Goal: Information Seeking & Learning: Find specific fact

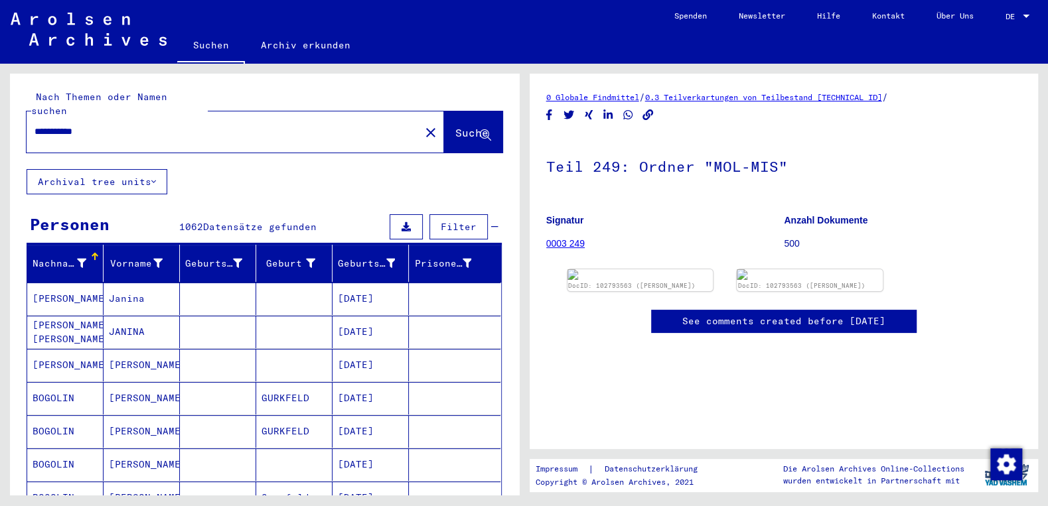
drag, startPoint x: 111, startPoint y: 115, endPoint x: 0, endPoint y: 114, distance: 110.8
click at [35, 125] on input "**********" at bounding box center [224, 132] width 378 height 14
paste input "******"
type input "**********"
click at [455, 126] on span "Suche" at bounding box center [471, 132] width 33 height 13
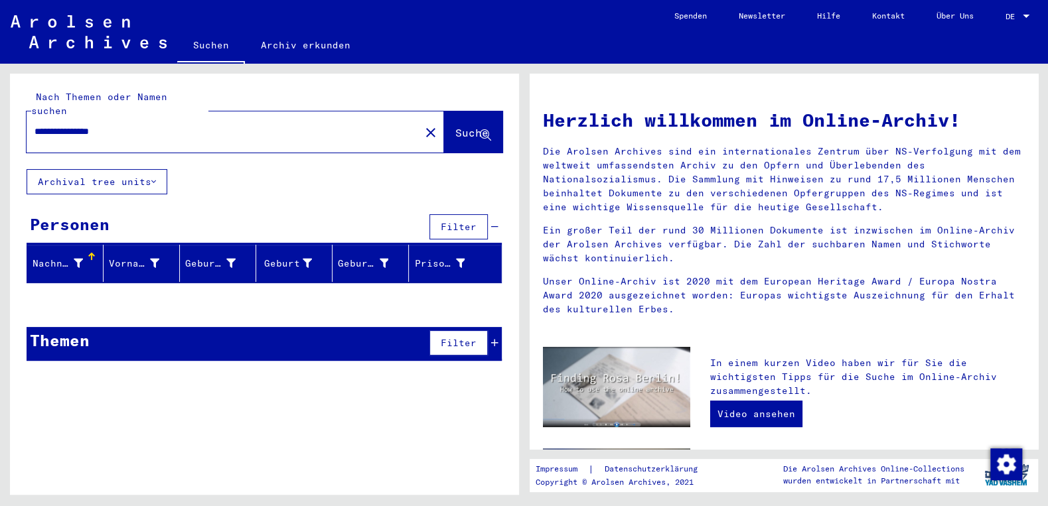
drag, startPoint x: 146, startPoint y: 117, endPoint x: 109, endPoint y: 117, distance: 36.5
click at [109, 125] on input "**********" at bounding box center [220, 132] width 370 height 14
type input "********"
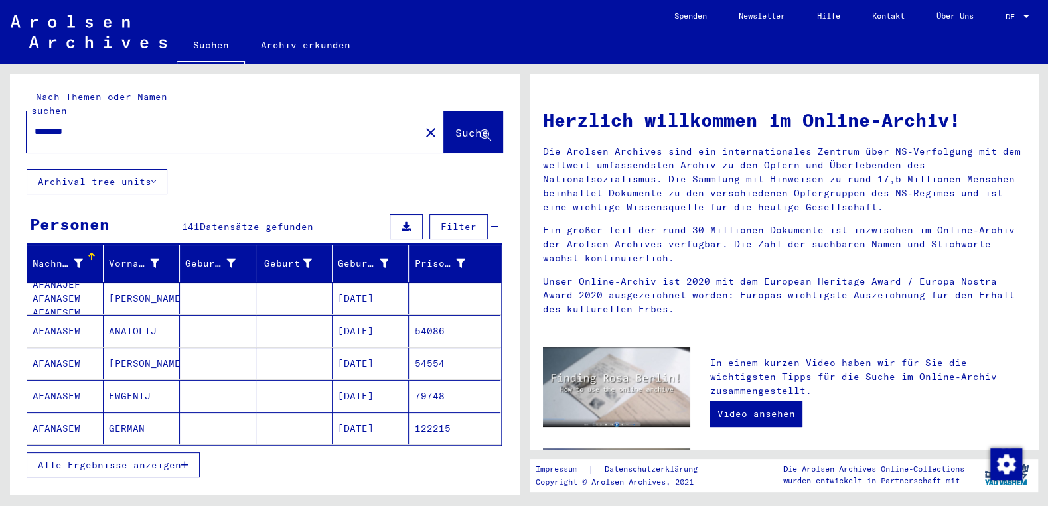
click at [124, 459] on span "Alle Ergebnisse anzeigen" at bounding box center [109, 465] width 143 height 12
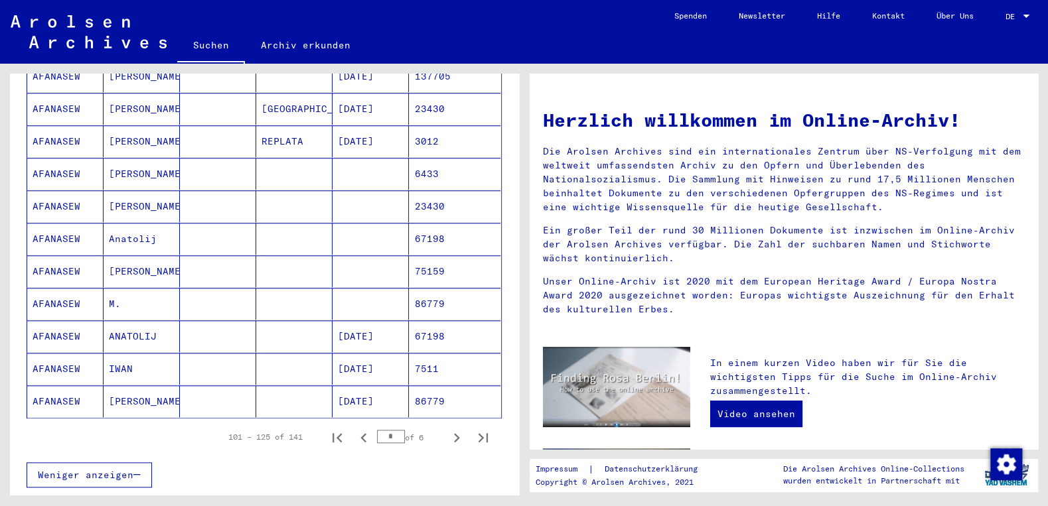
scroll to position [712, 0]
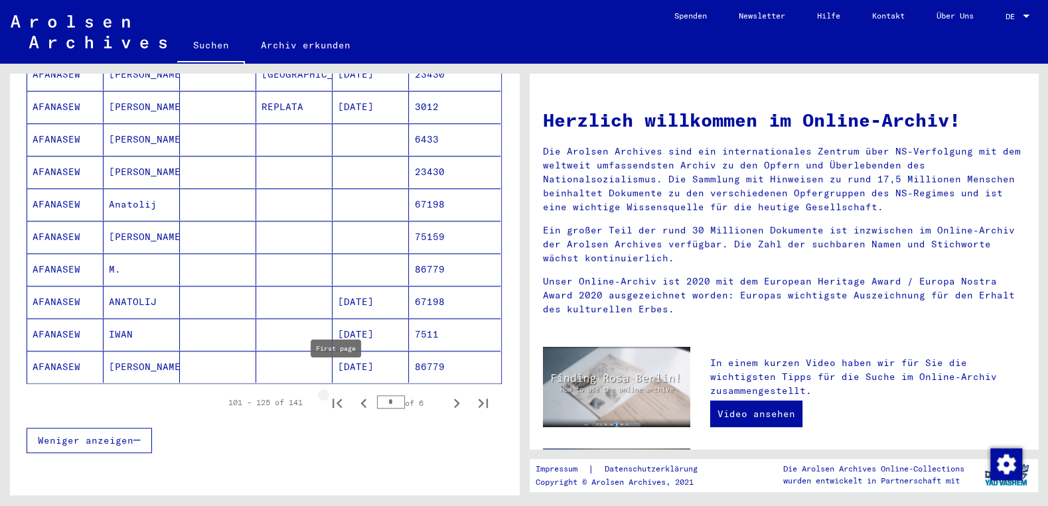
click at [342, 394] on icon "First page" at bounding box center [337, 403] width 19 height 19
click at [457, 394] on icon "Next page" at bounding box center [456, 403] width 19 height 19
type input "*"
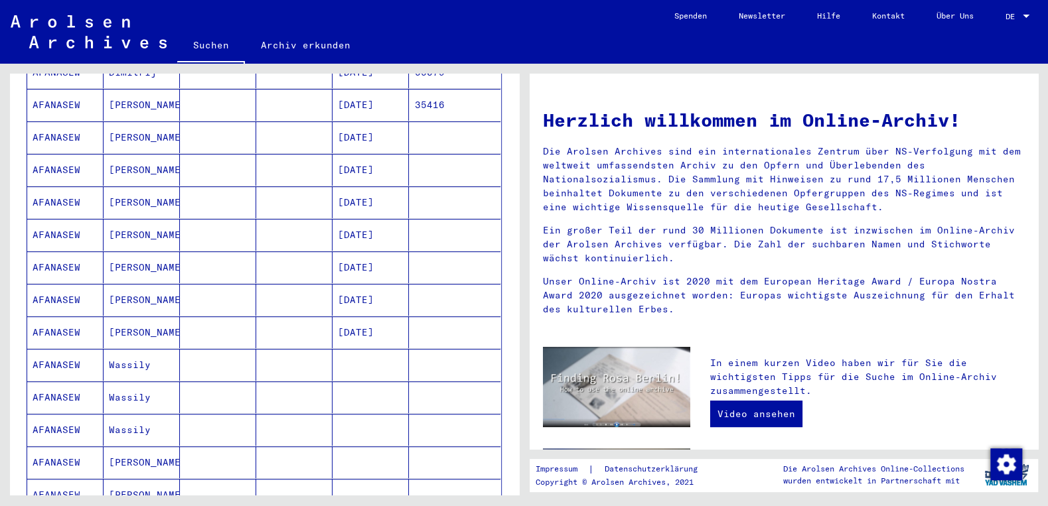
scroll to position [356, 0]
click at [143, 190] on mat-cell "[PERSON_NAME]" at bounding box center [142, 203] width 76 height 32
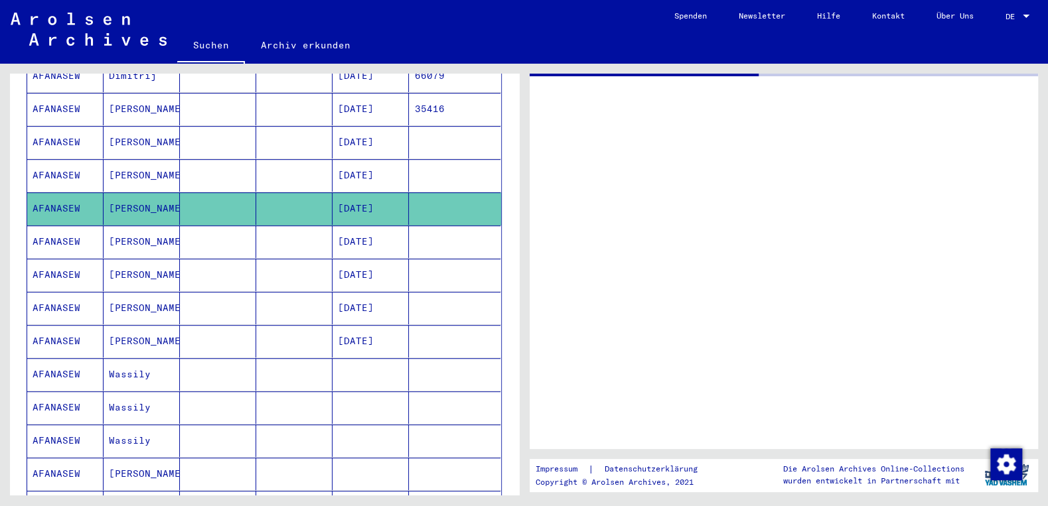
scroll to position [358, 0]
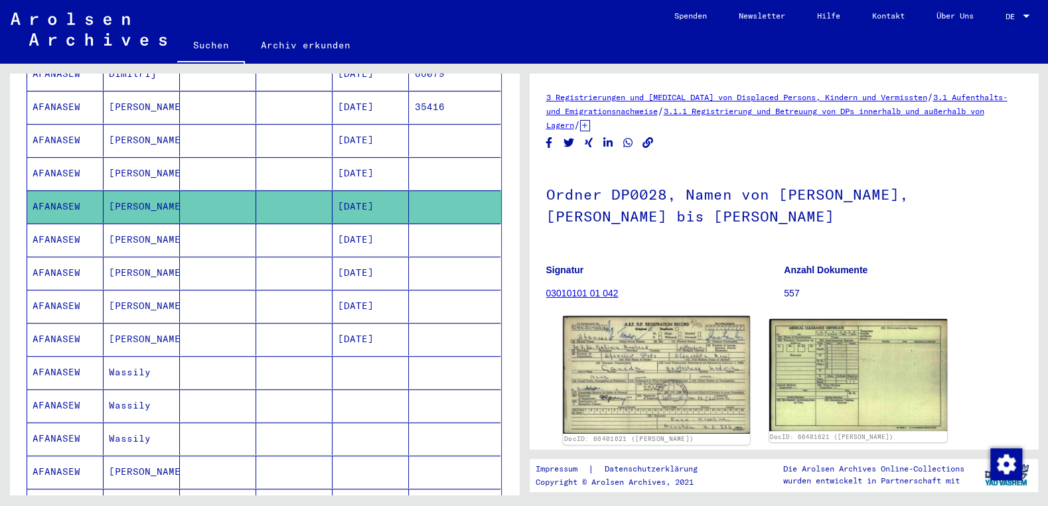
click at [602, 354] on img at bounding box center [656, 375] width 187 height 117
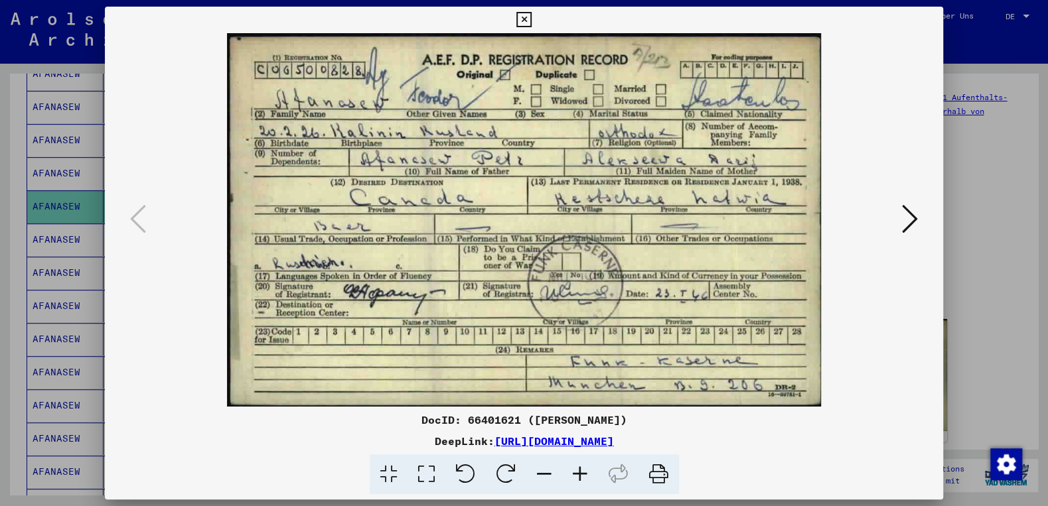
click at [913, 218] on icon at bounding box center [910, 219] width 16 height 32
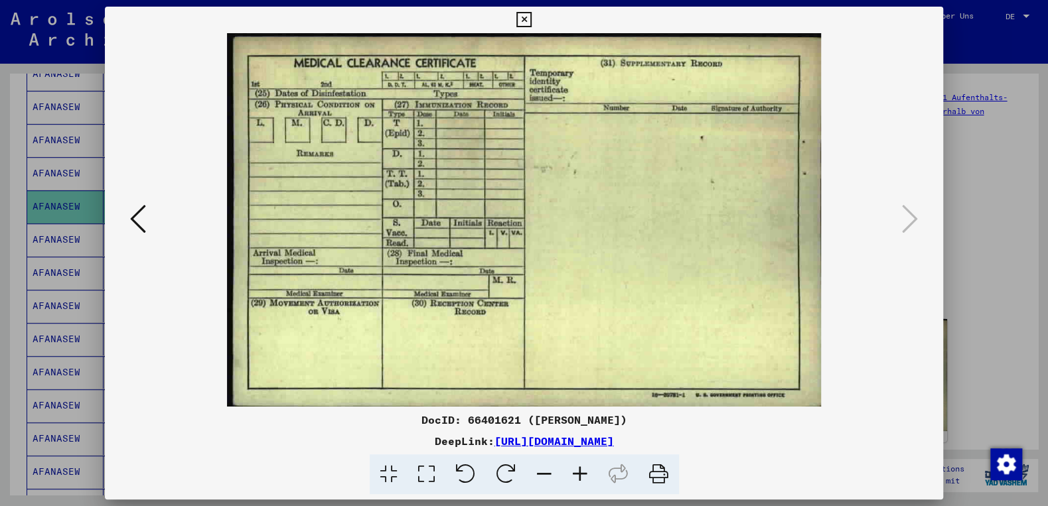
click at [532, 18] on icon at bounding box center [523, 20] width 15 height 16
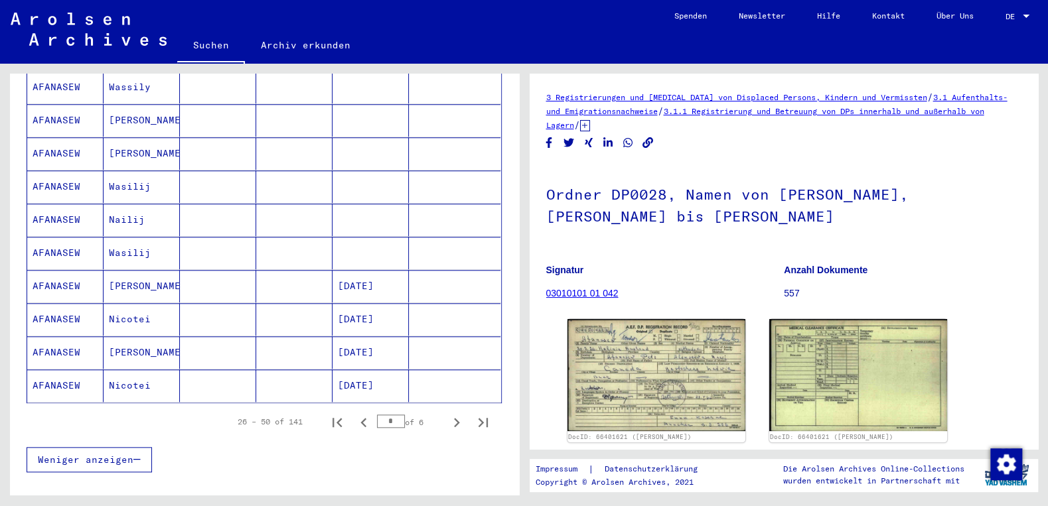
scroll to position [714, 0]
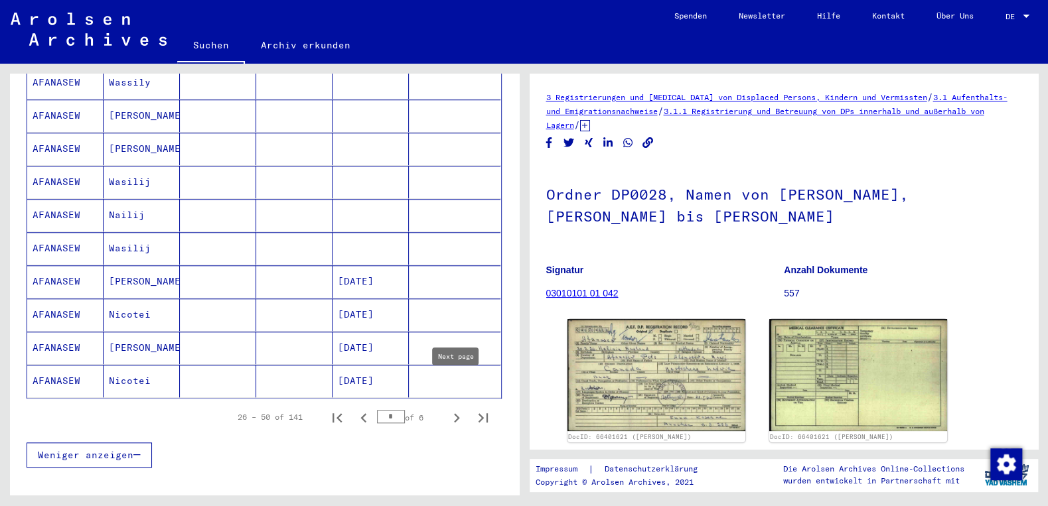
click at [460, 409] on icon "Next page" at bounding box center [456, 418] width 19 height 19
type input "*"
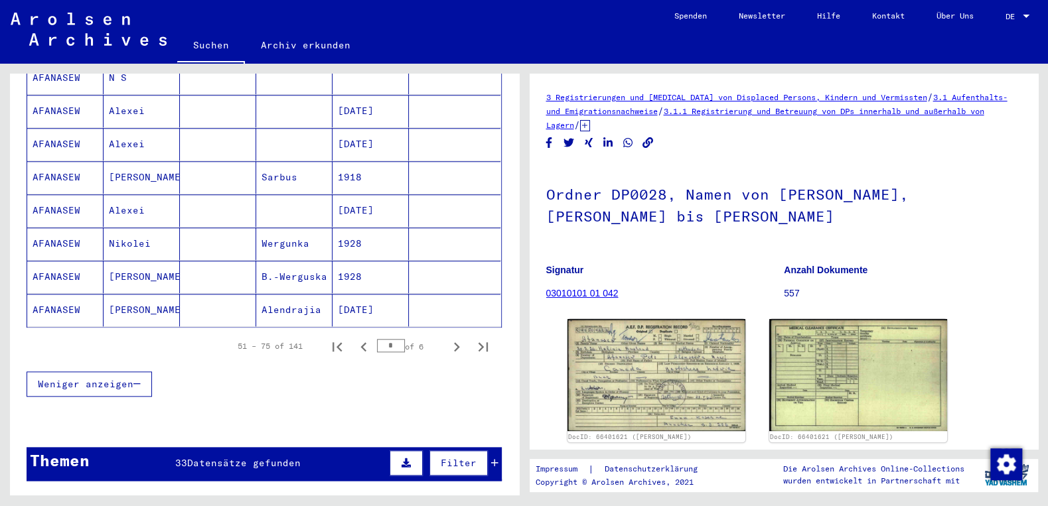
scroll to position [785, 0]
click at [455, 342] on icon "Next page" at bounding box center [457, 346] width 6 height 9
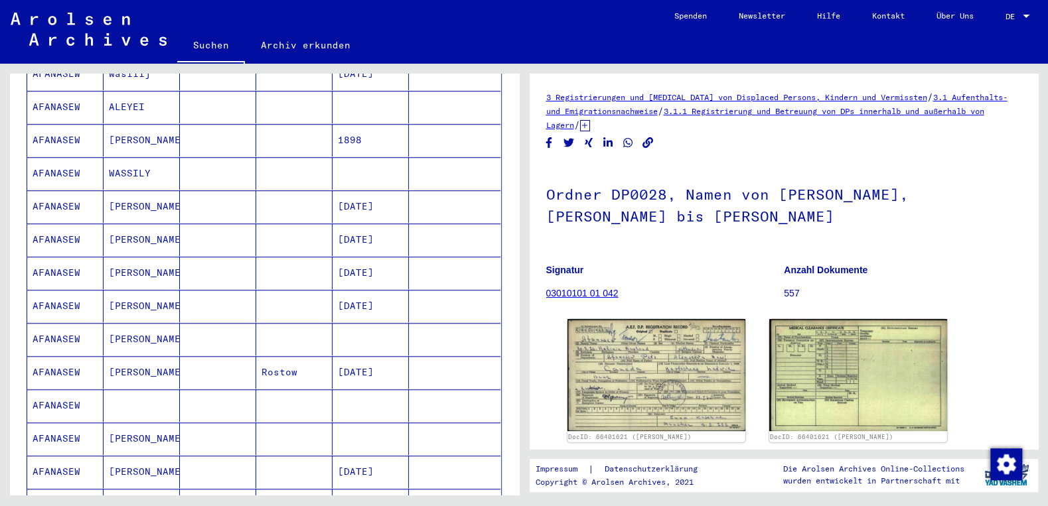
scroll to position [643, 0]
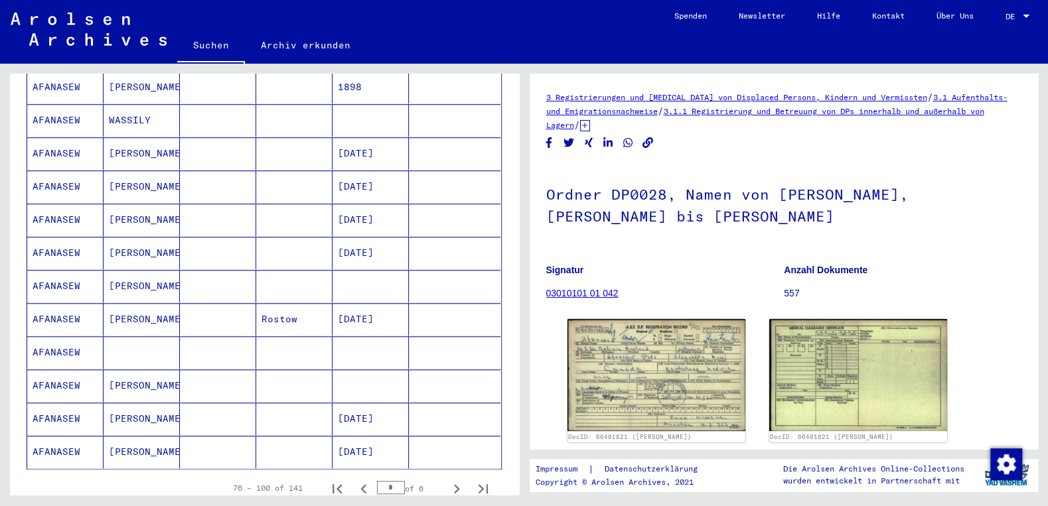
click at [46, 336] on mat-cell "AFANASEW" at bounding box center [65, 352] width 76 height 33
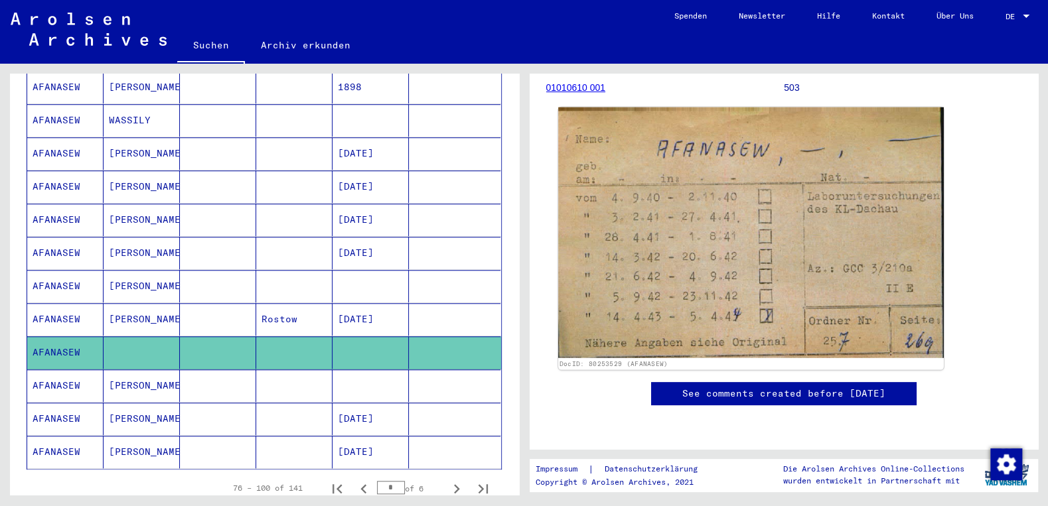
scroll to position [213, 0]
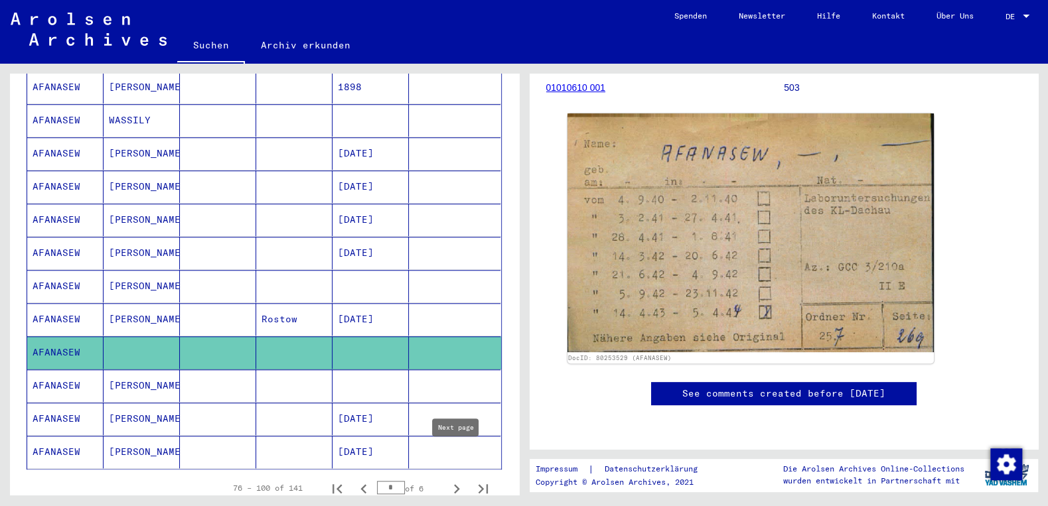
click at [459, 480] on icon "Next page" at bounding box center [456, 489] width 19 height 19
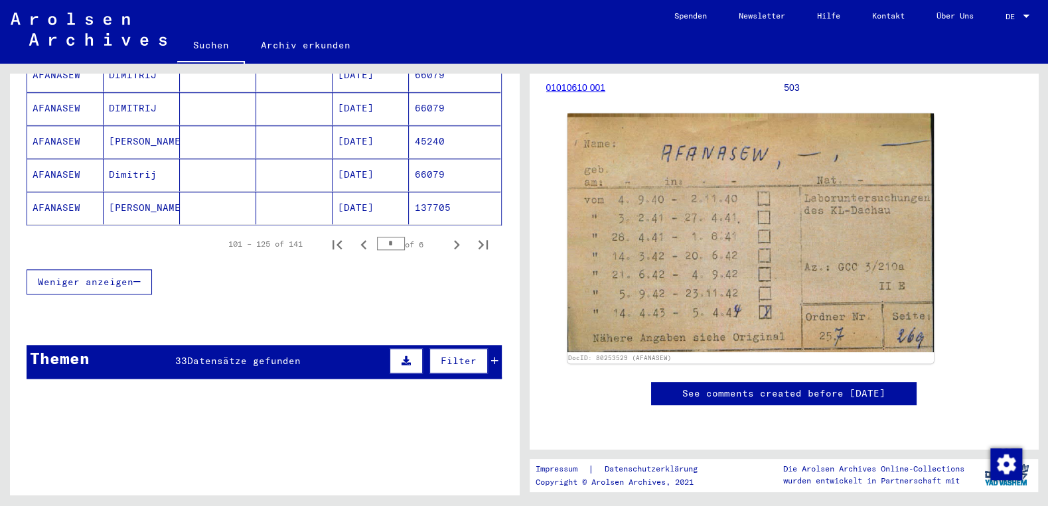
scroll to position [928, 0]
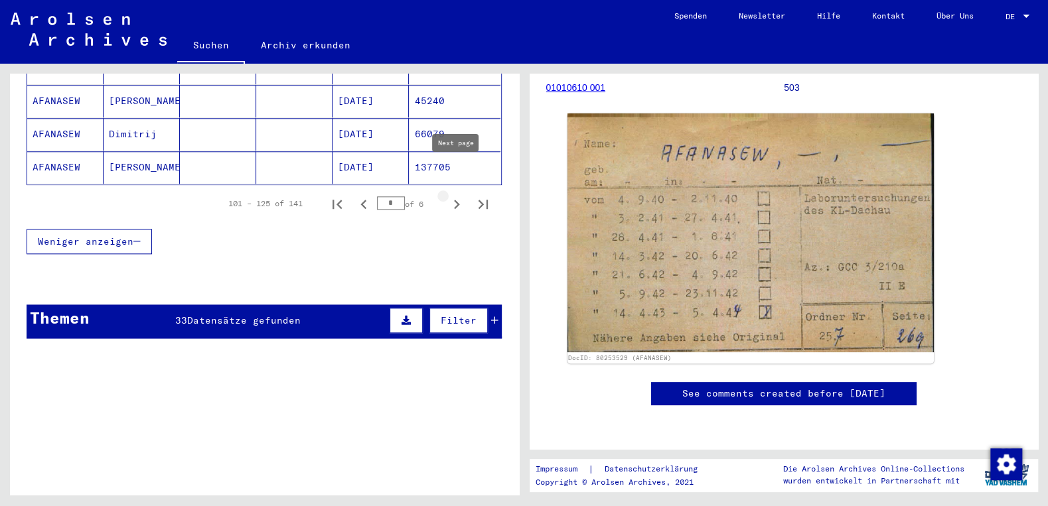
click at [461, 195] on icon "Next page" at bounding box center [456, 204] width 19 height 19
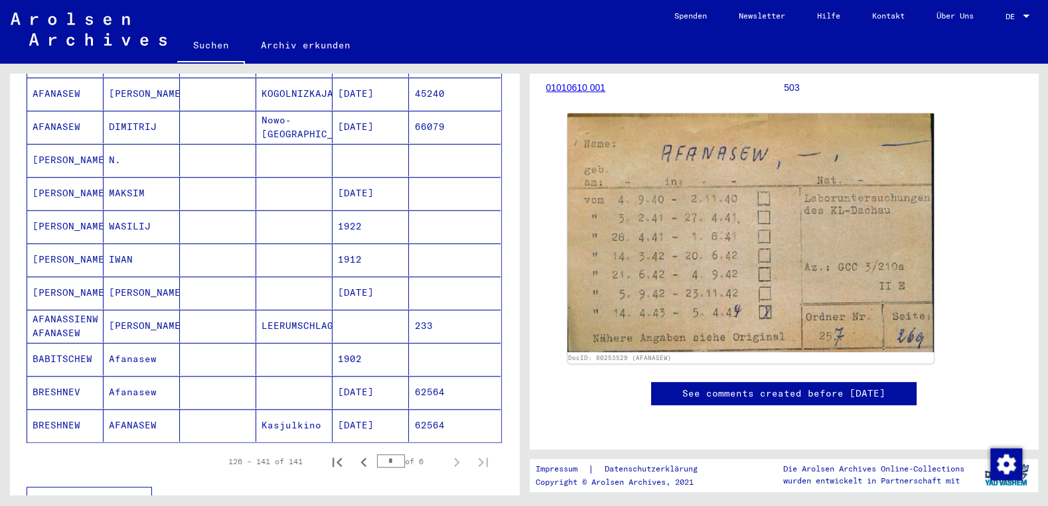
scroll to position [375, 0]
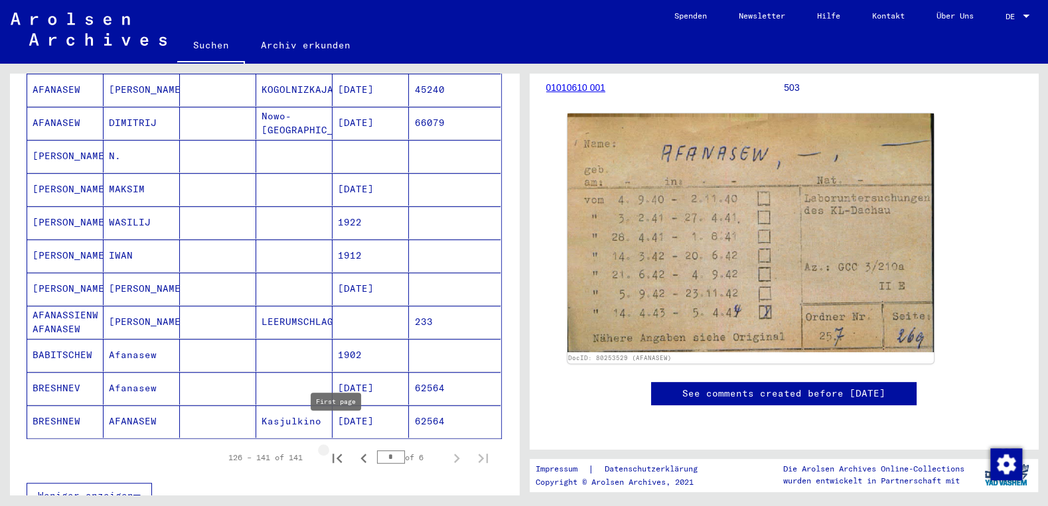
click at [339, 454] on icon "First page" at bounding box center [336, 458] width 9 height 9
type input "*"
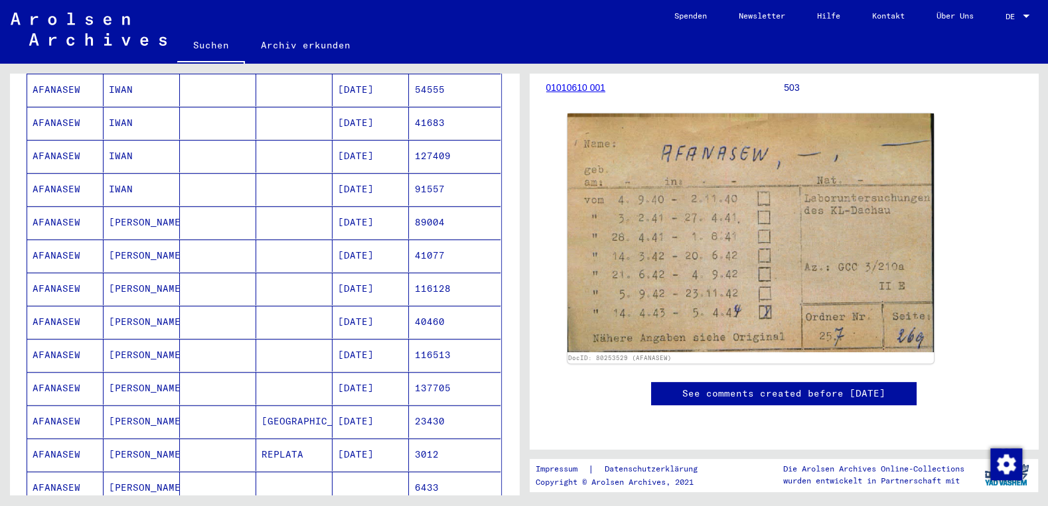
click at [133, 273] on mat-cell "[PERSON_NAME]" at bounding box center [142, 289] width 76 height 33
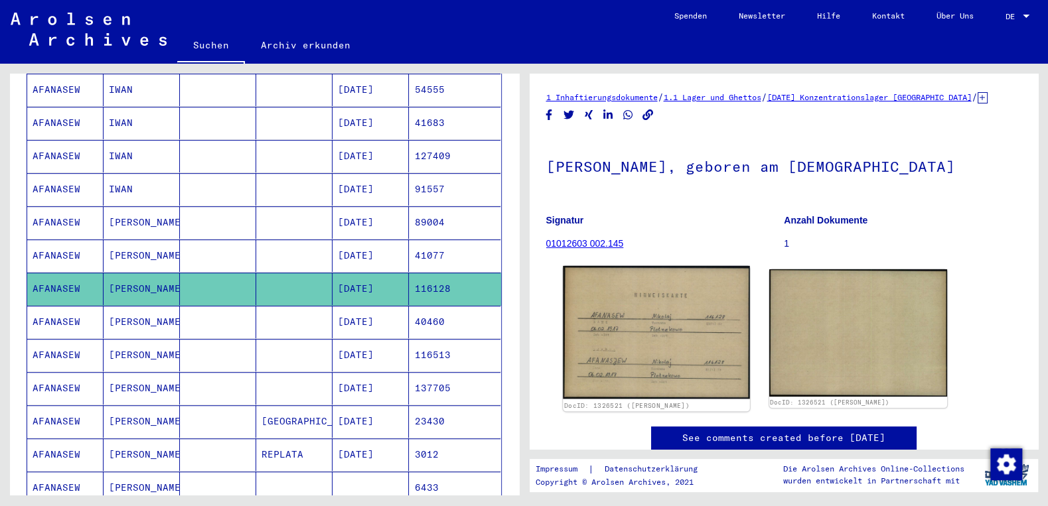
click at [664, 353] on img at bounding box center [656, 332] width 187 height 133
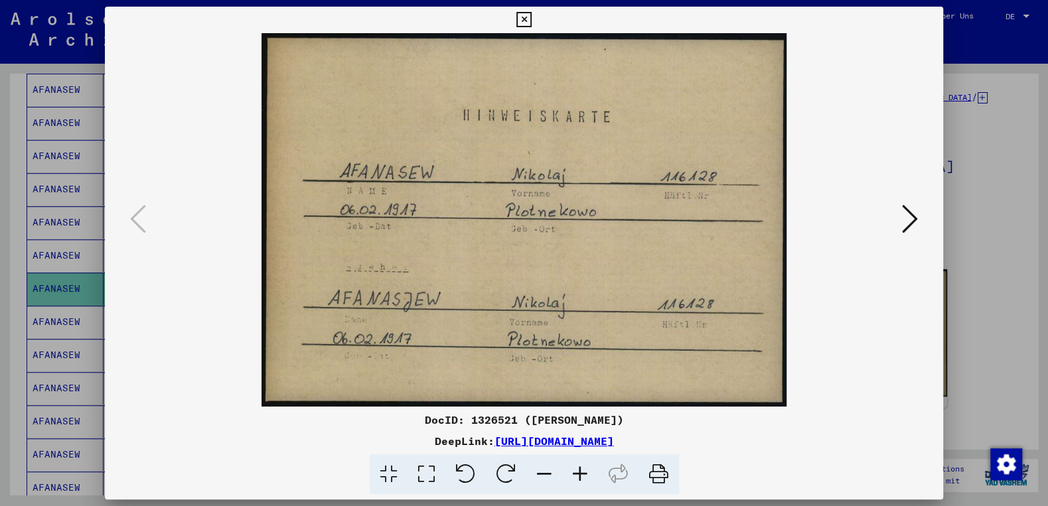
drag, startPoint x: 934, startPoint y: 21, endPoint x: 833, endPoint y: 31, distance: 100.8
click at [536, 22] on div at bounding box center [523, 20] width 23 height 27
drag, startPoint x: 934, startPoint y: 22, endPoint x: 926, endPoint y: 24, distance: 8.2
click at [532, 23] on icon at bounding box center [523, 20] width 15 height 16
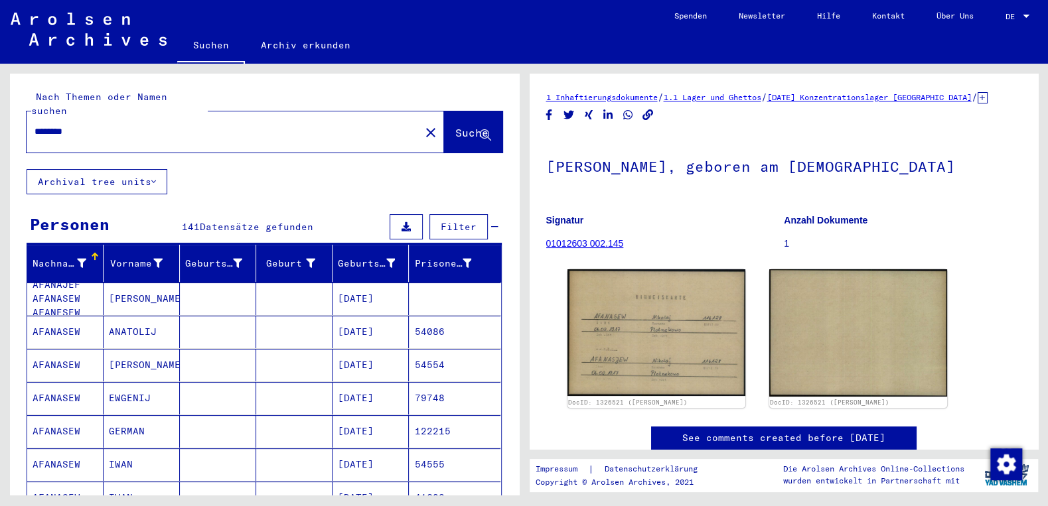
drag, startPoint x: 40, startPoint y: 115, endPoint x: 0, endPoint y: 116, distance: 39.8
click at [35, 125] on input "********" at bounding box center [224, 132] width 378 height 14
paste input "text"
click at [444, 111] on button "Suche" at bounding box center [473, 131] width 58 height 41
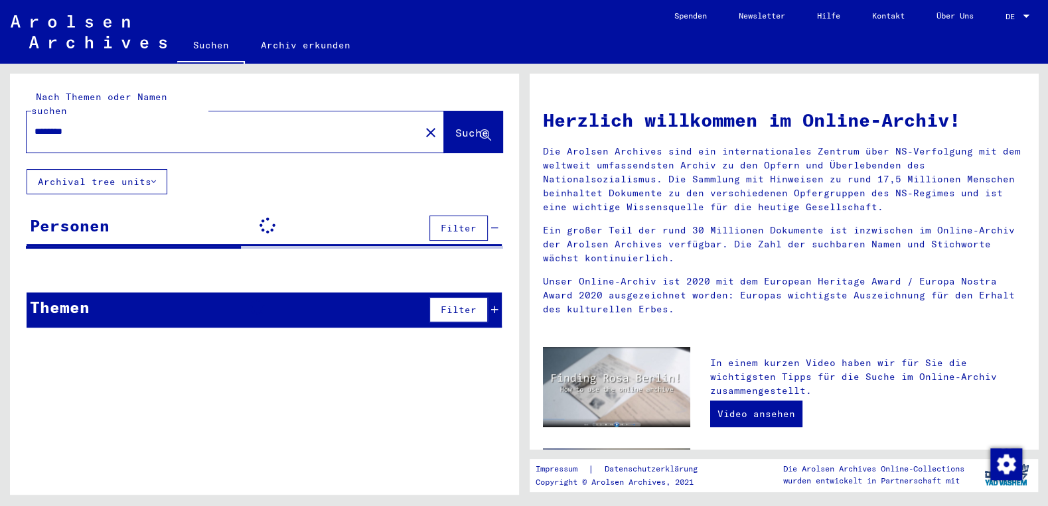
click at [90, 125] on input "********" at bounding box center [220, 132] width 370 height 14
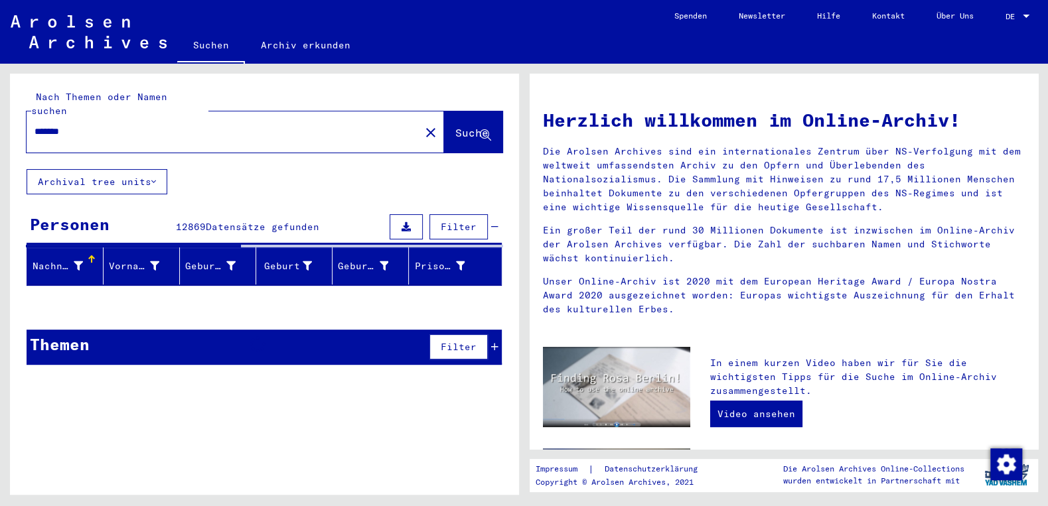
type input "*******"
click at [445, 111] on button "Suche" at bounding box center [473, 131] width 58 height 41
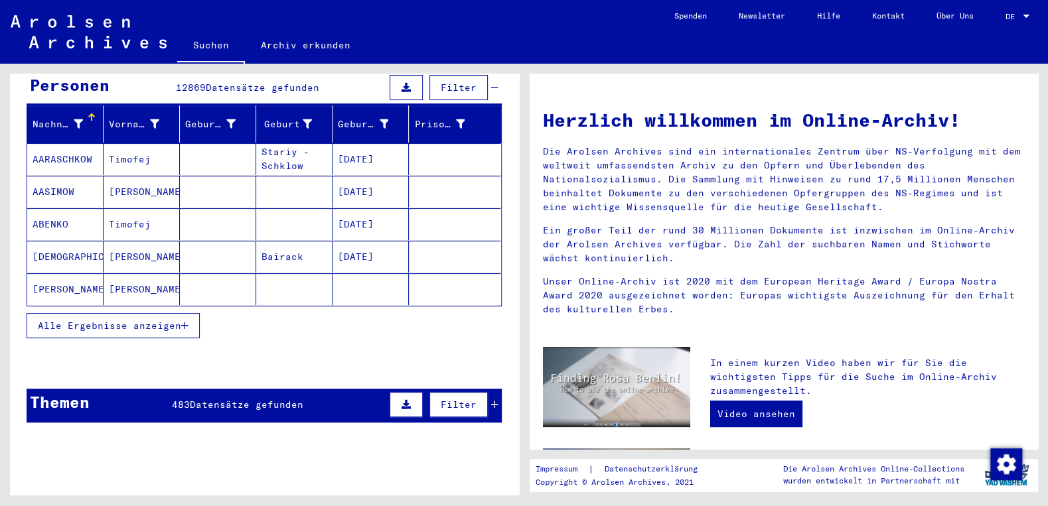
scroll to position [142, 0]
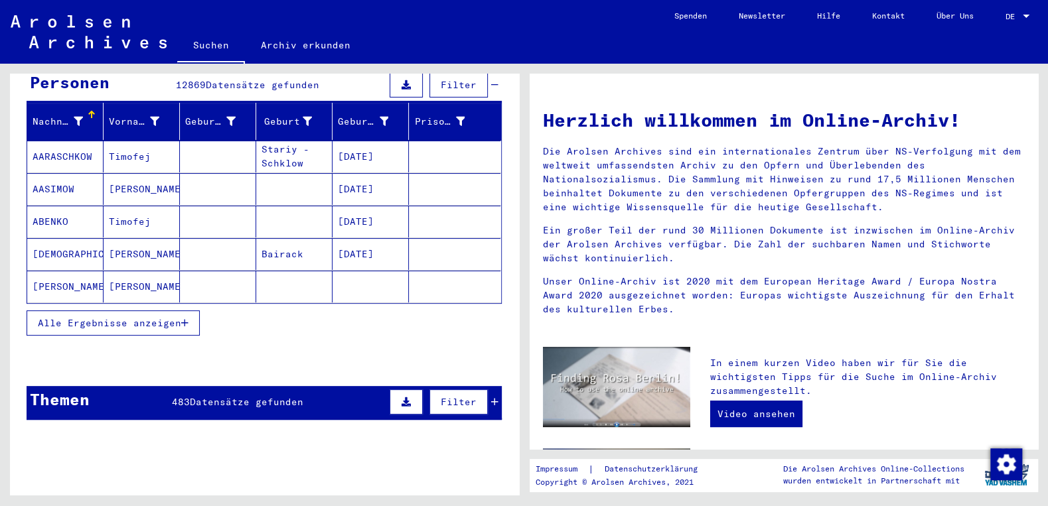
click at [119, 317] on span "Alle Ergebnisse anzeigen" at bounding box center [109, 323] width 143 height 12
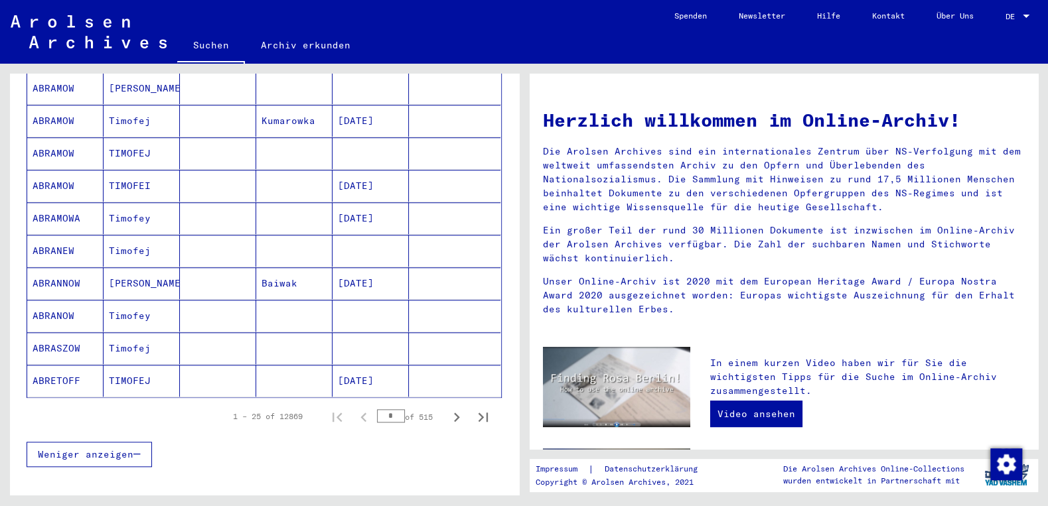
scroll to position [712, 0]
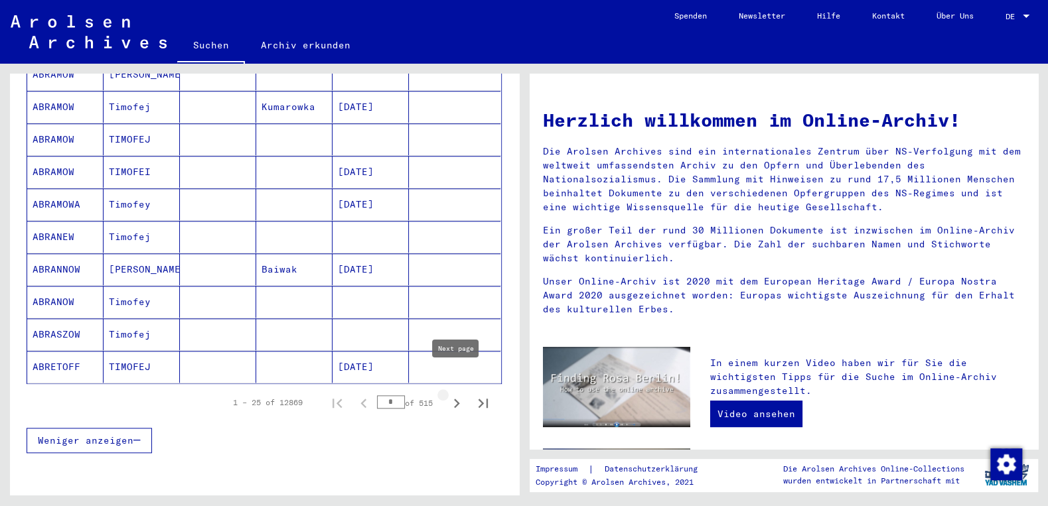
click at [457, 394] on icon "Next page" at bounding box center [456, 403] width 19 height 19
type input "*"
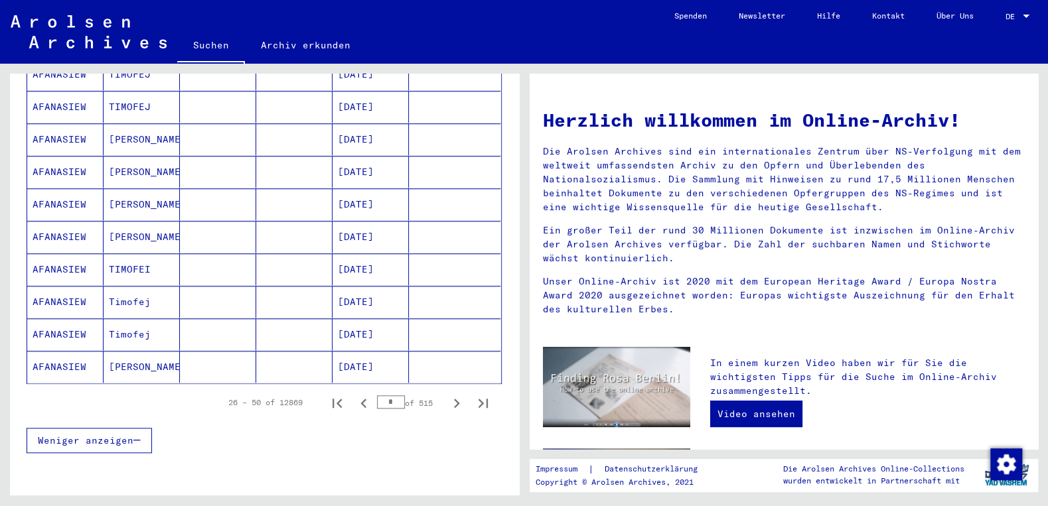
click at [350, 320] on mat-cell "[DATE]" at bounding box center [370, 335] width 76 height 32
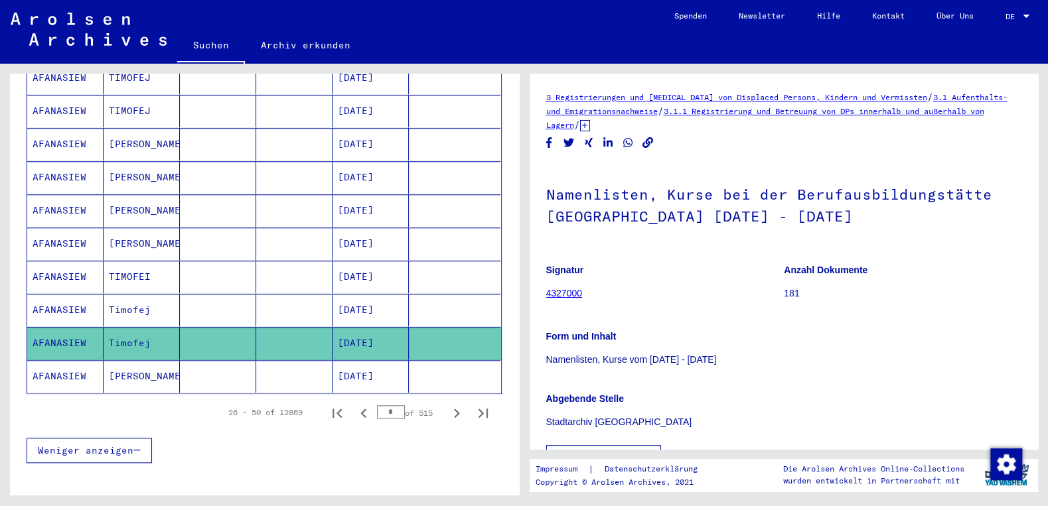
click at [392, 294] on mat-cell "[DATE]" at bounding box center [370, 310] width 76 height 33
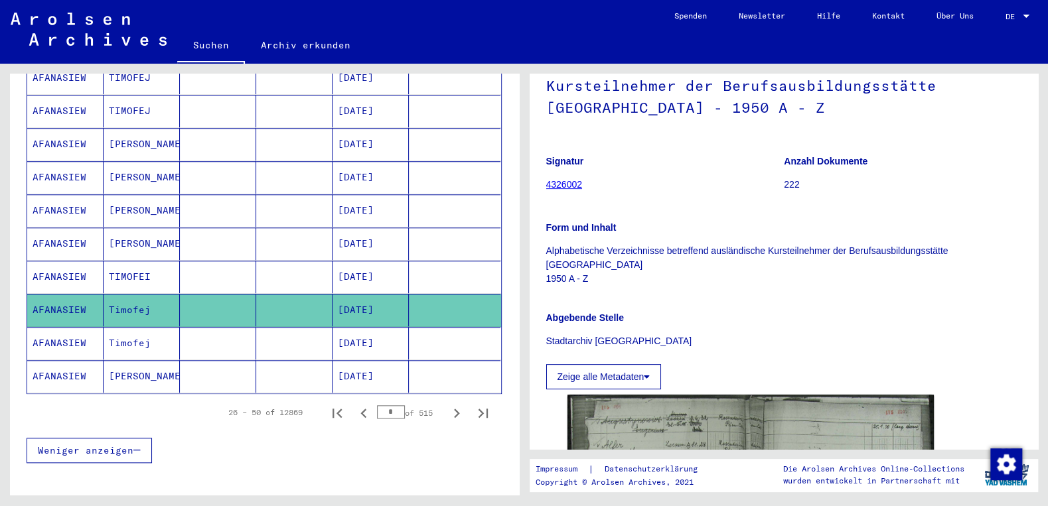
scroll to position [142, 0]
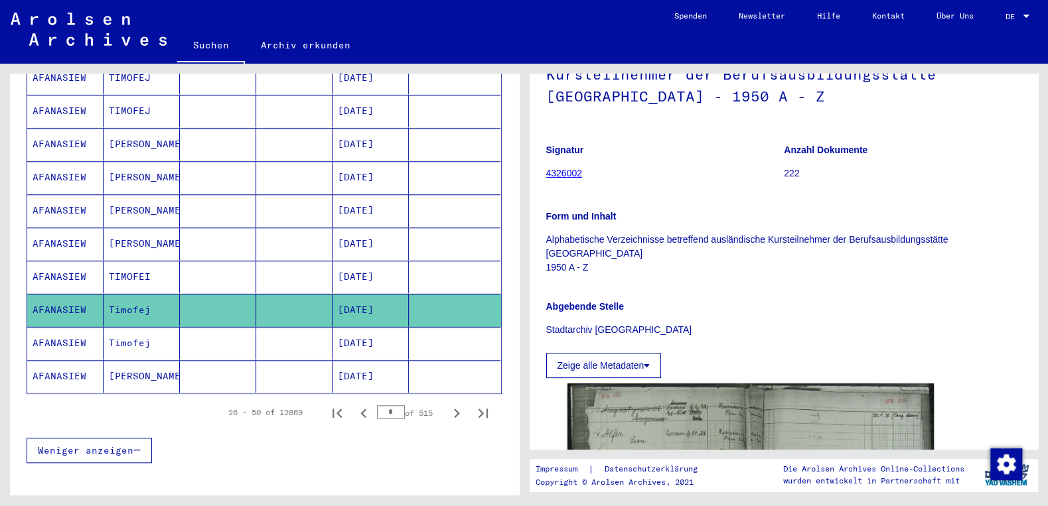
click at [364, 261] on mat-cell "[DATE]" at bounding box center [370, 277] width 76 height 33
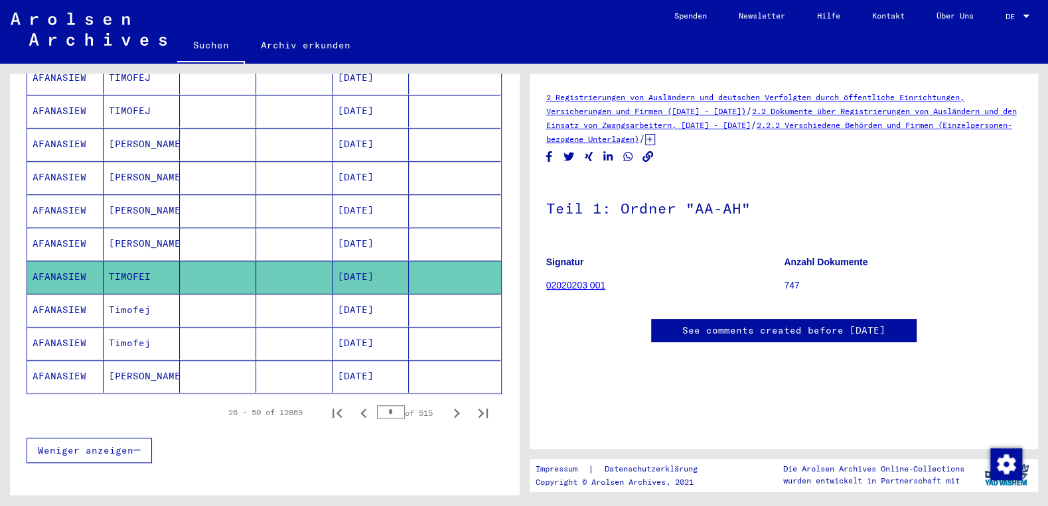
click at [655, 143] on icon at bounding box center [650, 139] width 10 height 11
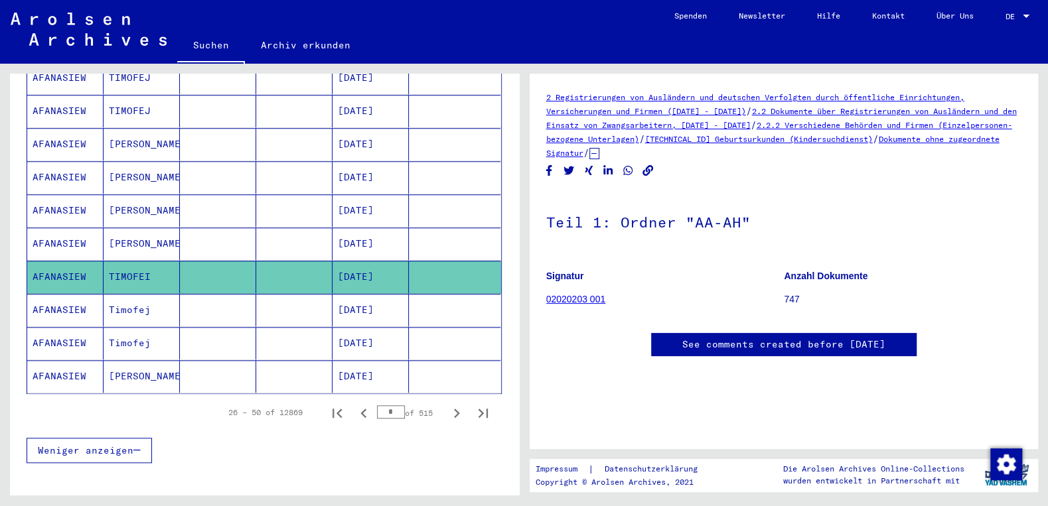
click at [390, 228] on mat-cell "[DATE]" at bounding box center [370, 244] width 76 height 33
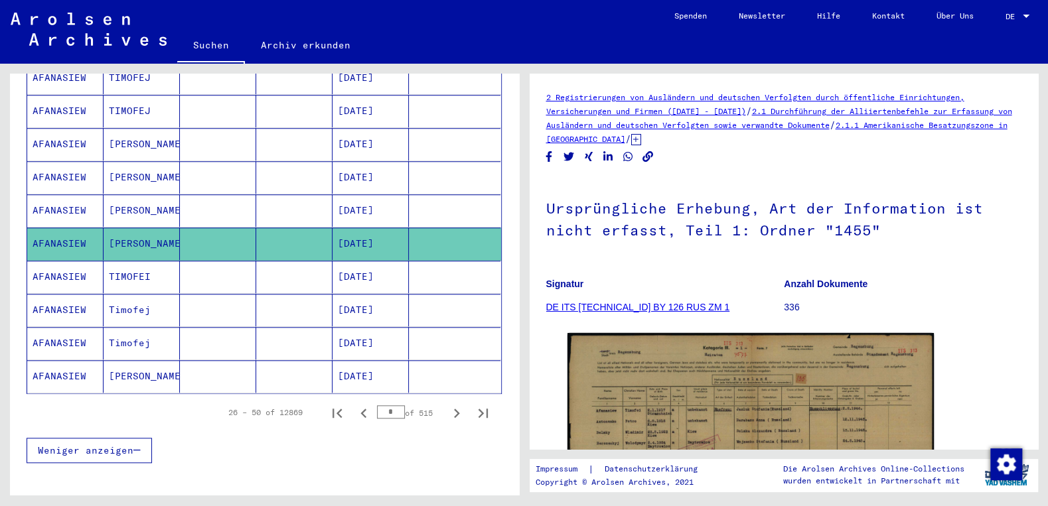
click at [388, 261] on mat-cell "[DATE]" at bounding box center [370, 277] width 76 height 33
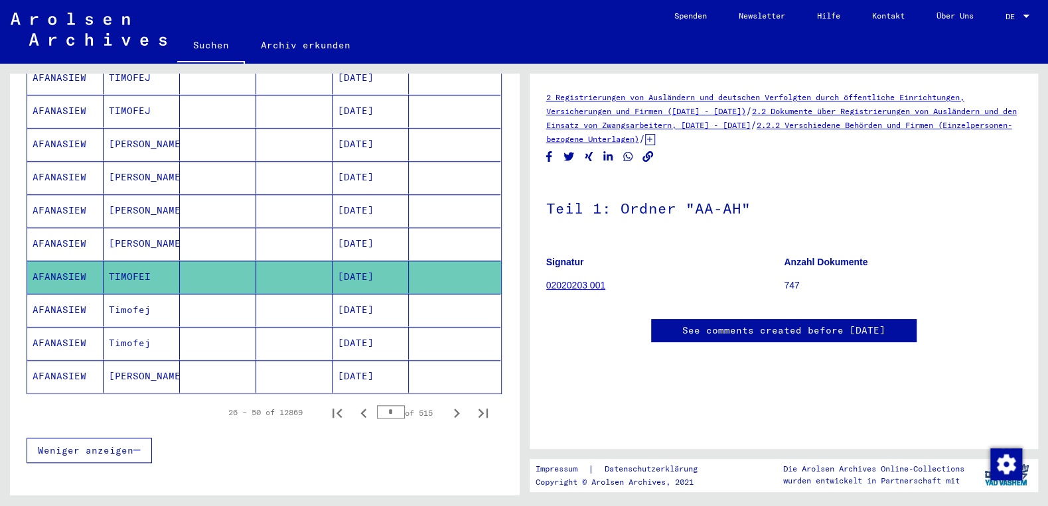
click at [655, 141] on icon at bounding box center [650, 139] width 10 height 11
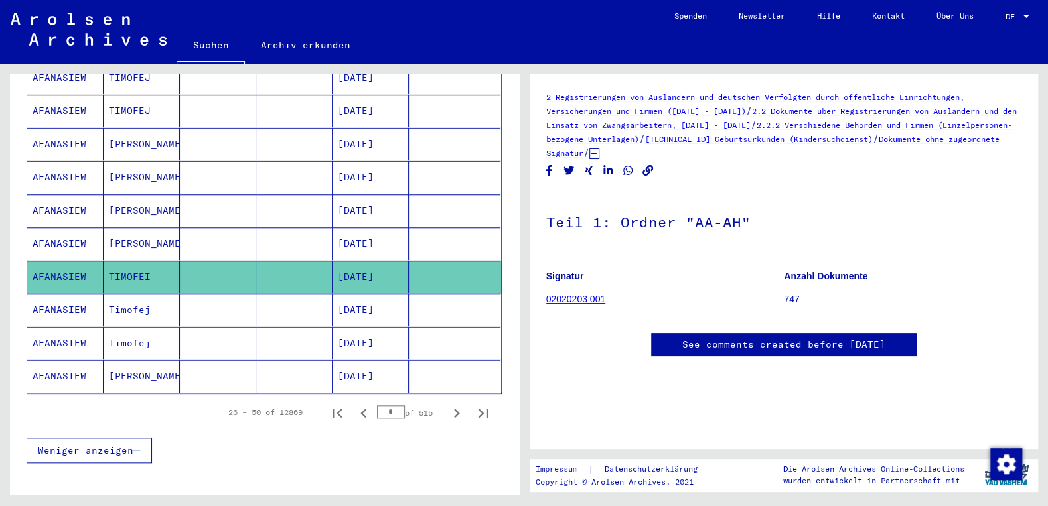
click at [376, 194] on mat-cell "[DATE]" at bounding box center [370, 210] width 76 height 33
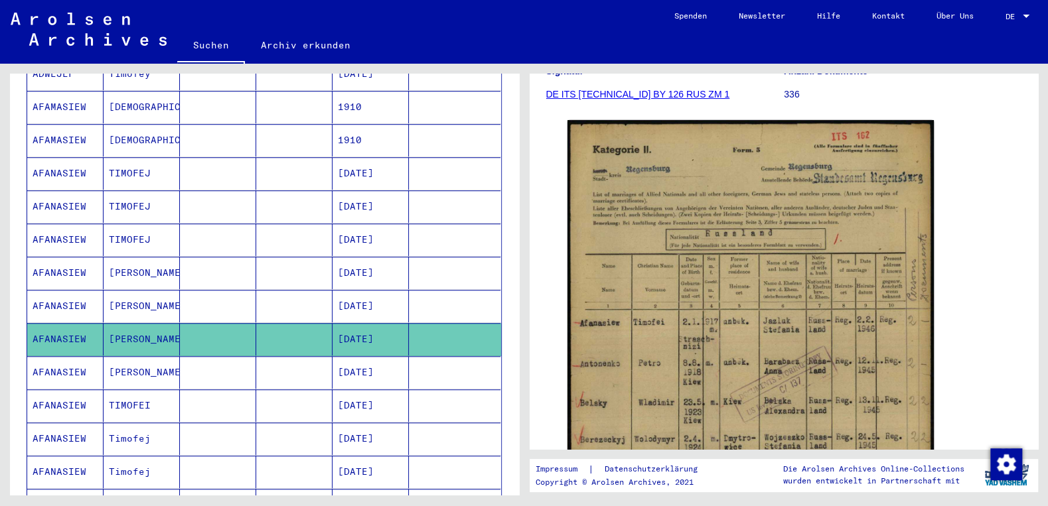
scroll to position [505, 0]
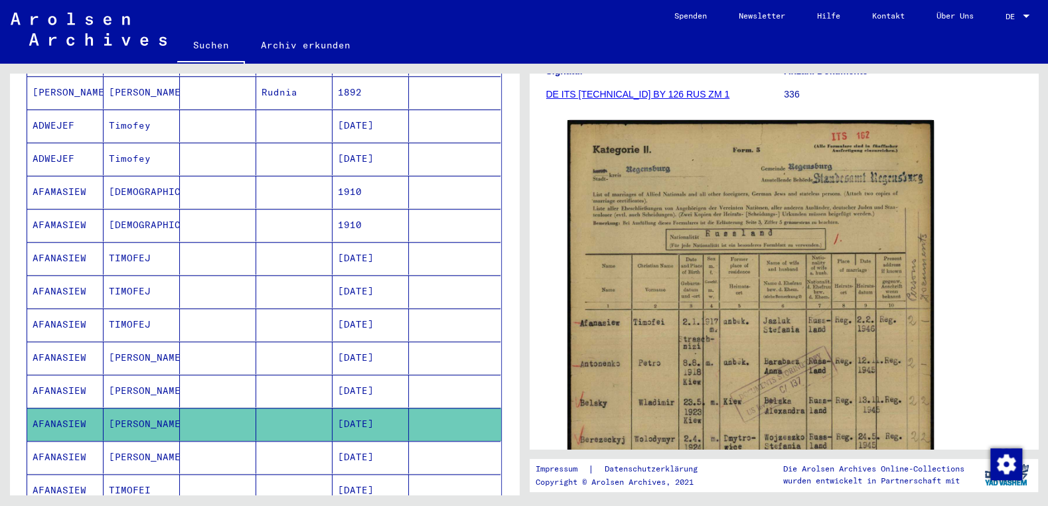
click at [383, 309] on mat-cell "[DATE]" at bounding box center [370, 325] width 76 height 33
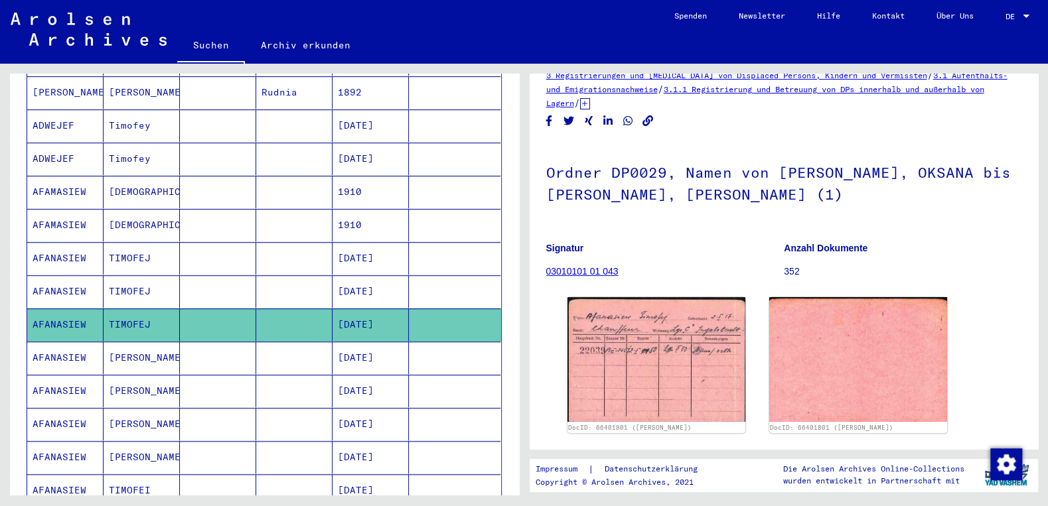
scroll to position [41, 0]
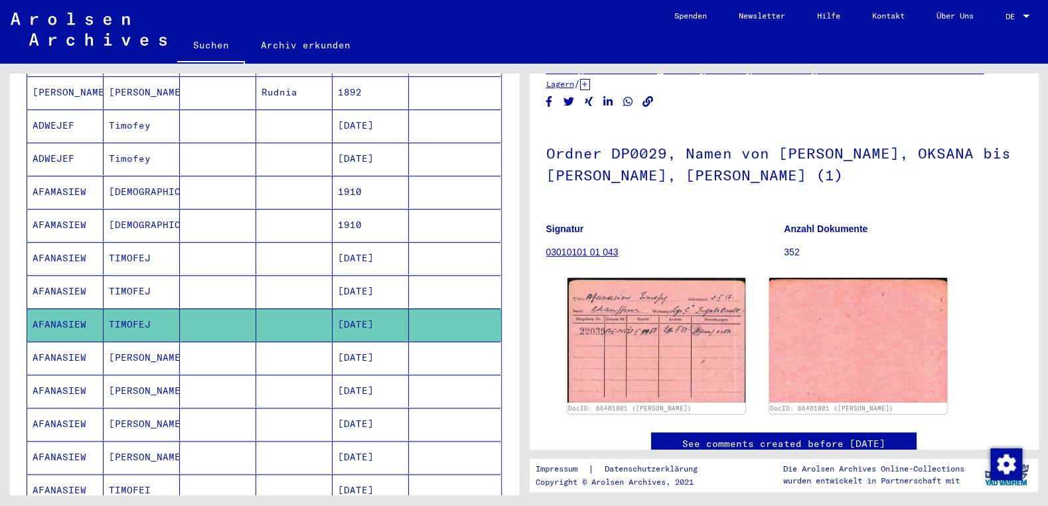
click at [390, 242] on mat-cell "[DATE]" at bounding box center [370, 258] width 76 height 33
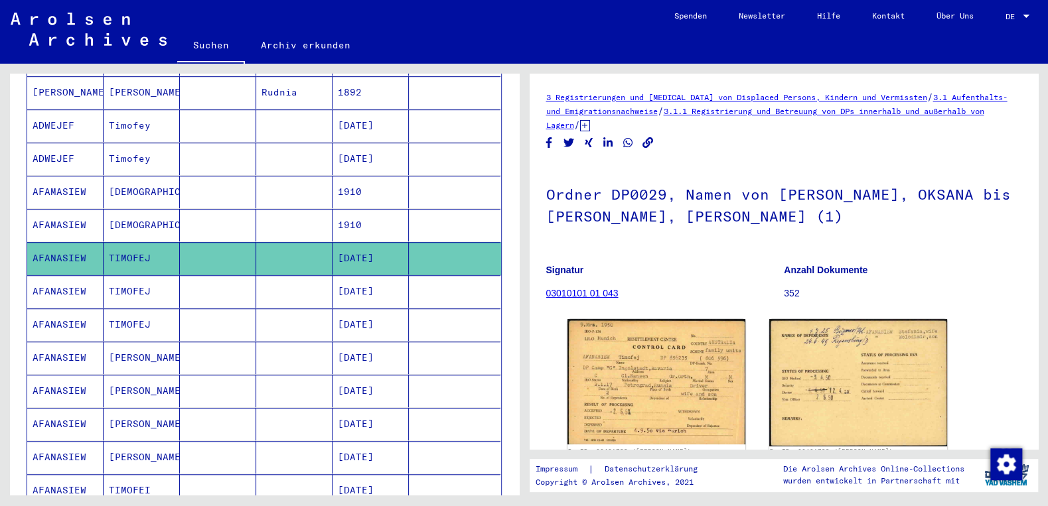
click at [590, 129] on icon at bounding box center [585, 125] width 10 height 11
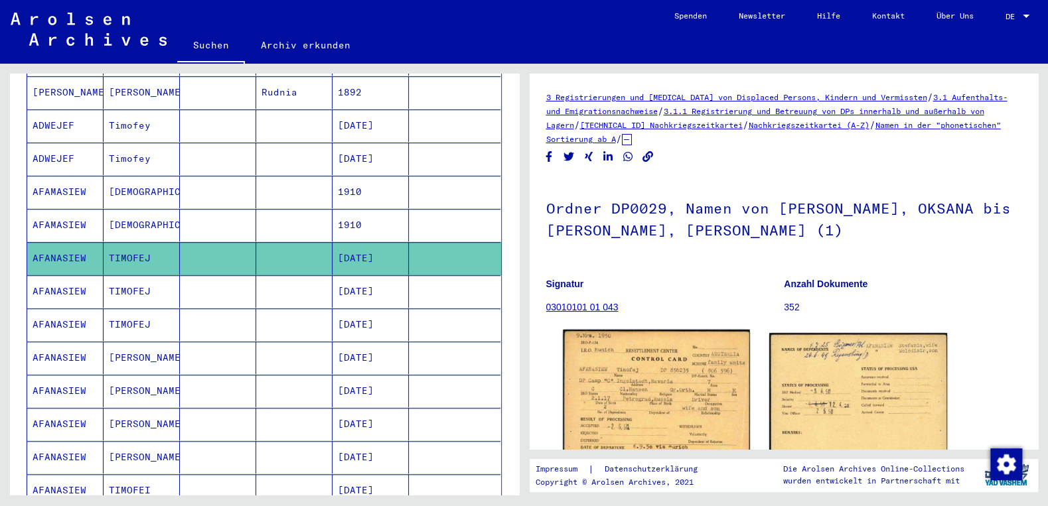
click at [649, 364] on img at bounding box center [656, 396] width 187 height 132
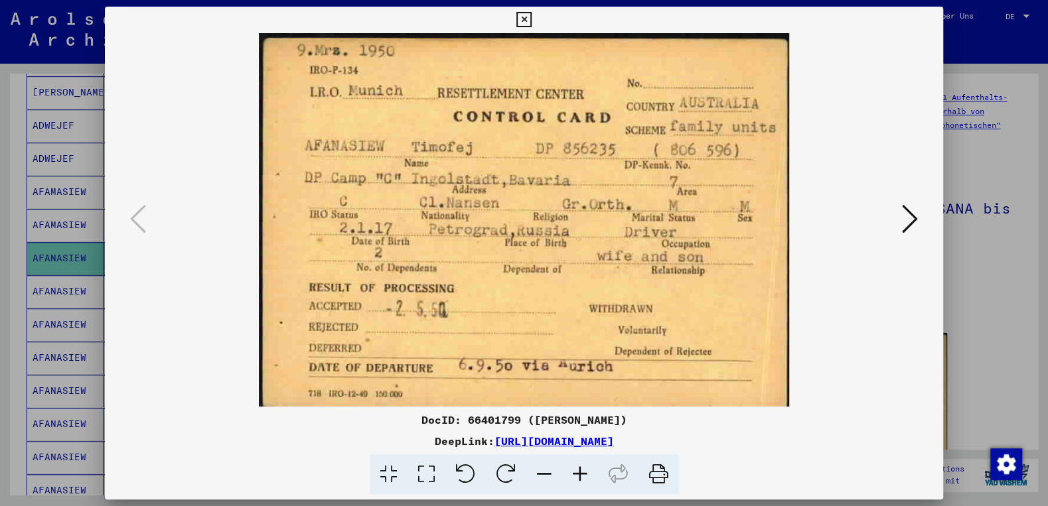
drag, startPoint x: 929, startPoint y: 20, endPoint x: 911, endPoint y: 31, distance: 21.2
click at [532, 20] on icon at bounding box center [523, 20] width 15 height 16
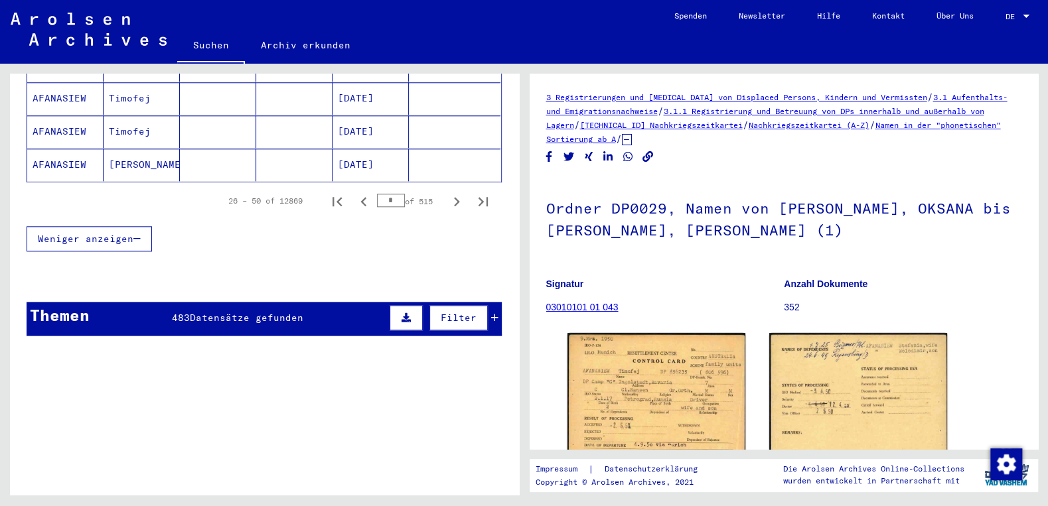
scroll to position [932, 0]
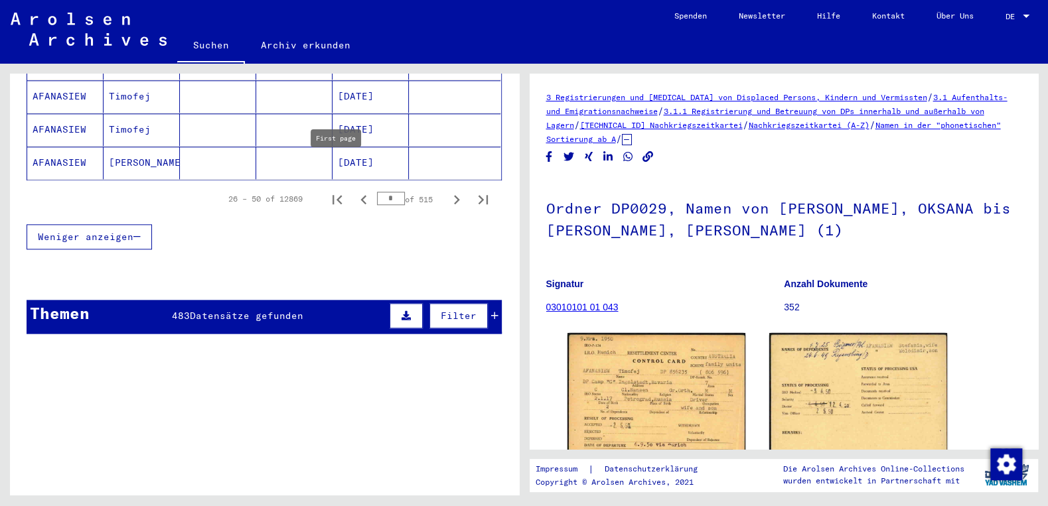
click at [339, 190] on icon "First page" at bounding box center [337, 199] width 19 height 19
click at [457, 195] on icon "Next page" at bounding box center [457, 199] width 6 height 9
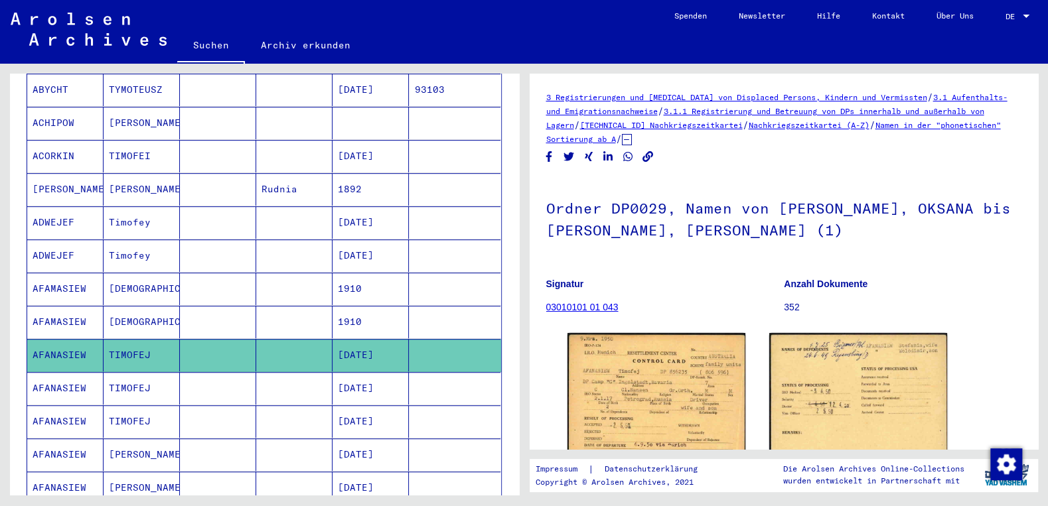
scroll to position [362, 0]
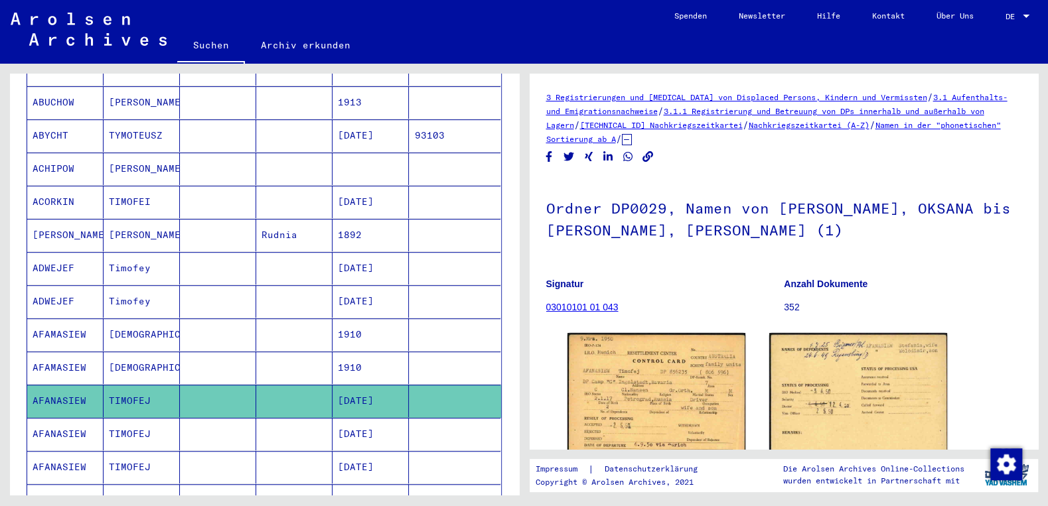
click at [134, 285] on mat-cell "Timofey" at bounding box center [142, 301] width 76 height 33
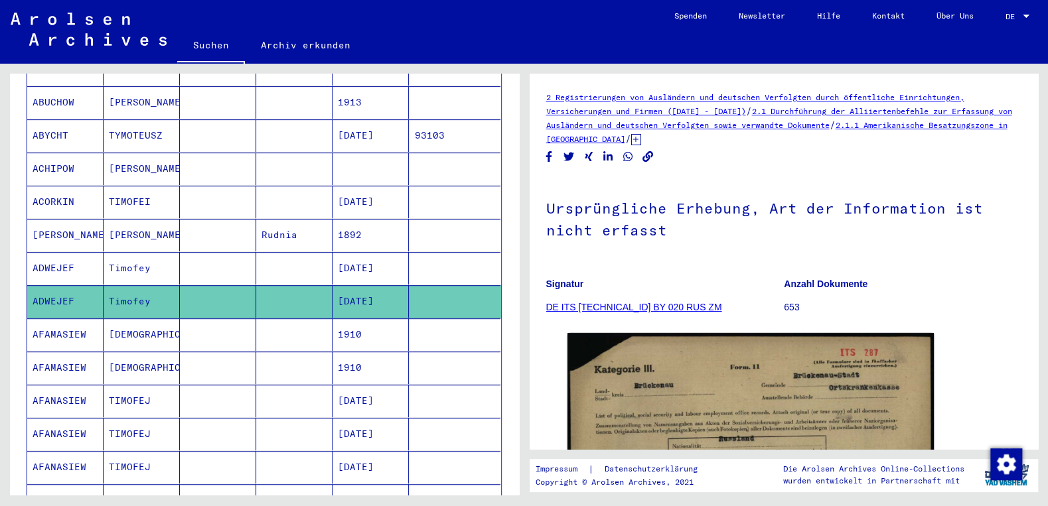
click at [358, 319] on mat-cell "1910" at bounding box center [370, 335] width 76 height 33
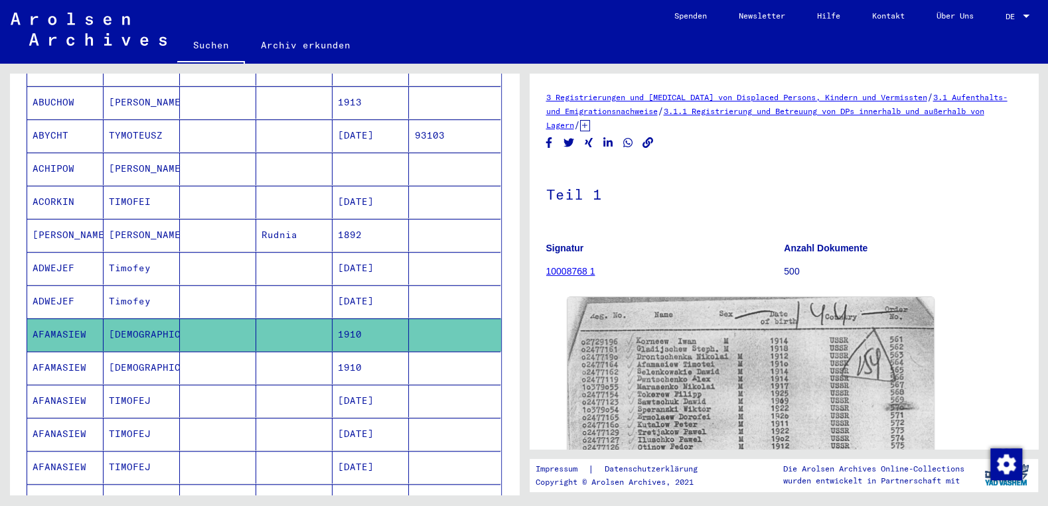
click at [580, 125] on span "/" at bounding box center [577, 125] width 6 height 12
click at [590, 127] on icon at bounding box center [585, 125] width 10 height 11
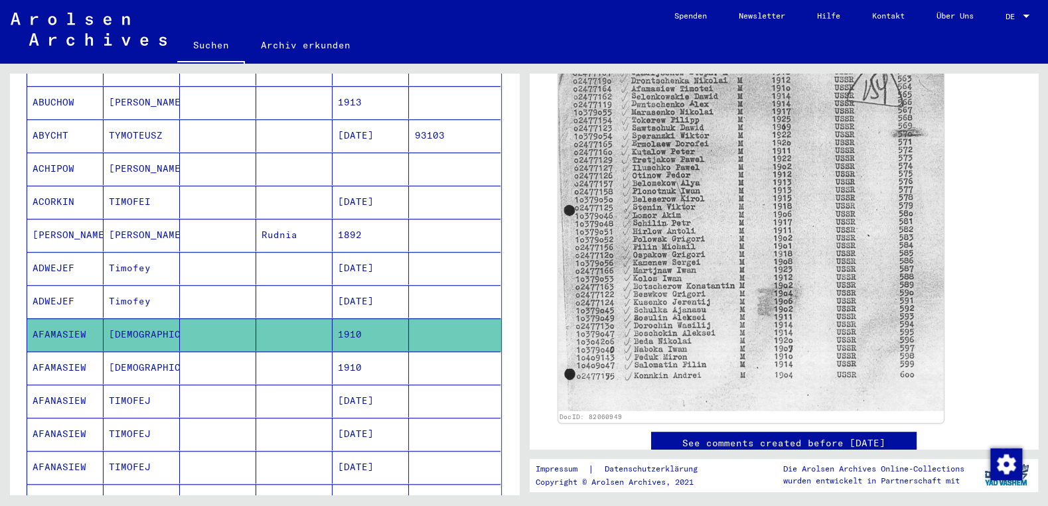
scroll to position [285, 0]
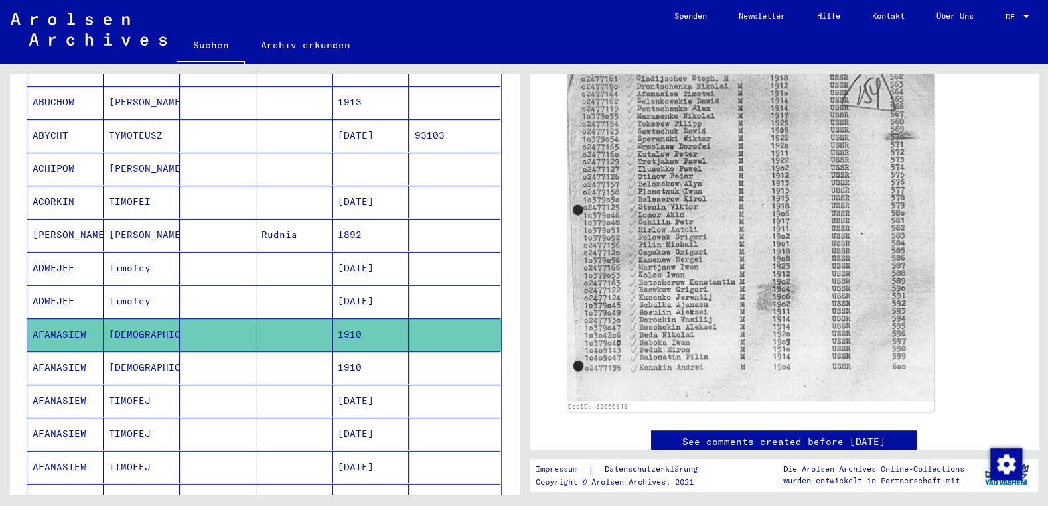
click at [359, 352] on mat-cell "1910" at bounding box center [370, 368] width 76 height 33
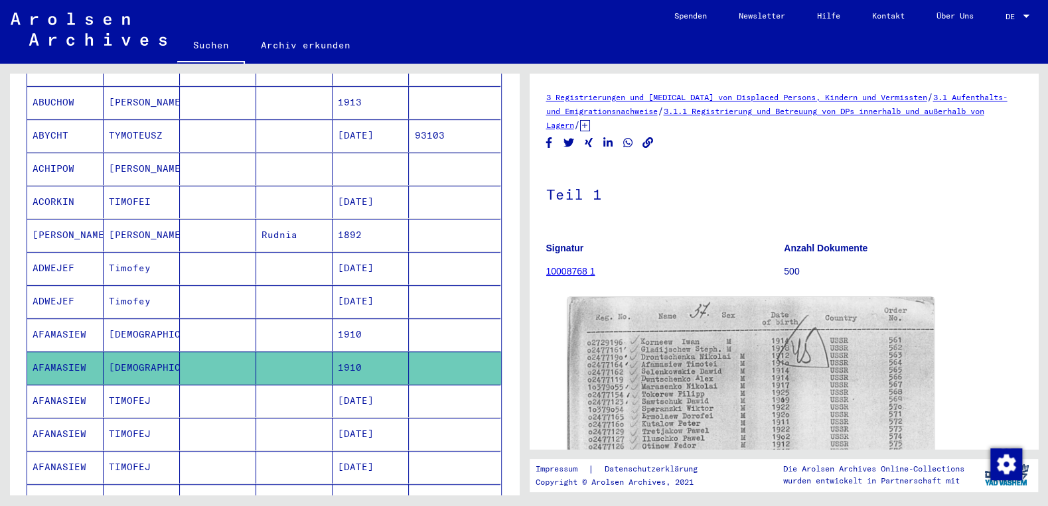
click at [590, 124] on icon at bounding box center [585, 125] width 10 height 11
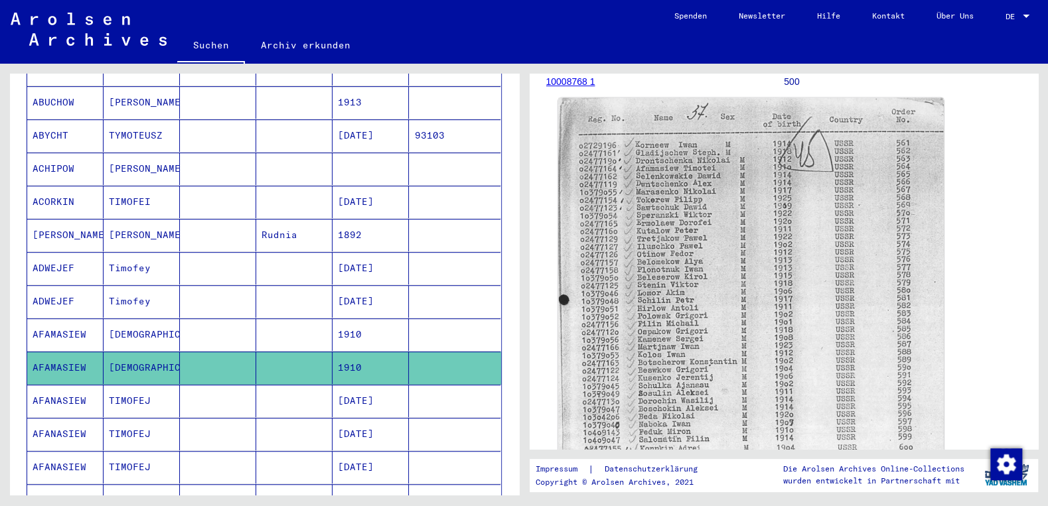
scroll to position [213, 0]
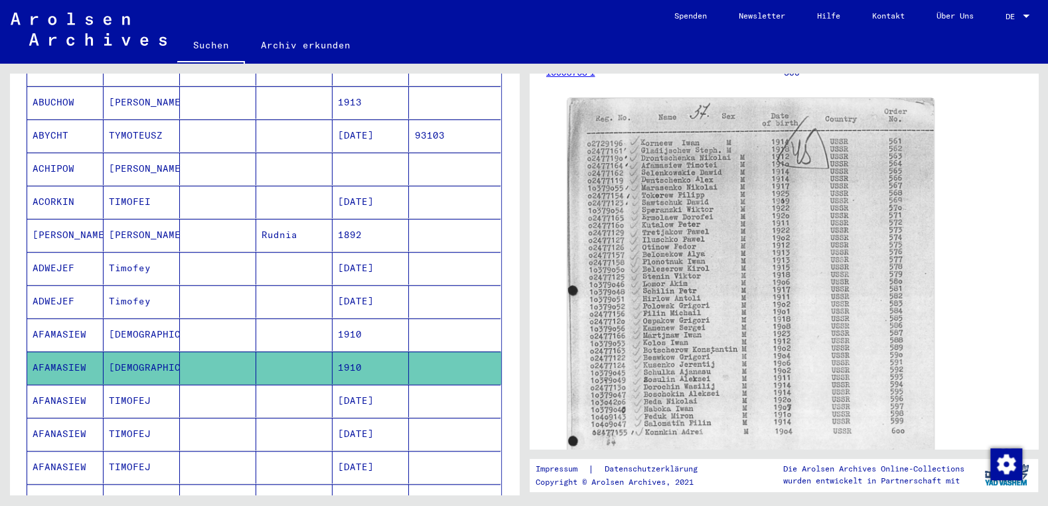
click at [365, 385] on mat-cell "[DATE]" at bounding box center [370, 401] width 76 height 33
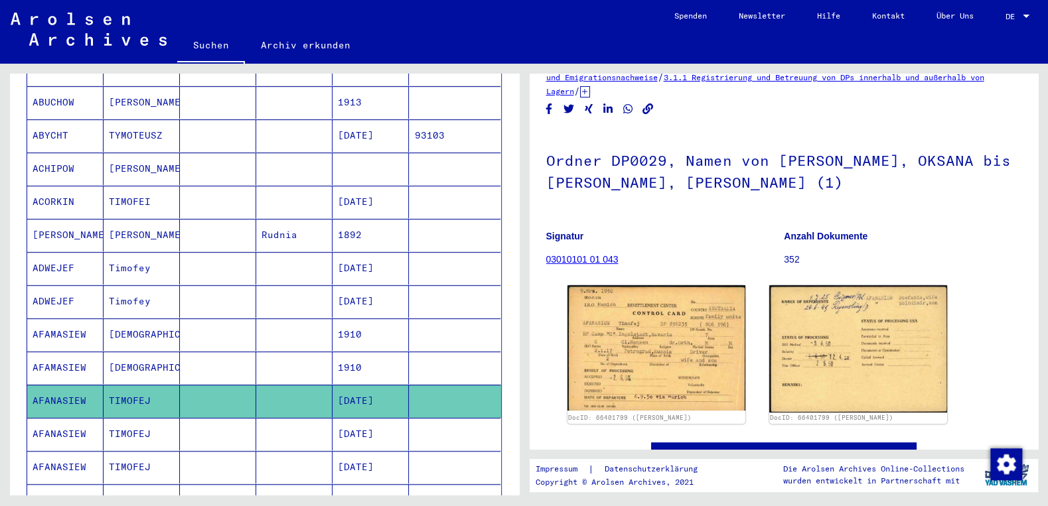
scroll to position [115, 0]
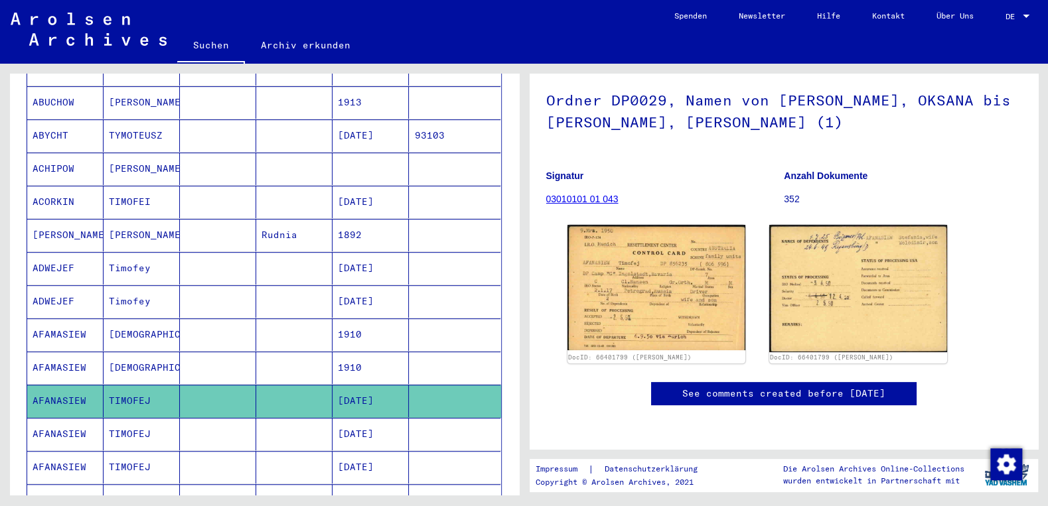
click at [378, 451] on mat-cell "[DATE]" at bounding box center [370, 467] width 76 height 33
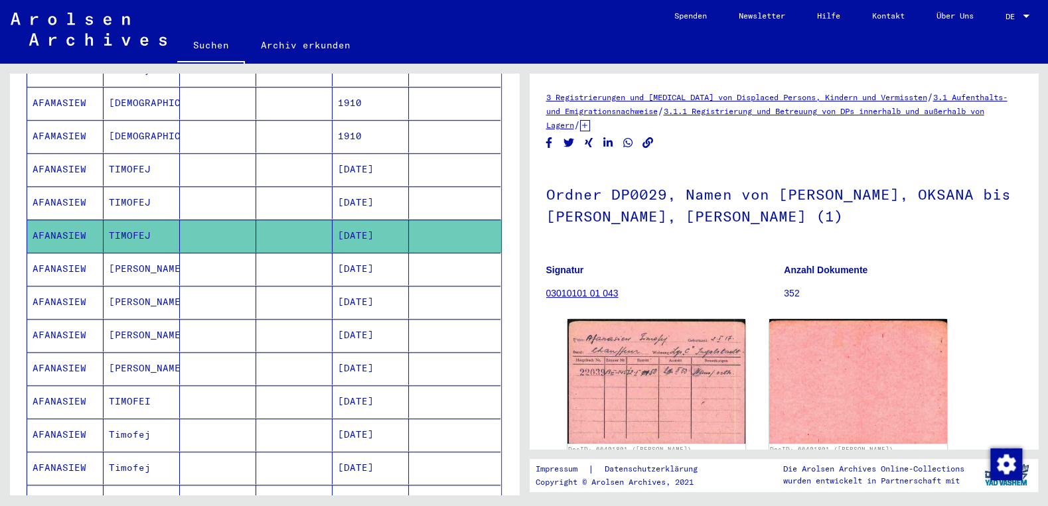
scroll to position [770, 0]
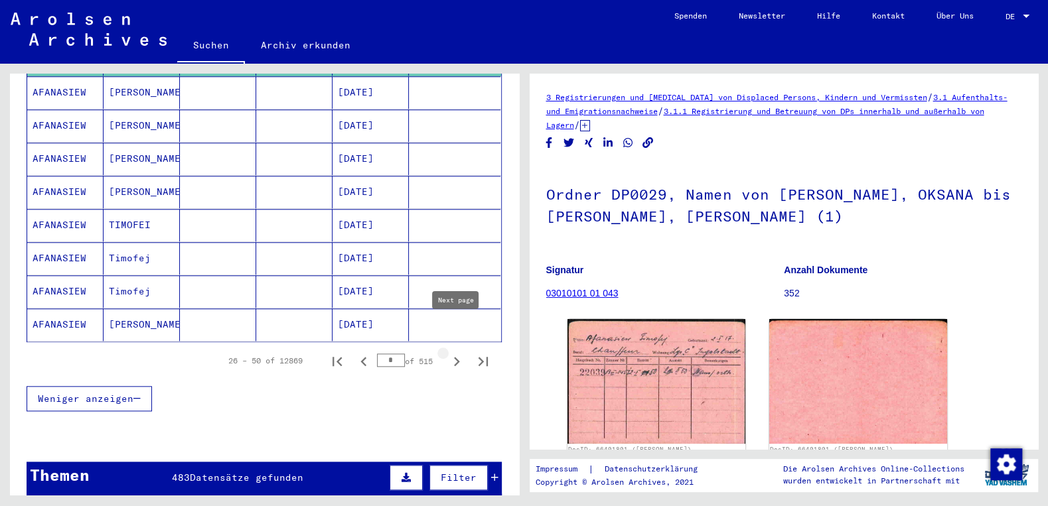
click at [454, 352] on icon "Next page" at bounding box center [456, 361] width 19 height 19
type input "*"
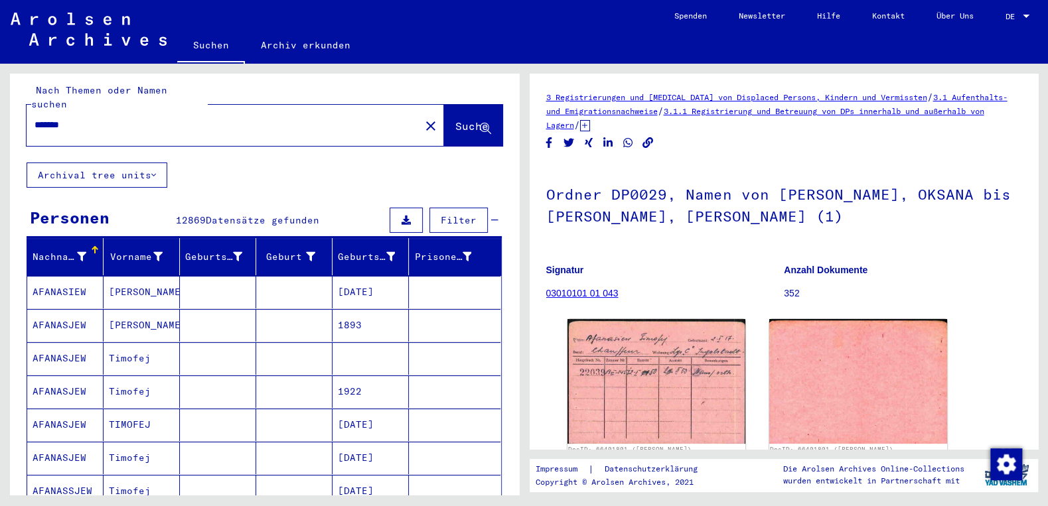
scroll to position [0, 0]
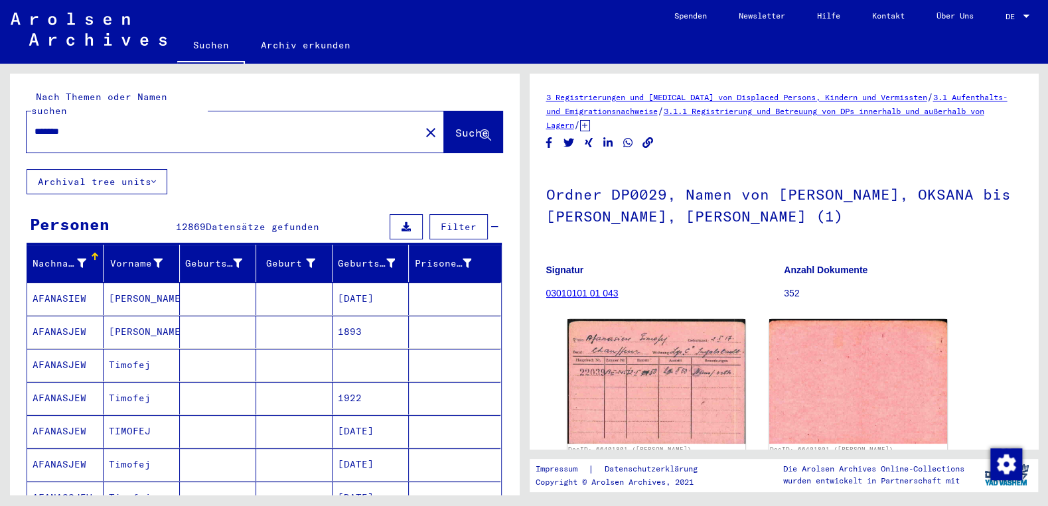
click at [364, 316] on mat-cell "1893" at bounding box center [370, 332] width 76 height 33
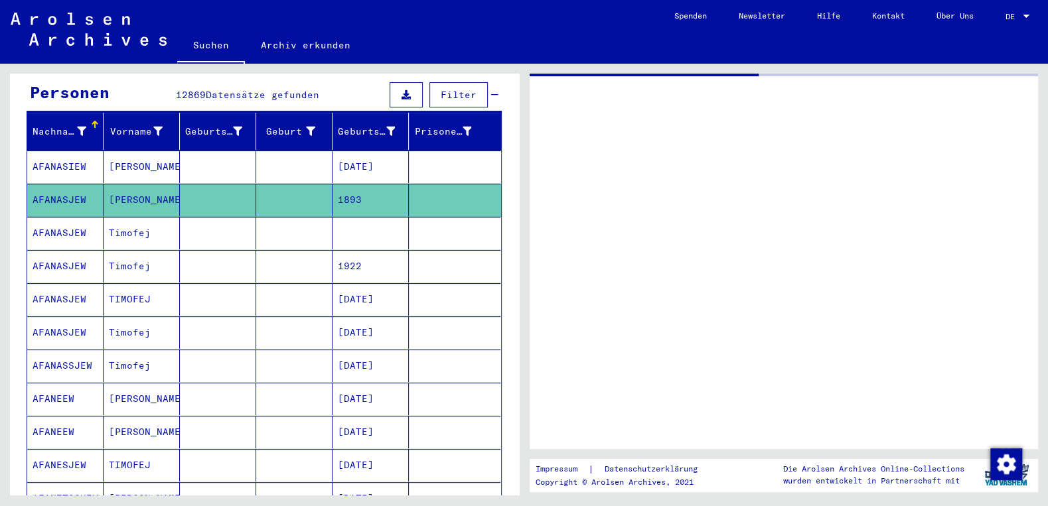
scroll to position [213, 0]
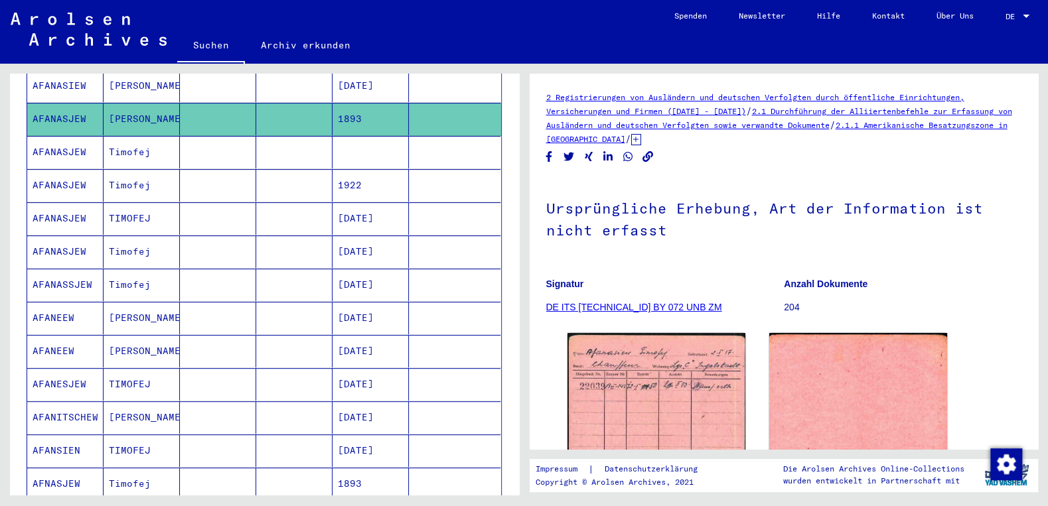
click at [392, 145] on mat-cell at bounding box center [370, 152] width 76 height 33
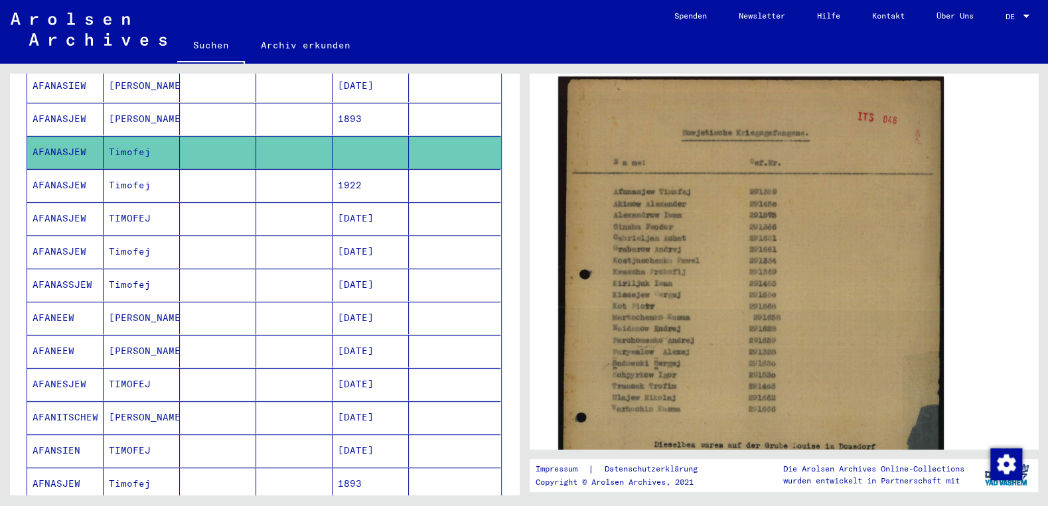
scroll to position [285, 0]
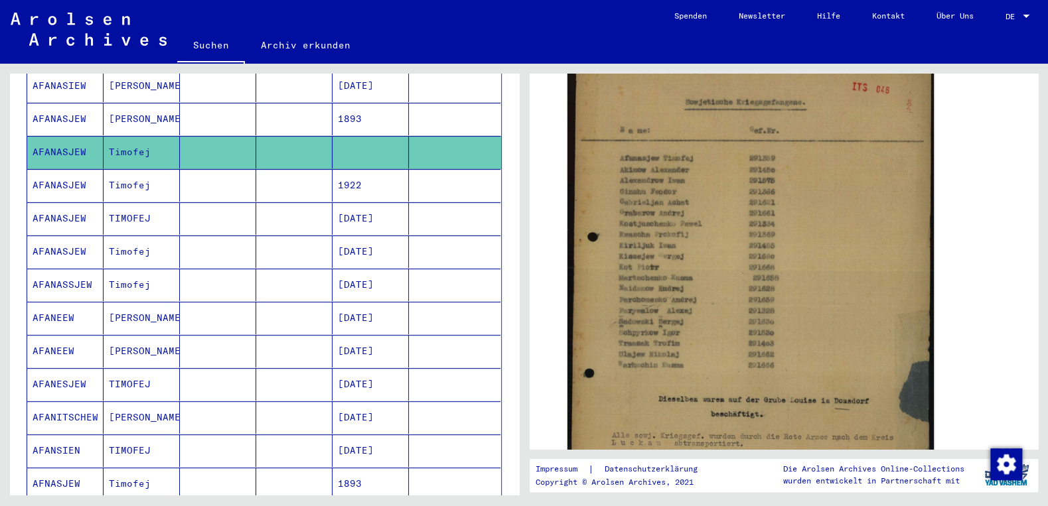
click at [352, 169] on mat-cell "1922" at bounding box center [370, 185] width 76 height 33
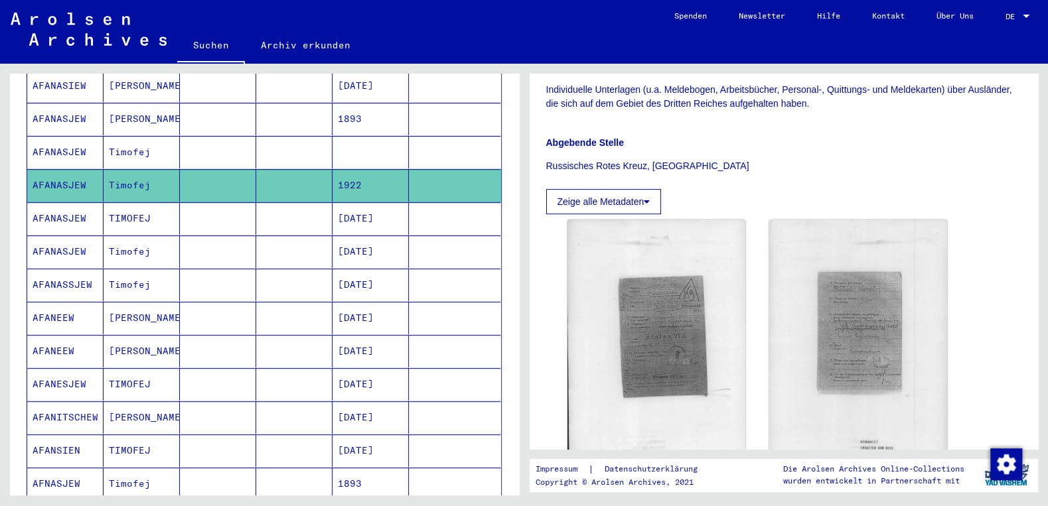
scroll to position [330, 0]
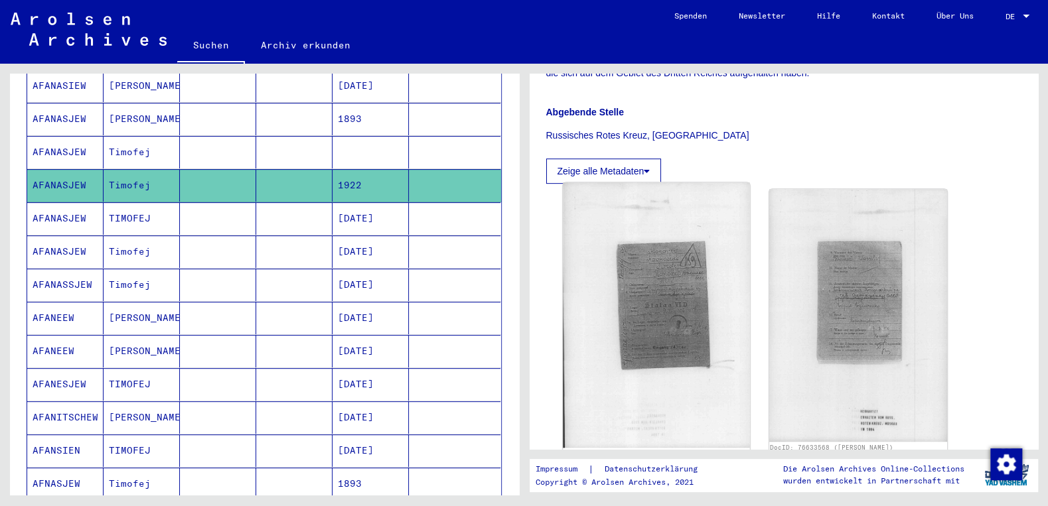
click at [664, 288] on img at bounding box center [656, 314] width 187 height 265
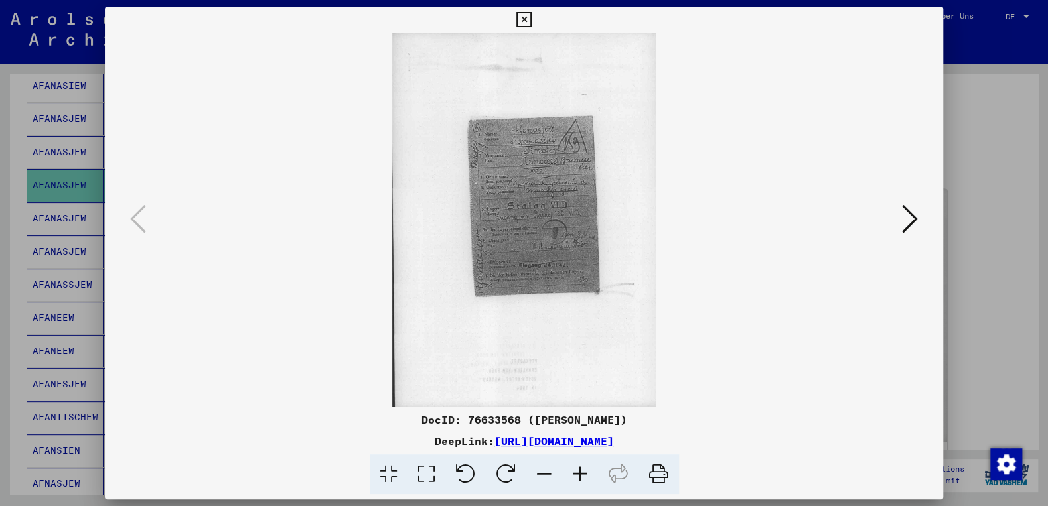
click at [579, 475] on icon at bounding box center [580, 475] width 36 height 40
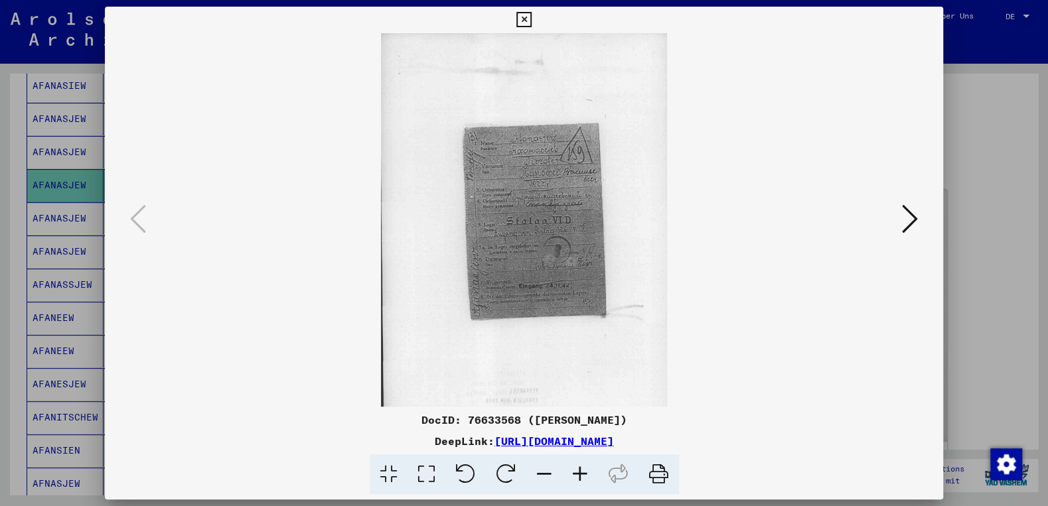
click at [579, 475] on icon at bounding box center [580, 475] width 36 height 40
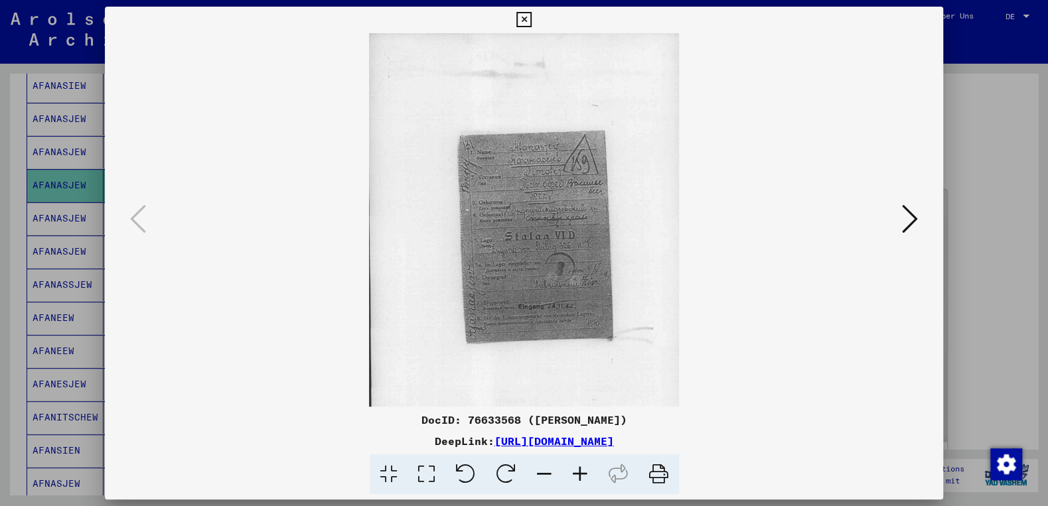
click at [579, 475] on icon at bounding box center [580, 475] width 36 height 40
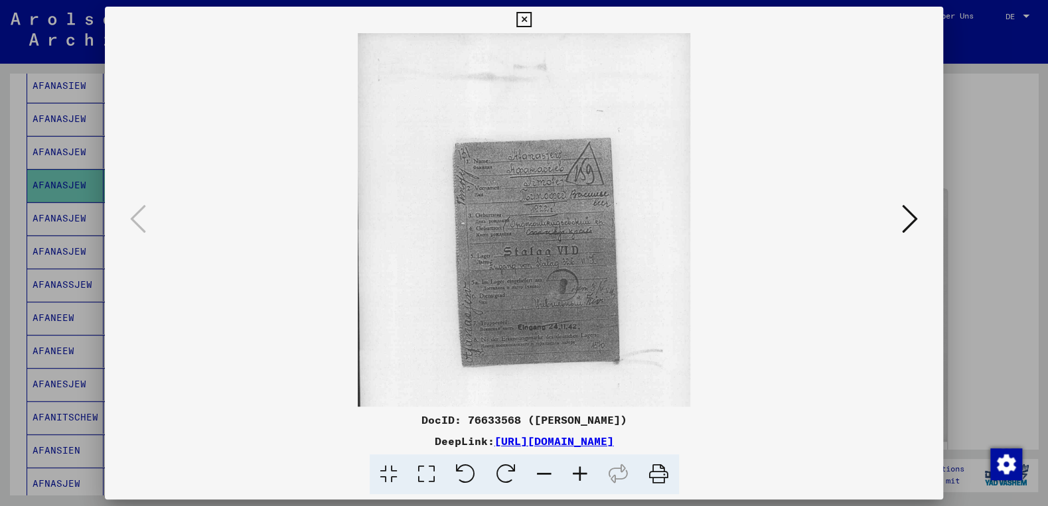
click at [579, 475] on icon at bounding box center [580, 475] width 36 height 40
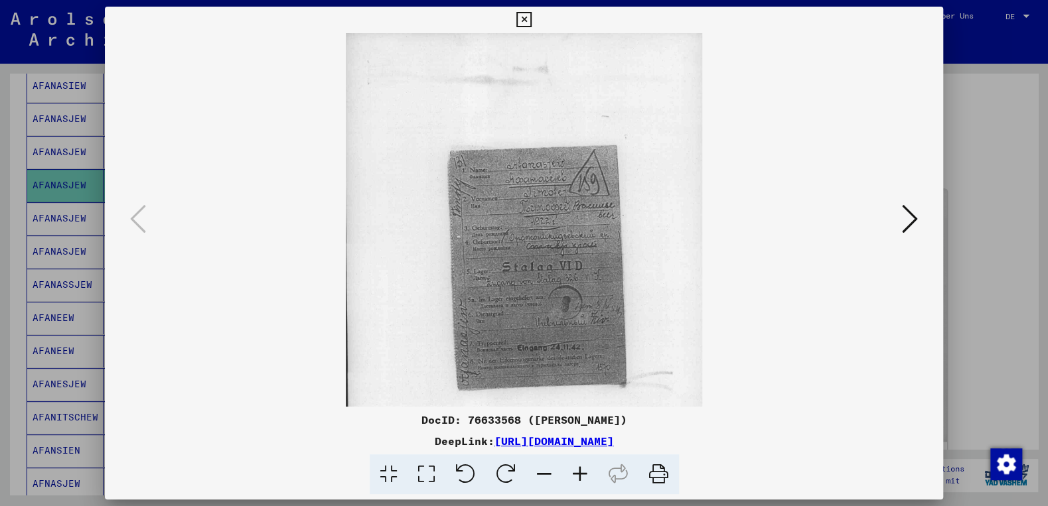
click at [579, 475] on icon at bounding box center [580, 475] width 36 height 40
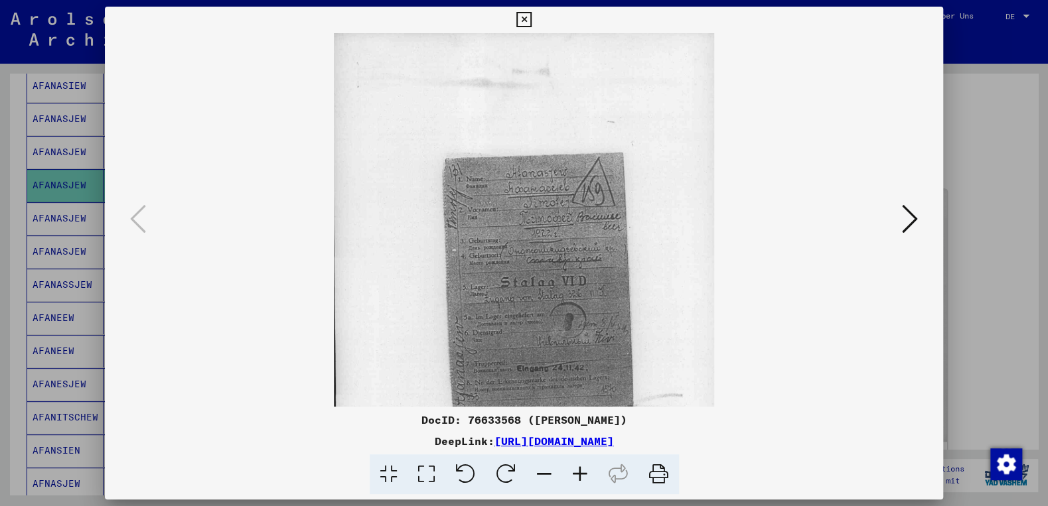
click at [579, 475] on icon at bounding box center [580, 475] width 36 height 40
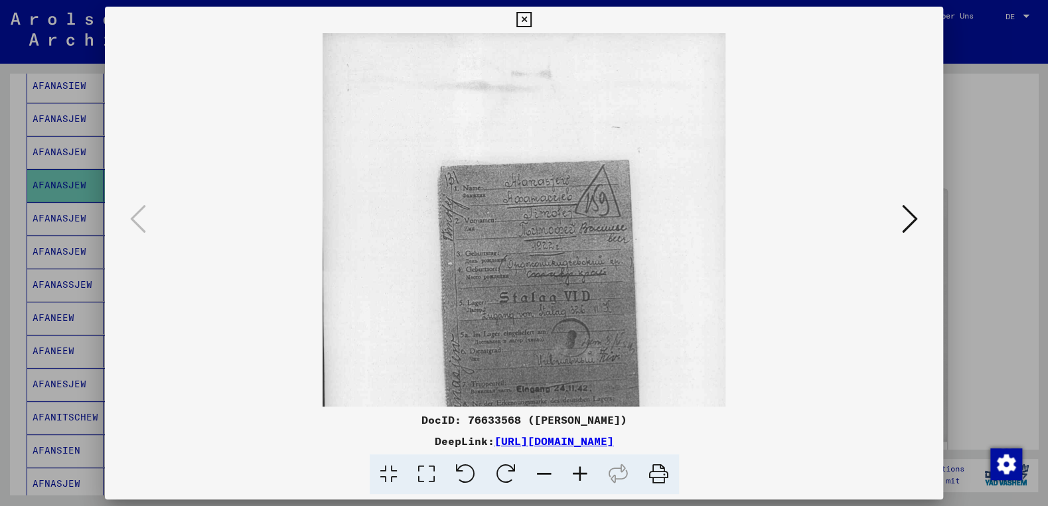
click at [579, 475] on icon at bounding box center [580, 475] width 36 height 40
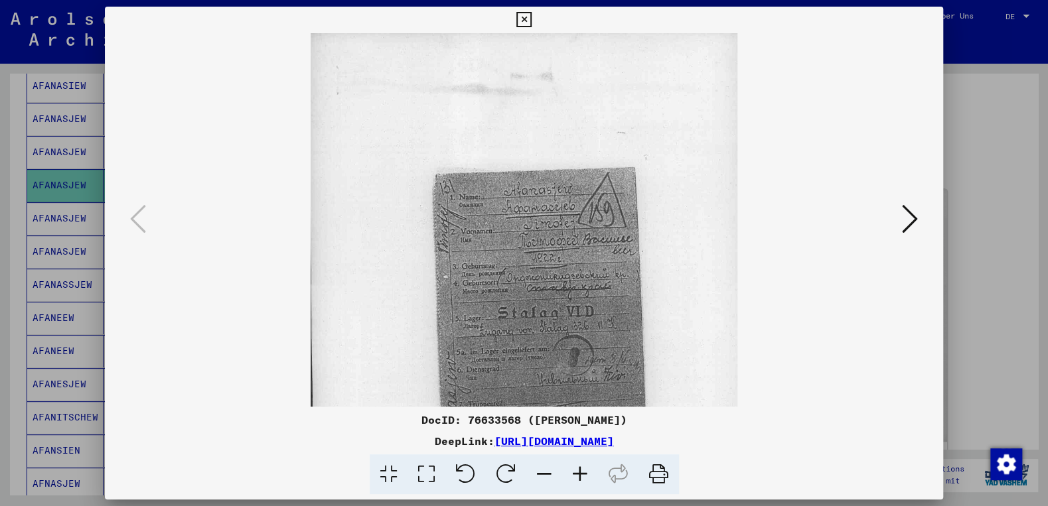
click at [579, 475] on icon at bounding box center [580, 475] width 36 height 40
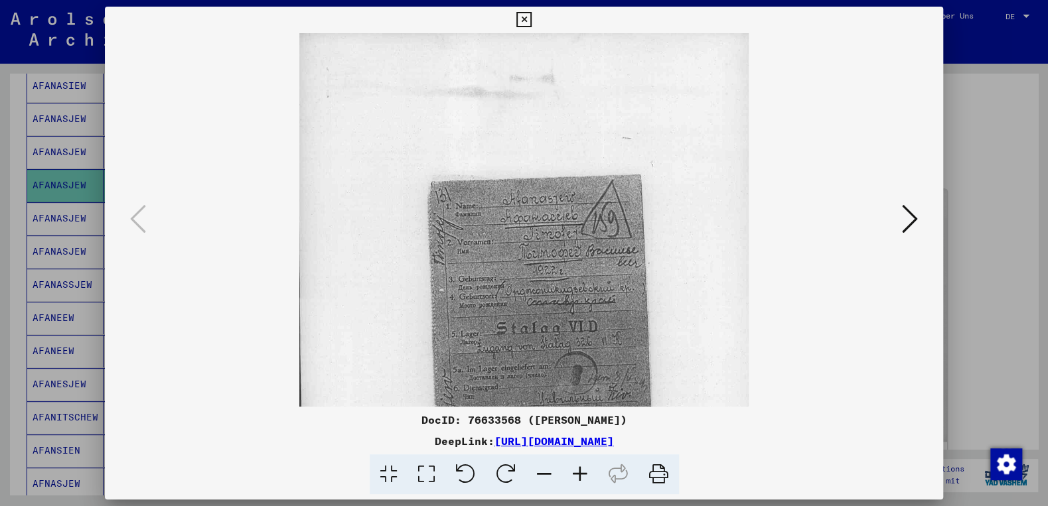
click at [532, 19] on icon at bounding box center [523, 20] width 15 height 16
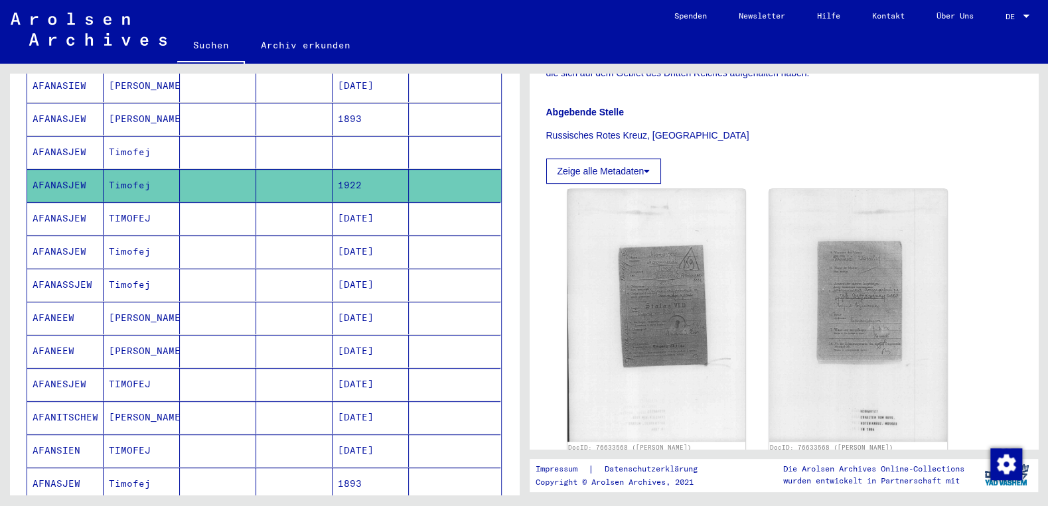
click at [389, 203] on mat-cell "[DATE]" at bounding box center [370, 218] width 76 height 33
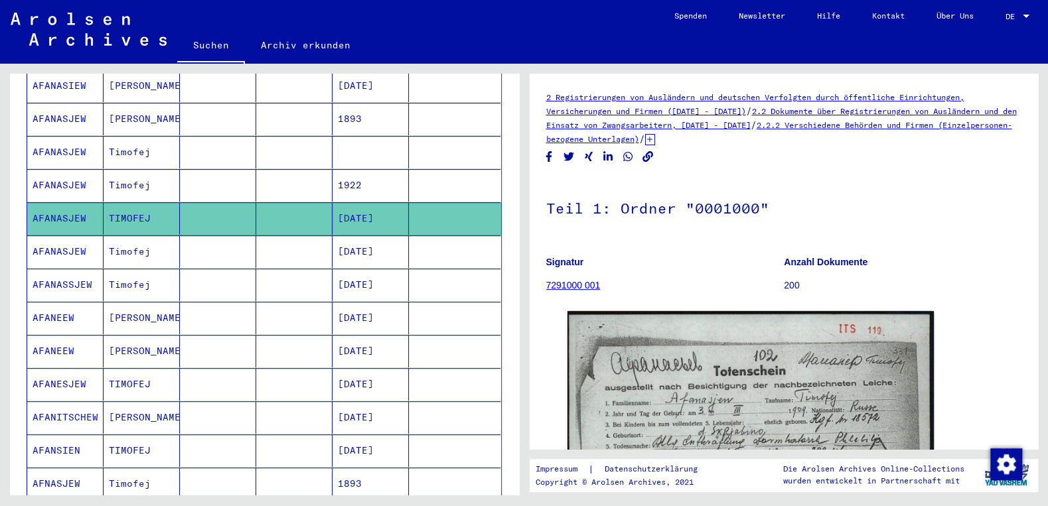
click at [655, 143] on icon at bounding box center [650, 139] width 10 height 11
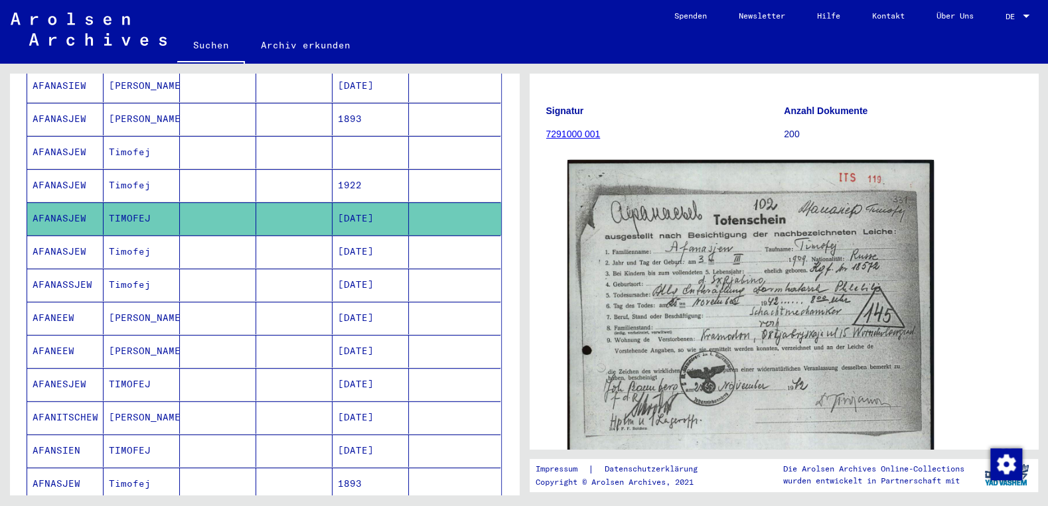
scroll to position [213, 0]
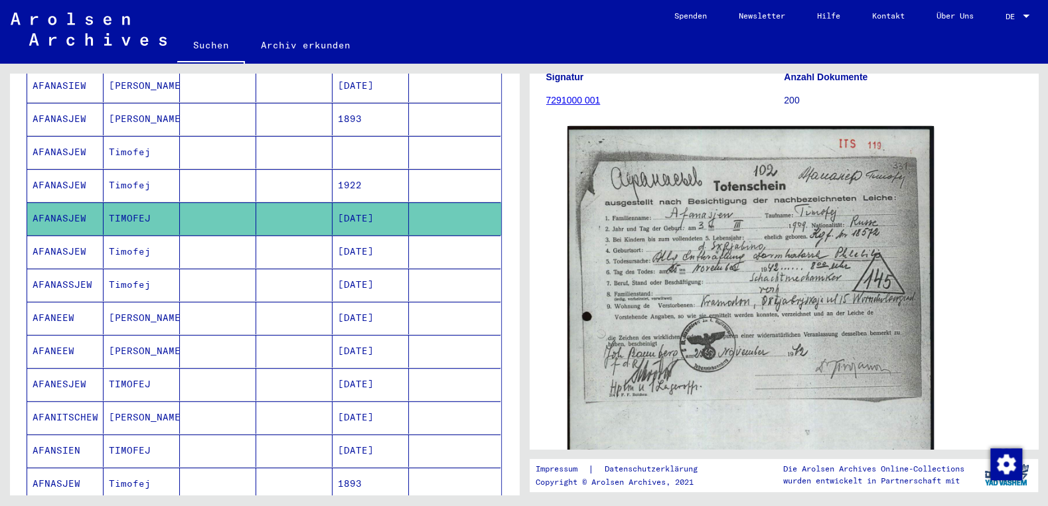
click at [390, 236] on mat-cell "[DATE]" at bounding box center [370, 252] width 76 height 33
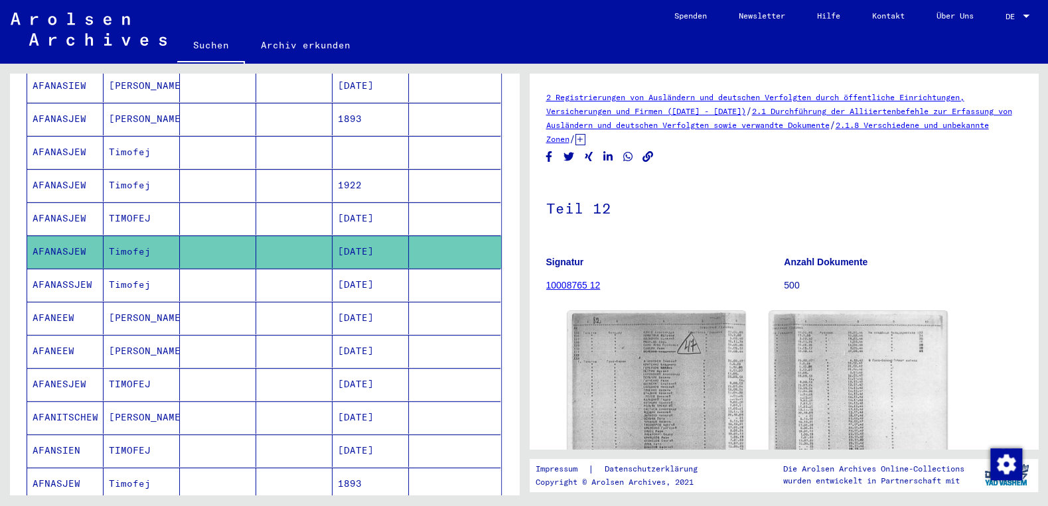
click at [651, 138] on div "2 Registrierungen von Ausländern und deutschen Verfolgten durch öffentliche Ein…" at bounding box center [784, 118] width 476 height 56
click at [585, 139] on icon at bounding box center [580, 139] width 10 height 11
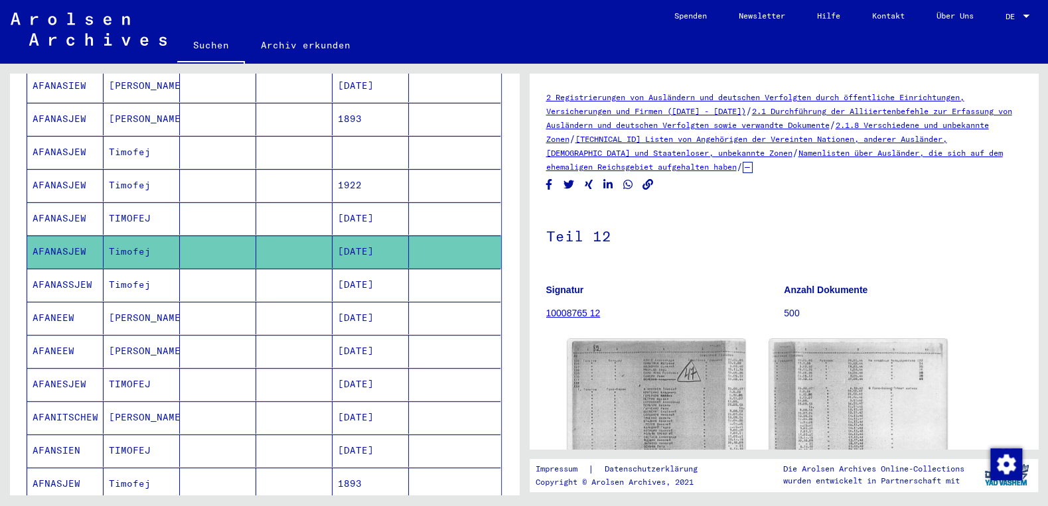
click at [392, 269] on mat-cell "[DATE]" at bounding box center [370, 285] width 76 height 33
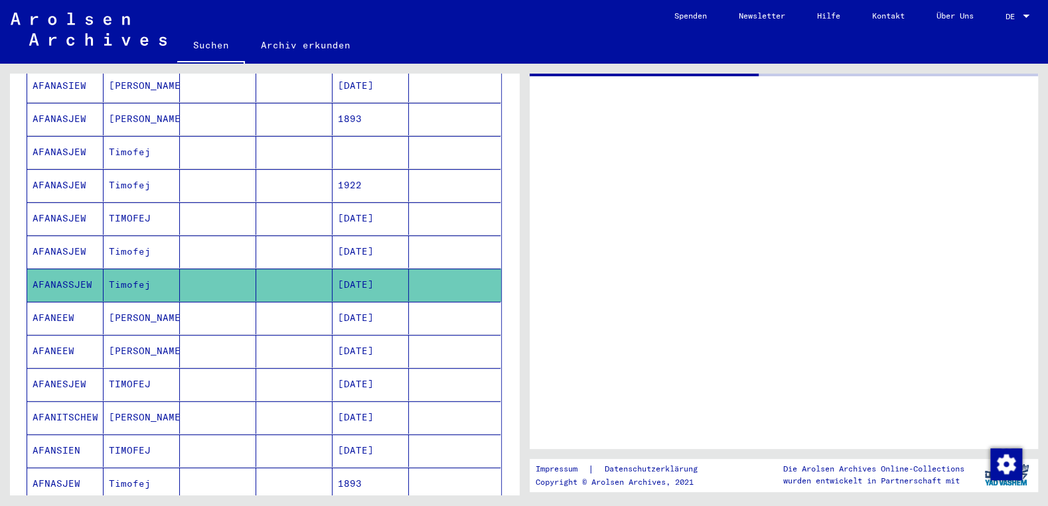
click at [388, 302] on mat-cell "[DATE]" at bounding box center [370, 318] width 76 height 33
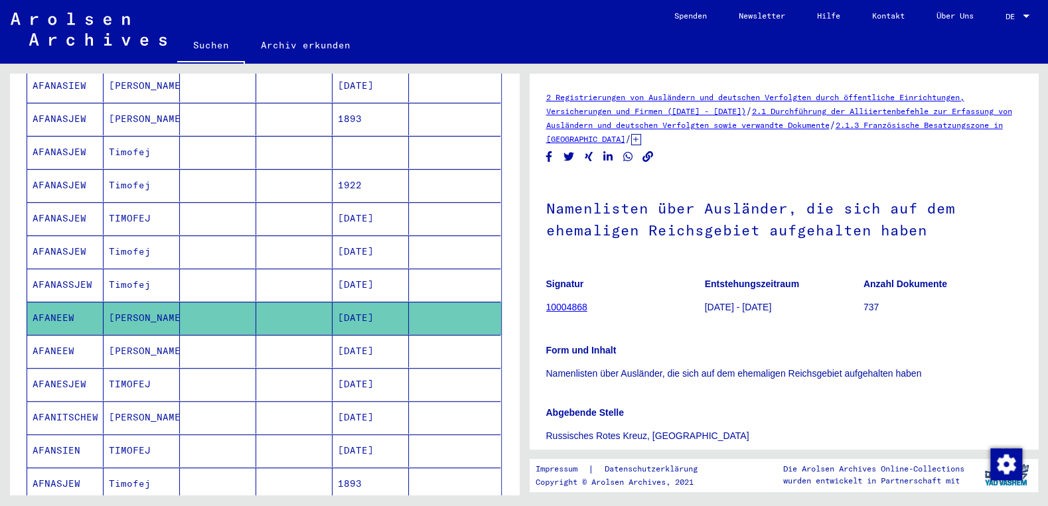
click at [641, 139] on icon at bounding box center [636, 139] width 10 height 11
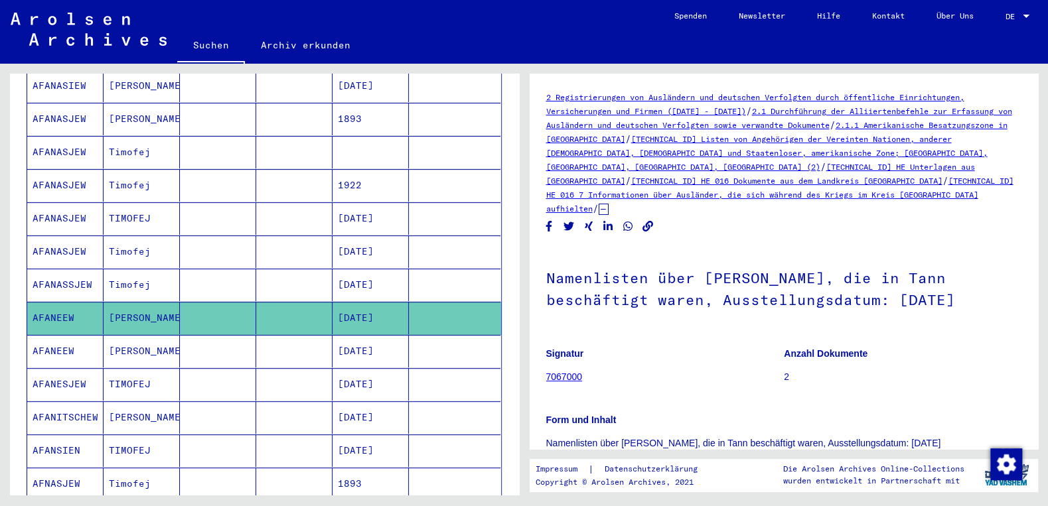
click at [709, 141] on link "[TECHNICAL_ID] Listen von Angehörigen der Vereinten Nationen, anderer [DEMOGRAP…" at bounding box center [766, 153] width 441 height 38
click at [747, 196] on div "2 Registrierungen von Ausländern und deutschen Verfolgten durch öffentliche Ein…" at bounding box center [784, 152] width 476 height 125
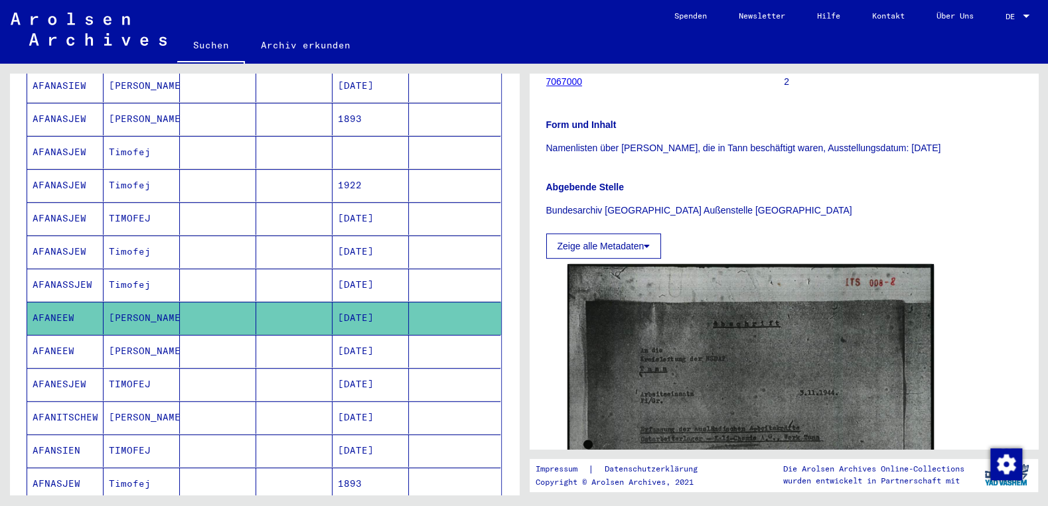
scroll to position [498, 0]
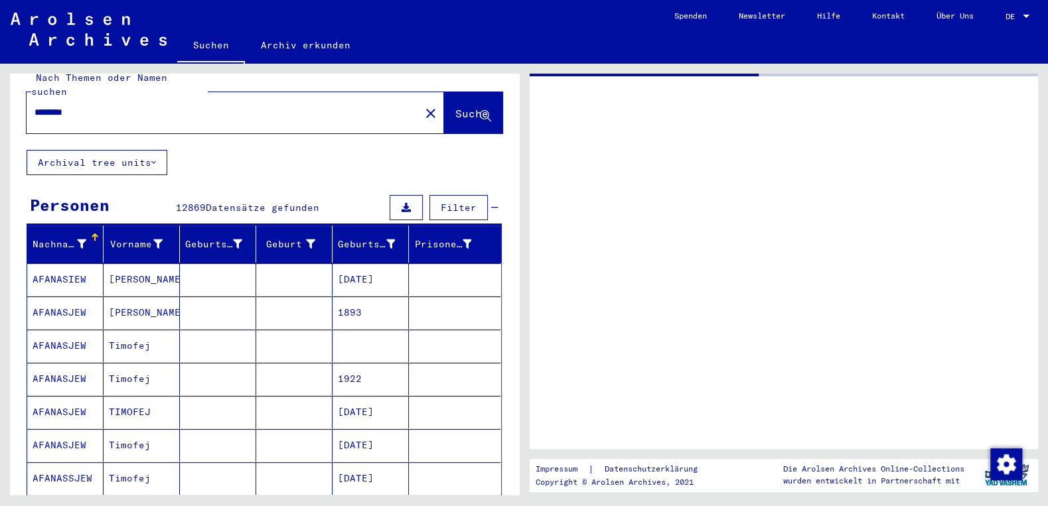
type input "*******"
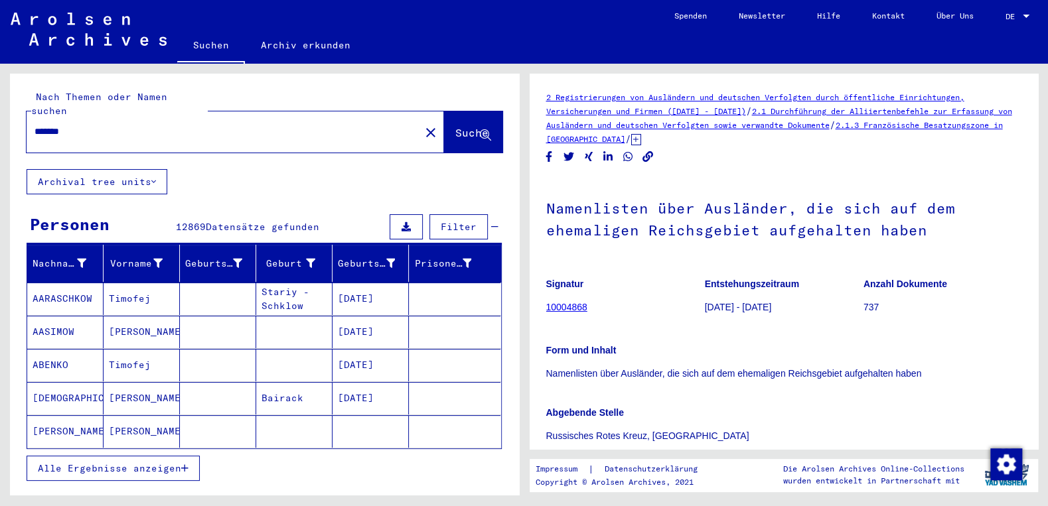
scroll to position [71, 0]
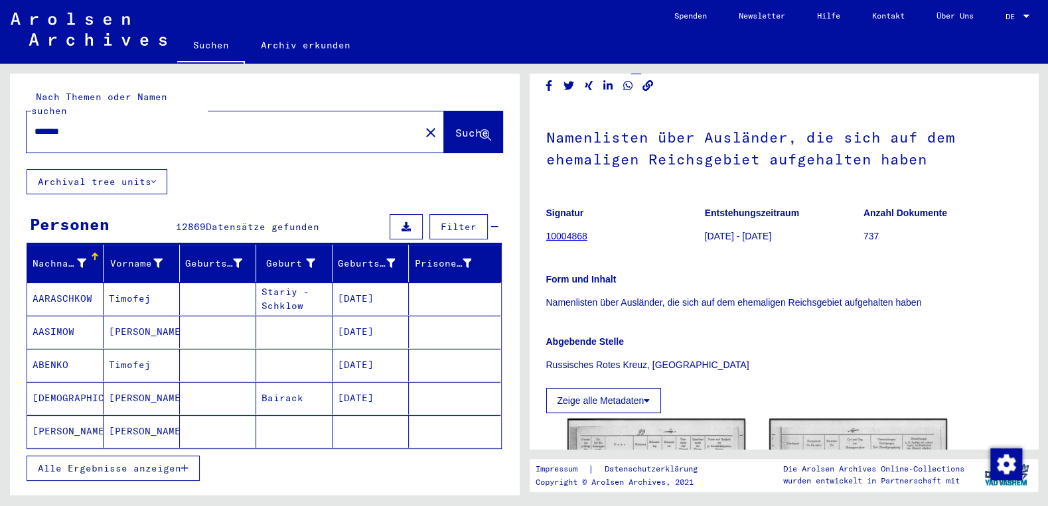
click at [717, 348] on p "Abgebende Stelle" at bounding box center [784, 342] width 476 height 14
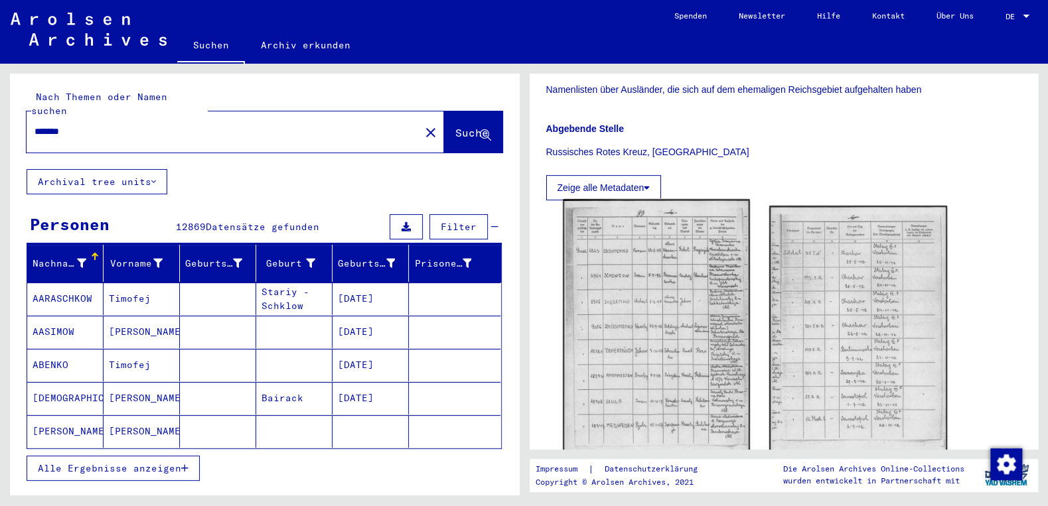
scroll to position [285, 0]
click at [665, 317] on img at bounding box center [656, 330] width 187 height 264
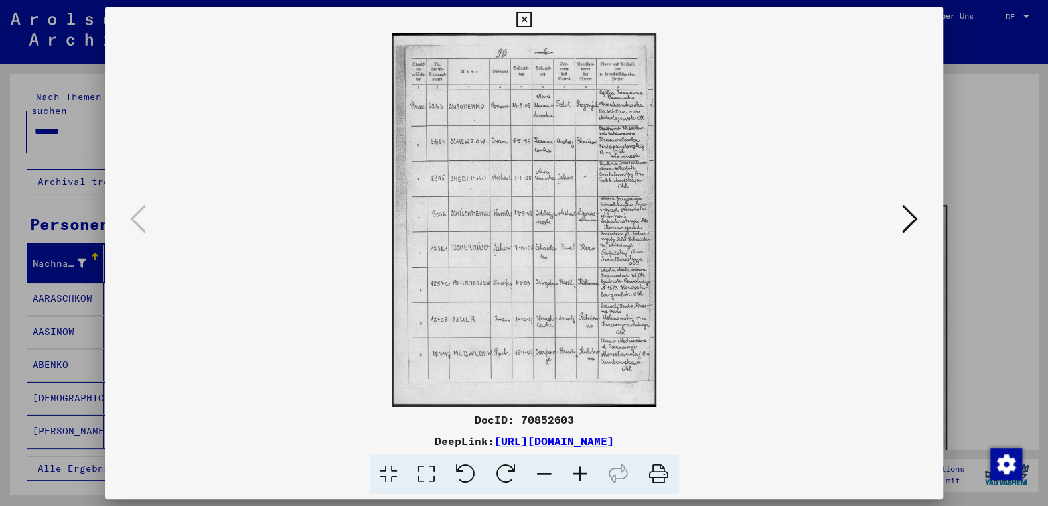
click at [575, 476] on icon at bounding box center [580, 475] width 36 height 40
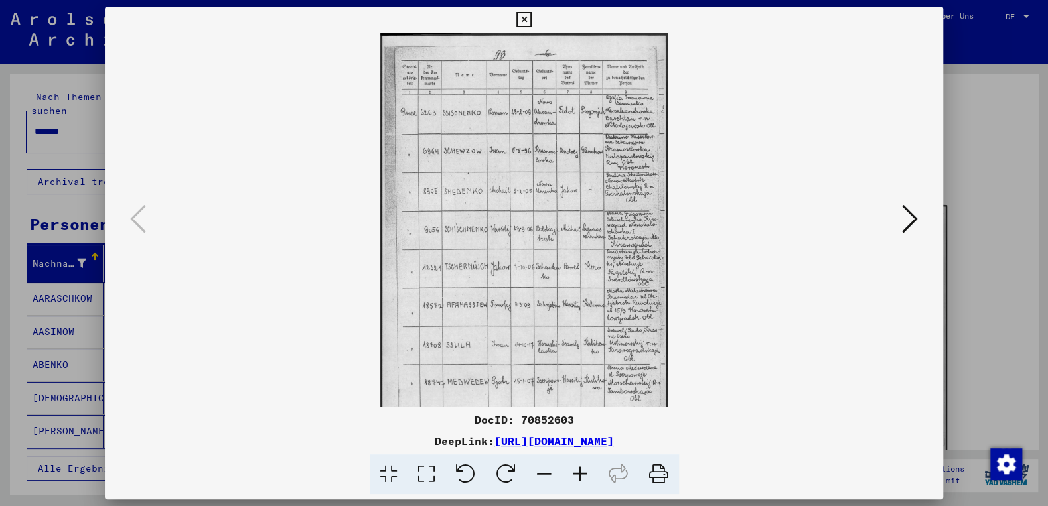
click at [575, 476] on icon at bounding box center [580, 475] width 36 height 40
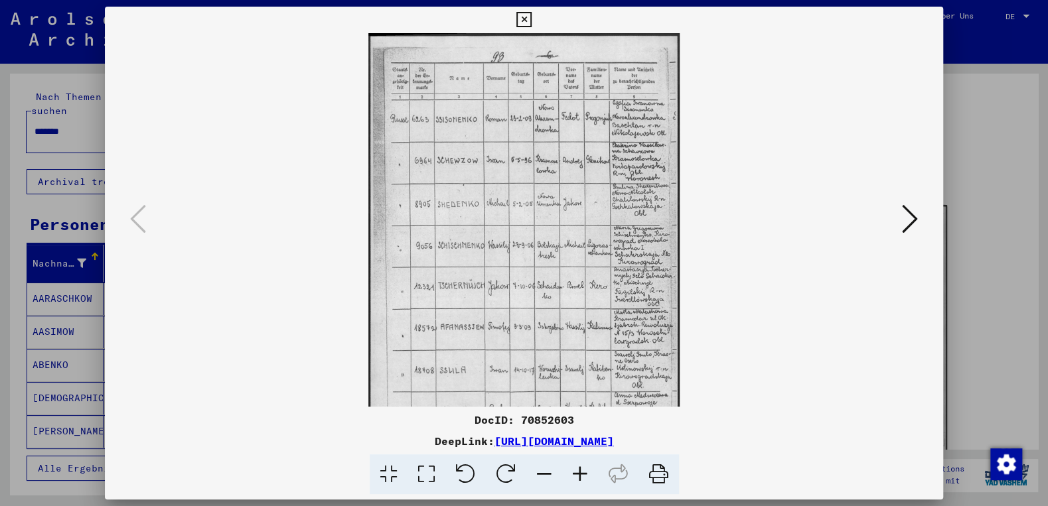
click at [575, 476] on icon at bounding box center [580, 475] width 36 height 40
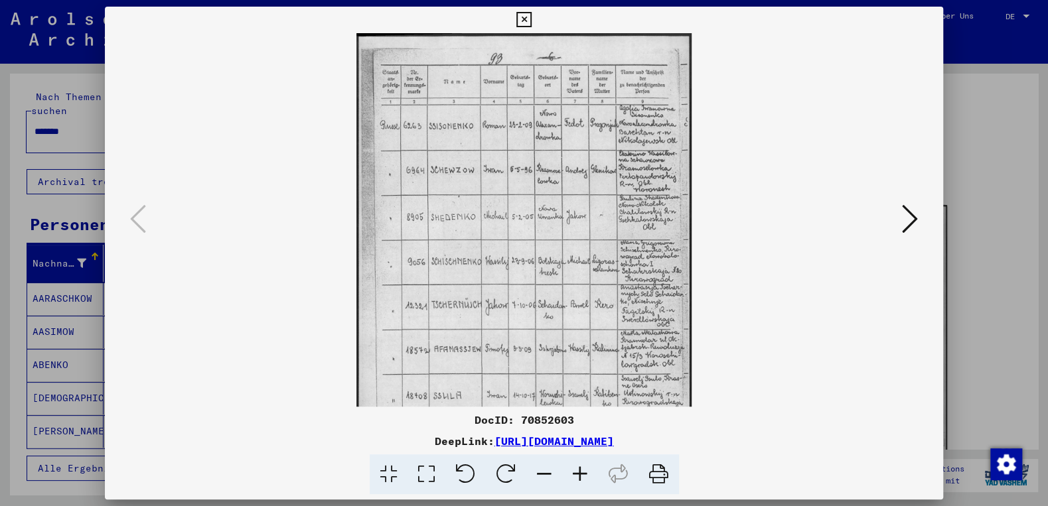
click at [575, 476] on icon at bounding box center [580, 475] width 36 height 40
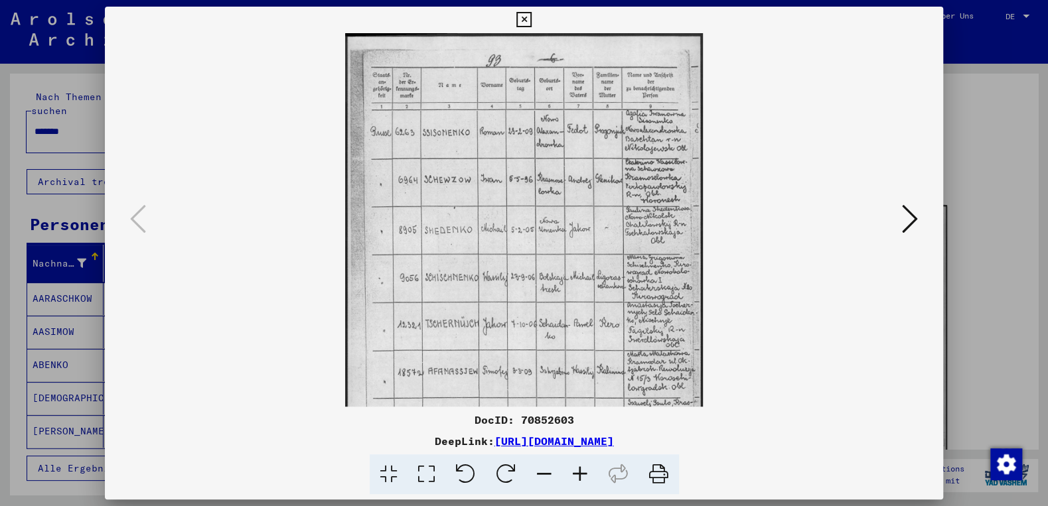
click at [575, 476] on icon at bounding box center [580, 475] width 36 height 40
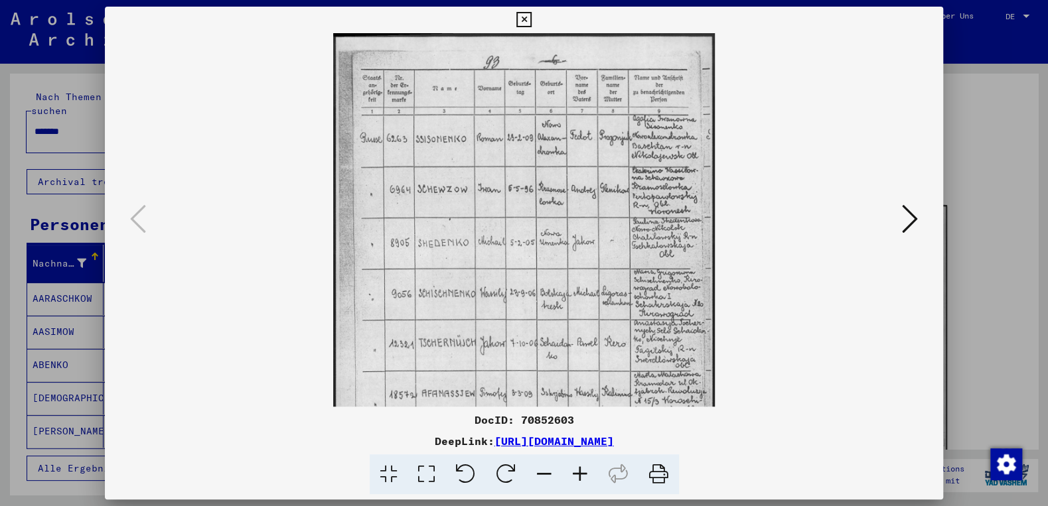
click at [575, 476] on icon at bounding box center [580, 475] width 36 height 40
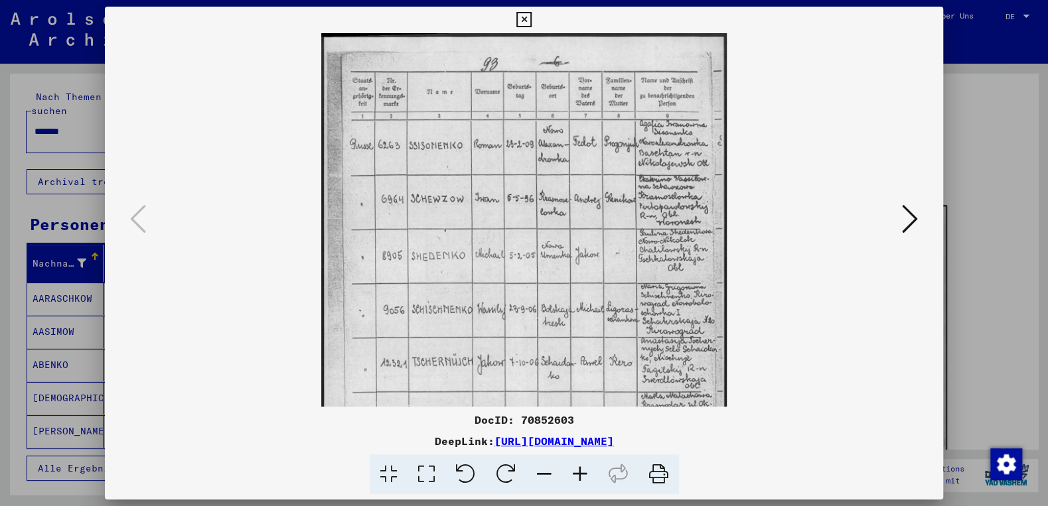
click at [575, 476] on icon at bounding box center [580, 475] width 36 height 40
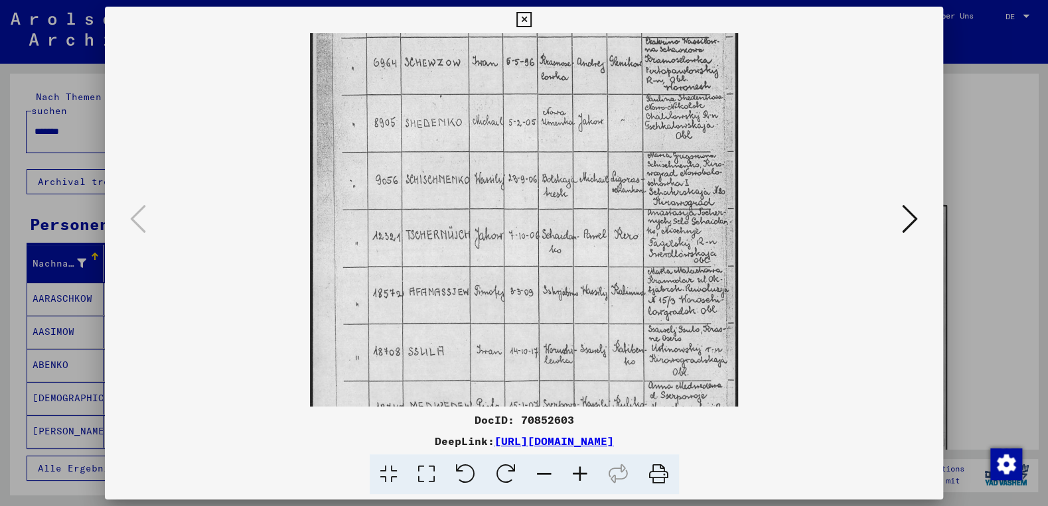
scroll to position [149, 0]
drag, startPoint x: 592, startPoint y: 395, endPoint x: 558, endPoint y: 245, distance: 154.4
click at [558, 245] on img at bounding box center [524, 188] width 429 height 606
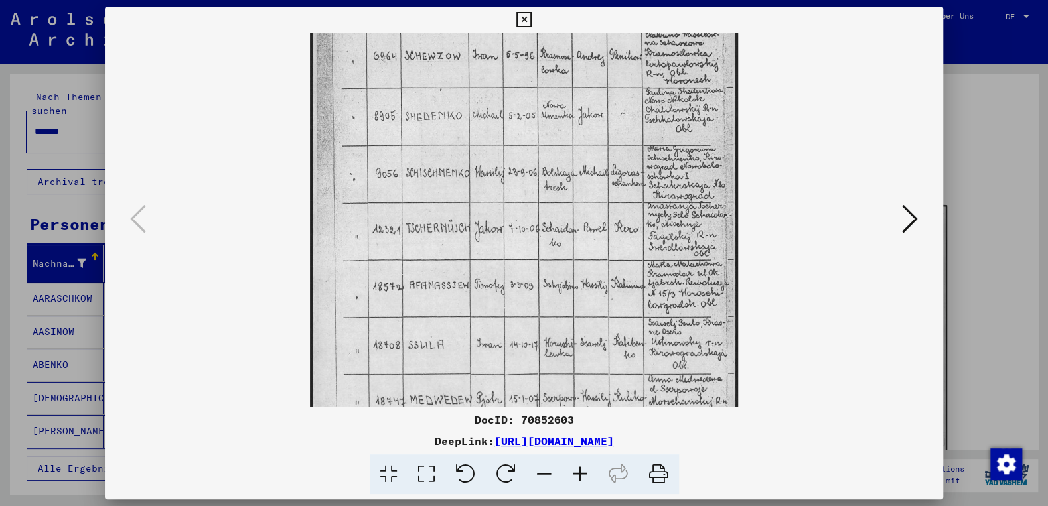
scroll to position [157, 0]
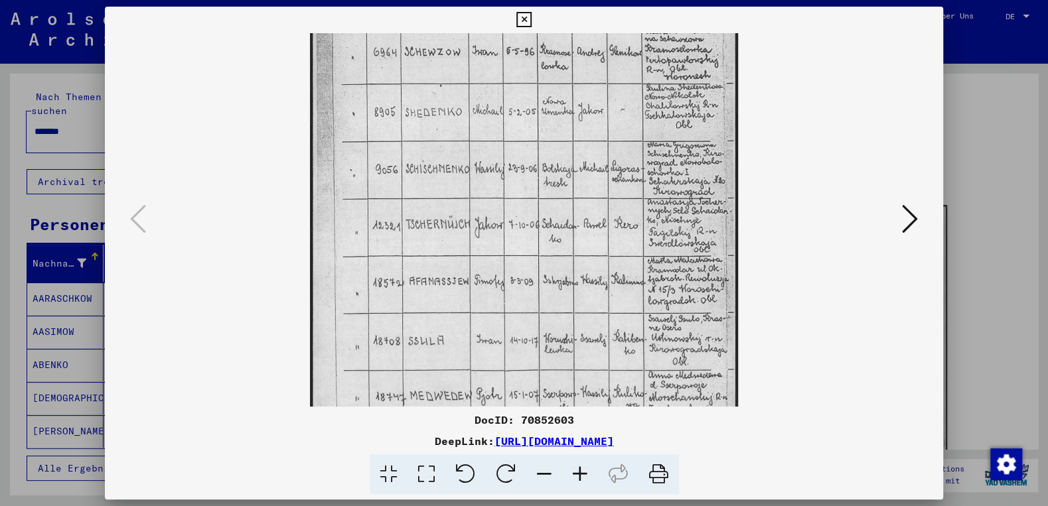
drag, startPoint x: 640, startPoint y: 323, endPoint x: 638, endPoint y: 317, distance: 6.9
click at [638, 317] on img at bounding box center [524, 180] width 429 height 606
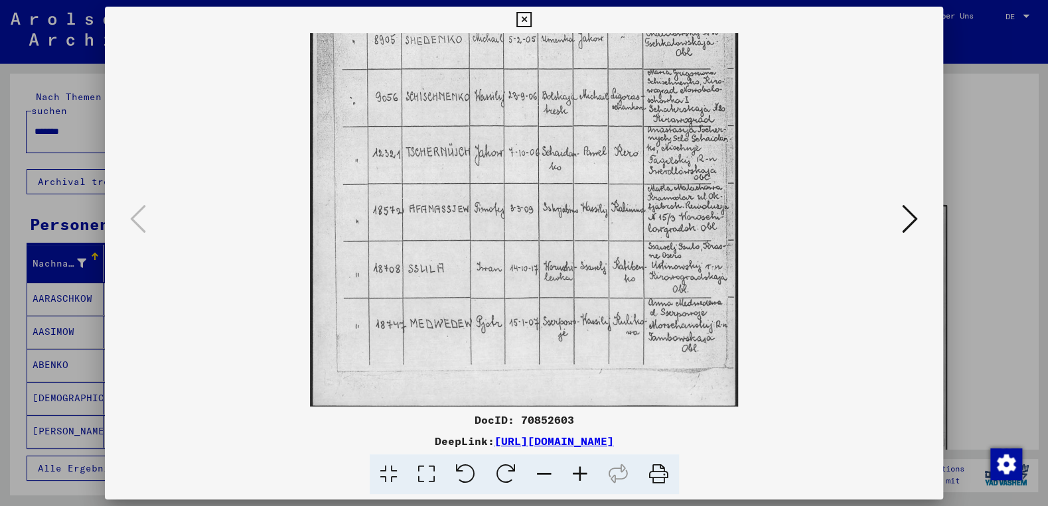
scroll to position [225, 0]
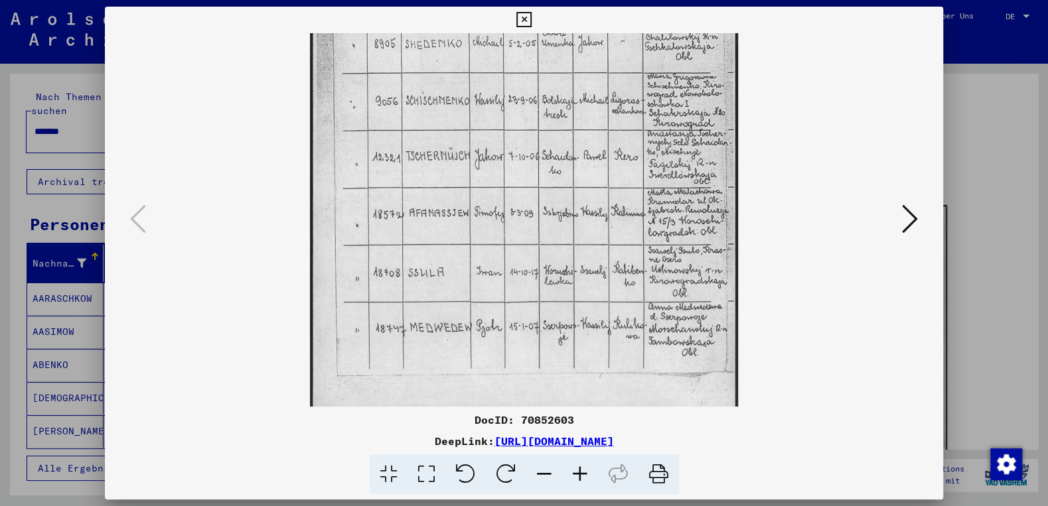
drag, startPoint x: 532, startPoint y: 295, endPoint x: 529, endPoint y: 210, distance: 85.0
click at [529, 210] on img at bounding box center [524, 111] width 429 height 606
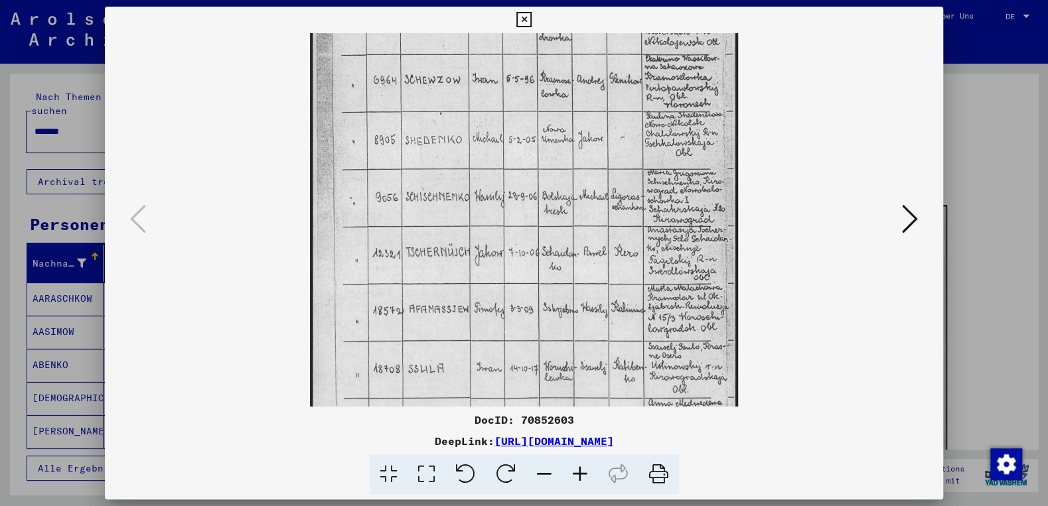
drag, startPoint x: 518, startPoint y: 206, endPoint x: 518, endPoint y: 239, distance: 32.5
click at [516, 301] on img at bounding box center [524, 207] width 429 height 606
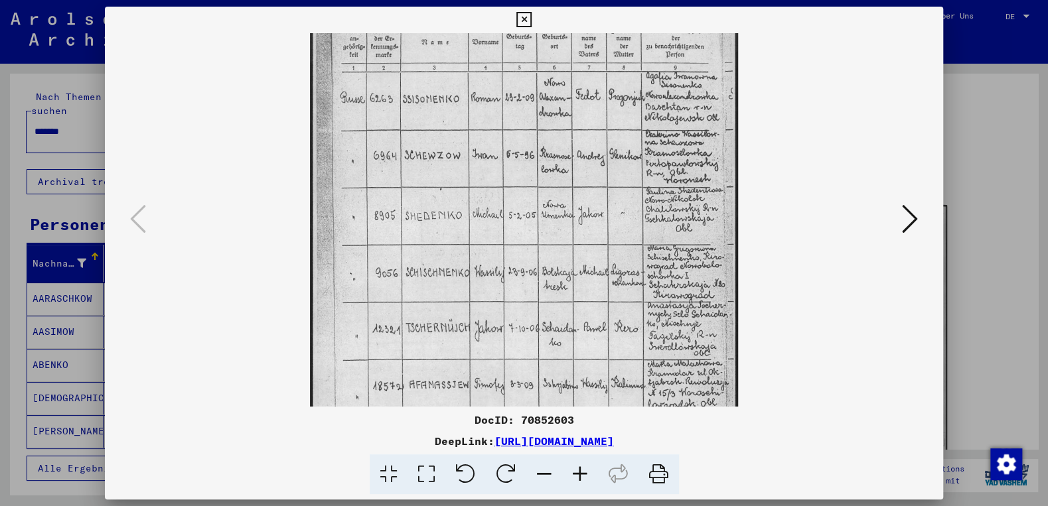
scroll to position [0, 0]
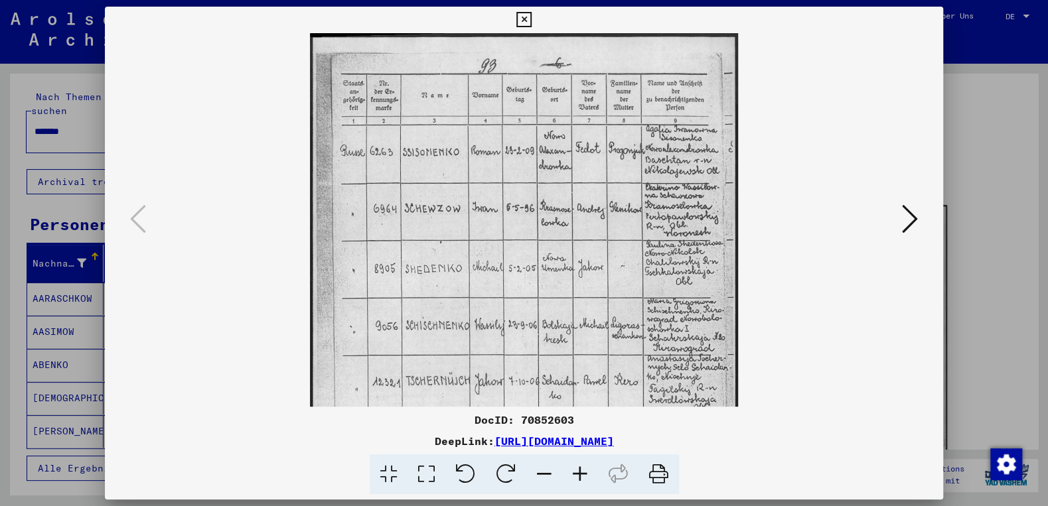
drag, startPoint x: 522, startPoint y: 173, endPoint x: 510, endPoint y: 321, distance: 149.1
click at [510, 321] on img at bounding box center [524, 336] width 429 height 606
drag, startPoint x: 510, startPoint y: 169, endPoint x: 502, endPoint y: 185, distance: 17.5
click at [502, 185] on img at bounding box center [524, 336] width 429 height 606
click at [915, 219] on icon at bounding box center [910, 219] width 16 height 32
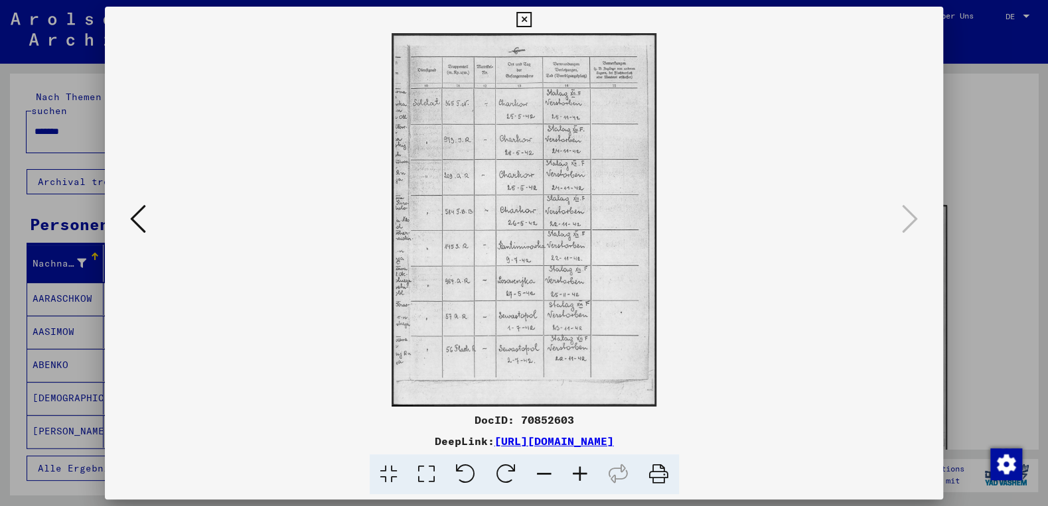
click at [137, 221] on icon at bounding box center [138, 219] width 16 height 32
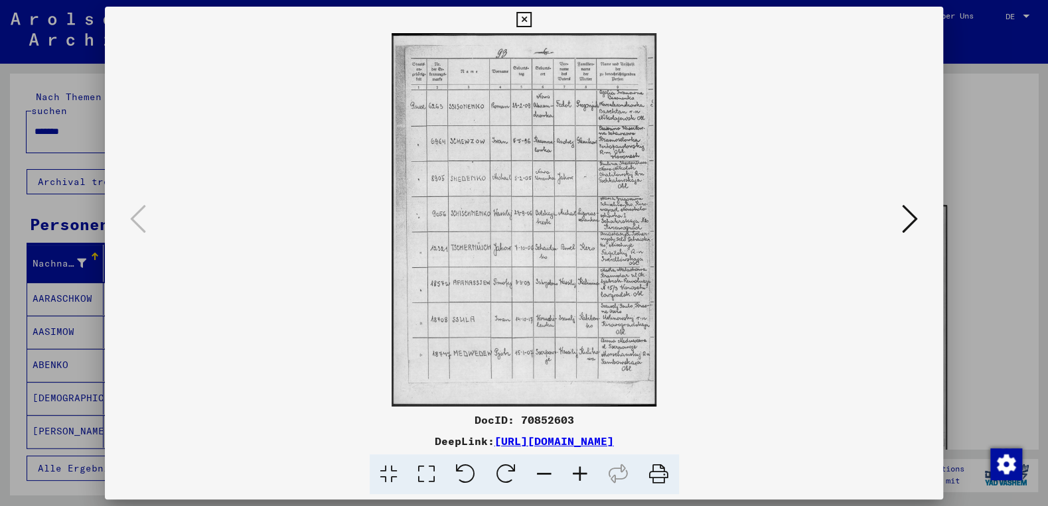
drag, startPoint x: 908, startPoint y: 229, endPoint x: 894, endPoint y: 229, distance: 14.6
click at [902, 229] on button at bounding box center [910, 220] width 24 height 38
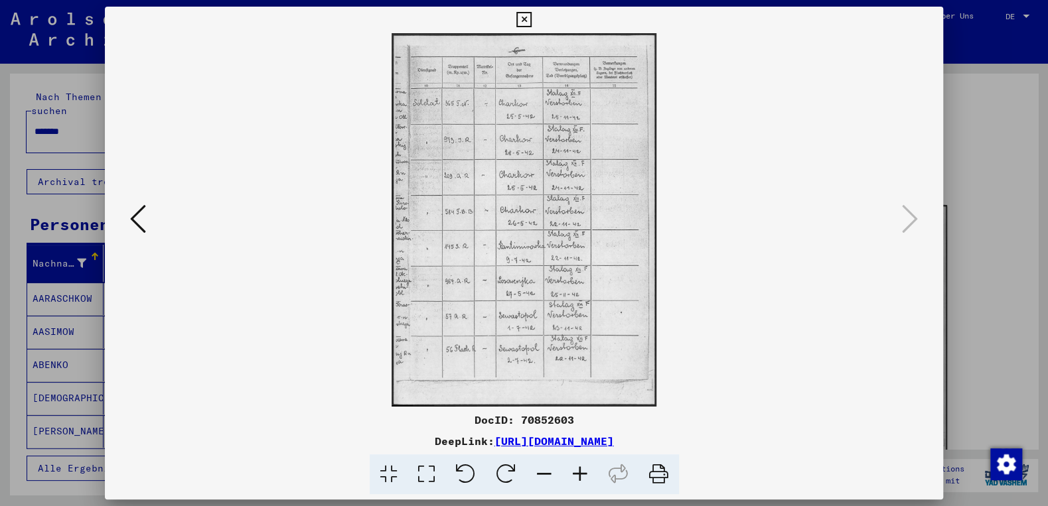
click at [571, 468] on icon at bounding box center [580, 475] width 36 height 40
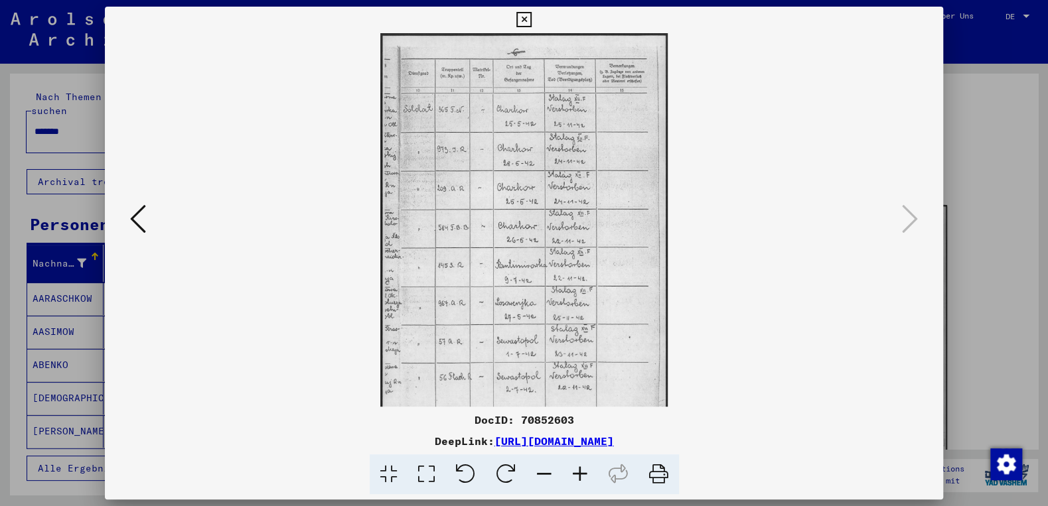
click at [571, 468] on icon at bounding box center [580, 475] width 36 height 40
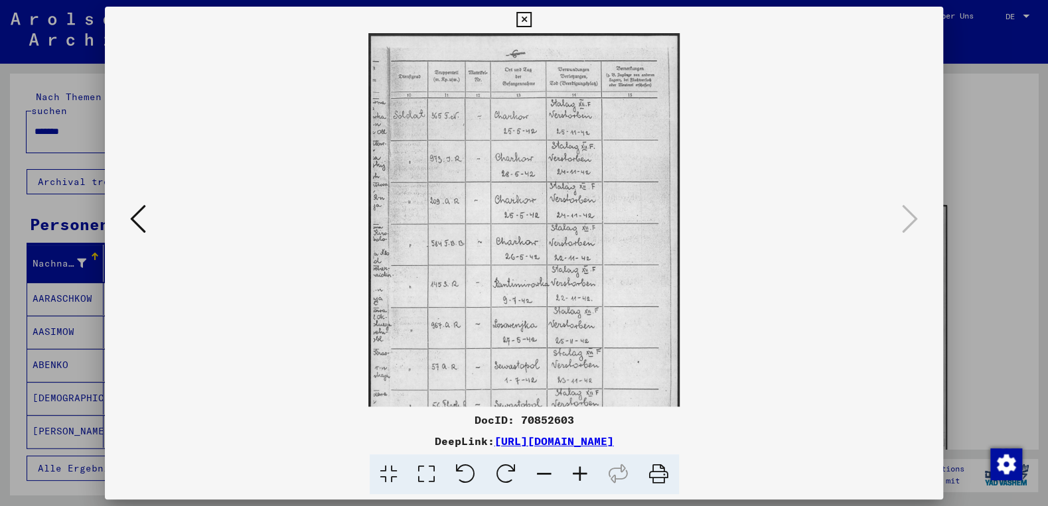
click at [572, 468] on icon at bounding box center [580, 475] width 36 height 40
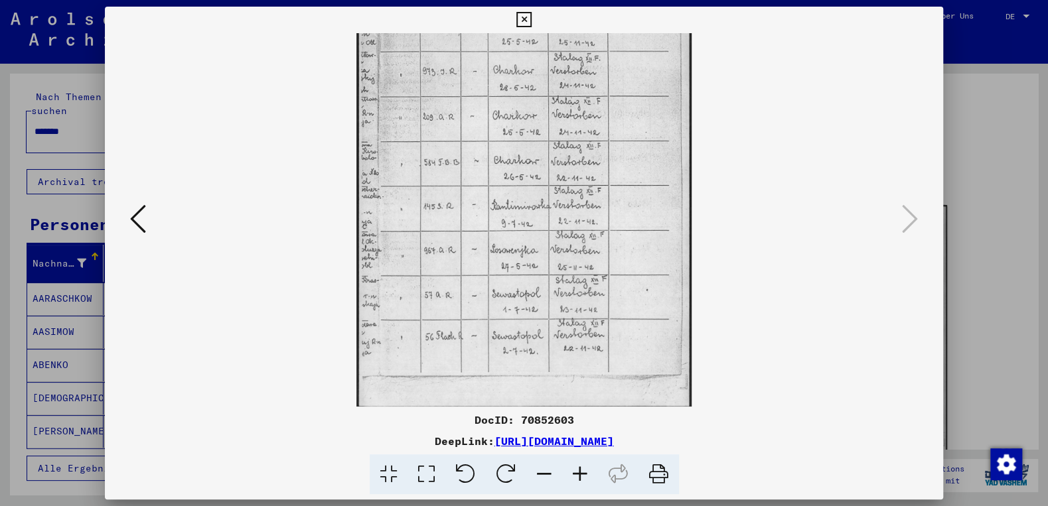
scroll to position [99, 0]
drag, startPoint x: 653, startPoint y: 348, endPoint x: 648, endPoint y: 190, distance: 157.3
click at [648, 190] on img at bounding box center [523, 170] width 334 height 473
click at [532, 21] on icon at bounding box center [523, 20] width 15 height 16
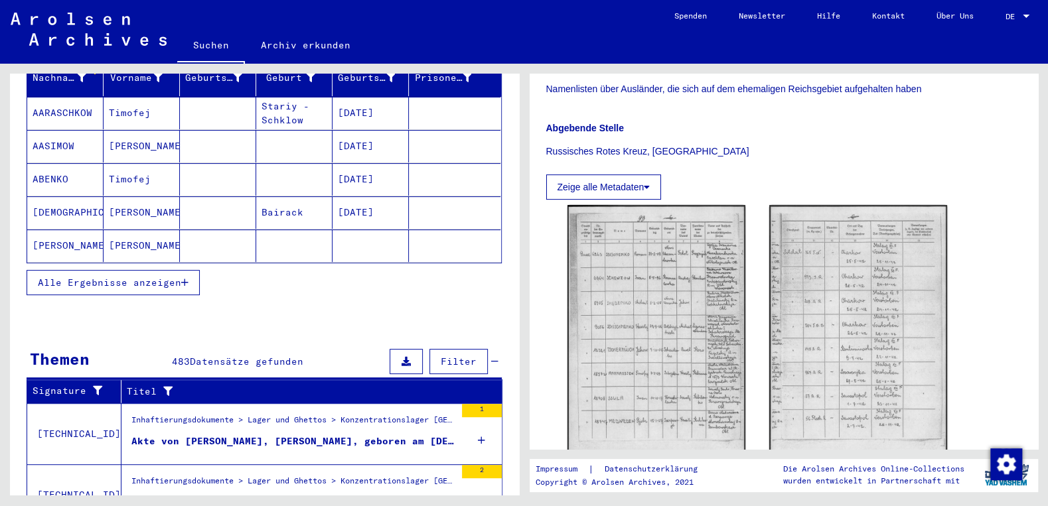
scroll to position [213, 0]
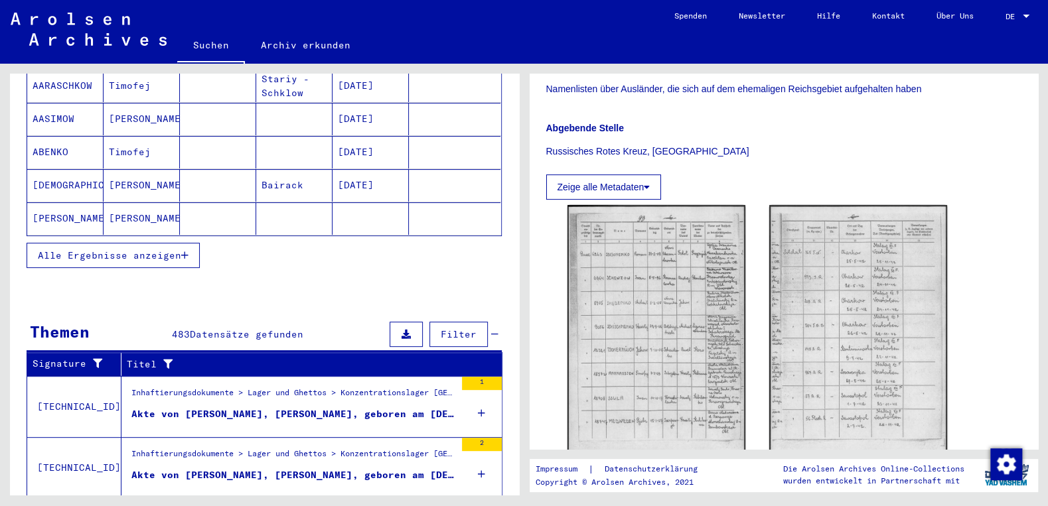
click at [184, 251] on icon "button" at bounding box center [184, 255] width 7 height 9
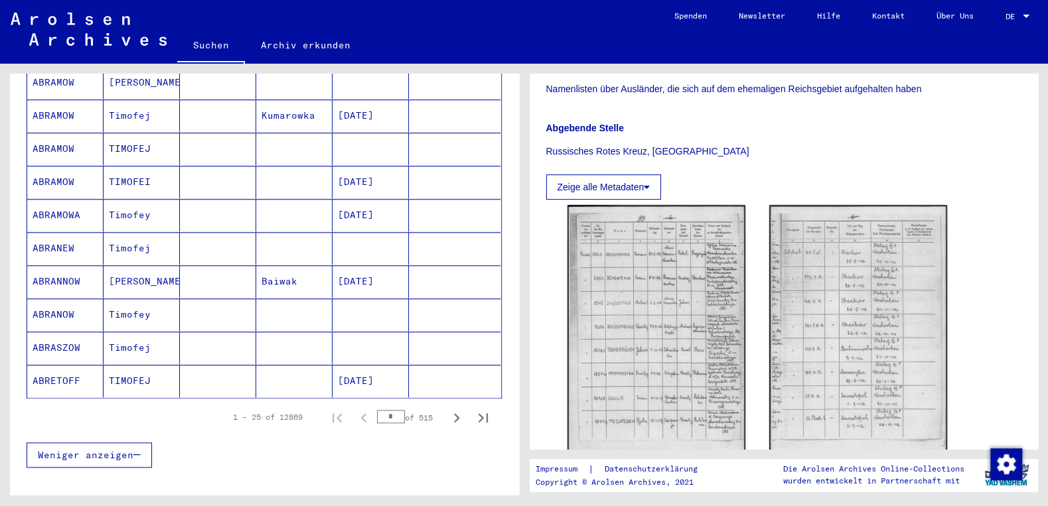
scroll to position [783, 0]
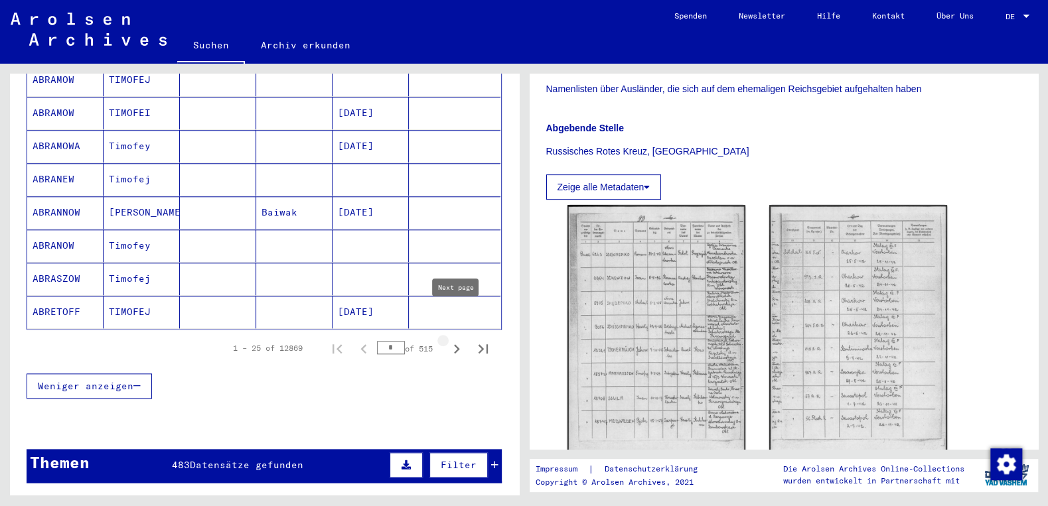
click at [458, 340] on icon "Next page" at bounding box center [456, 349] width 19 height 19
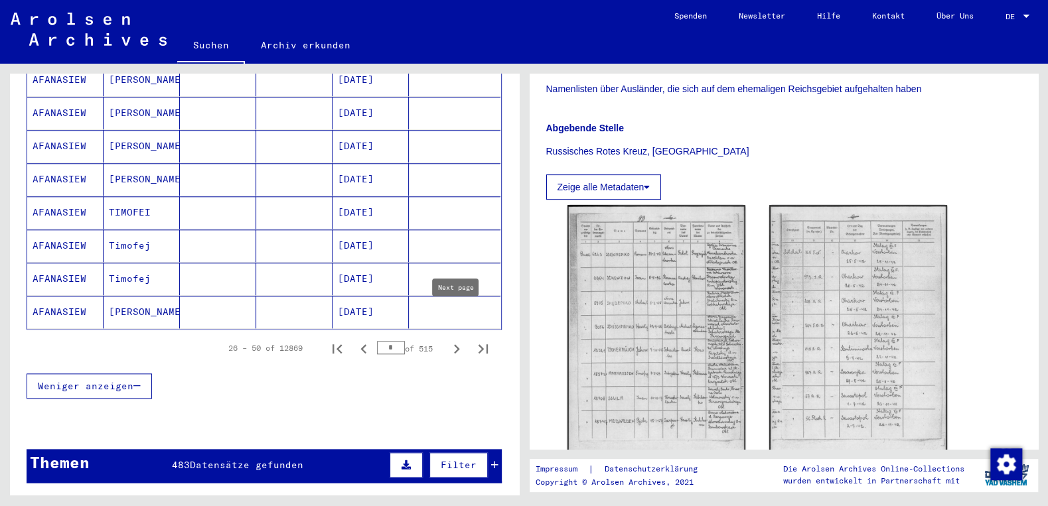
click at [457, 344] on icon "Next page" at bounding box center [457, 348] width 6 height 9
type input "*"
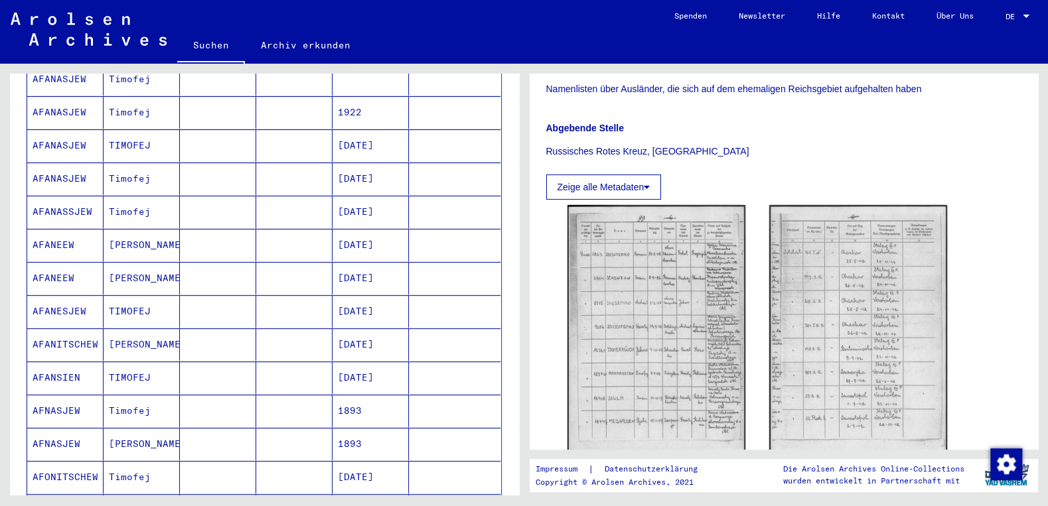
scroll to position [285, 0]
click at [360, 197] on mat-cell "[DATE]" at bounding box center [370, 213] width 76 height 33
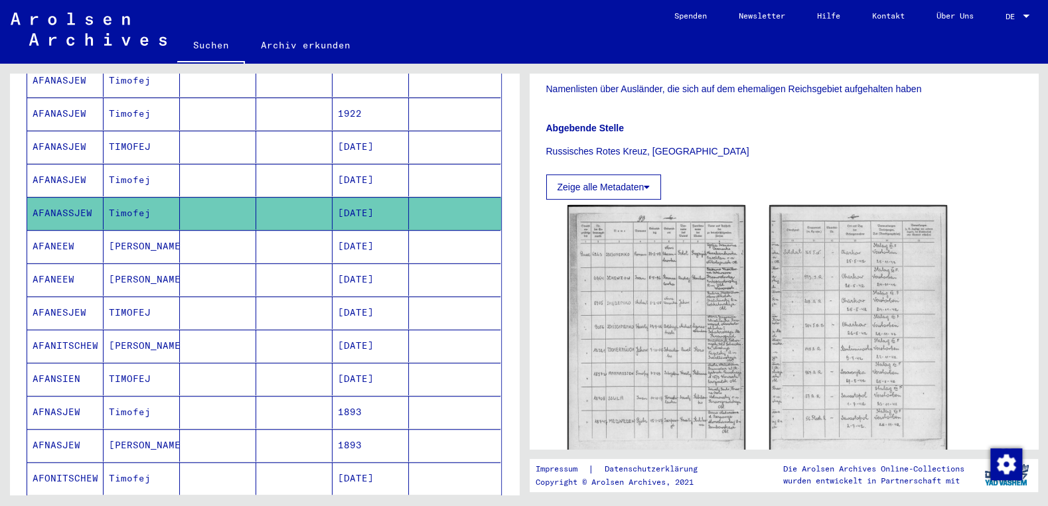
click at [368, 197] on mat-cell "[DATE]" at bounding box center [370, 213] width 76 height 33
click at [366, 165] on mat-cell "[DATE]" at bounding box center [370, 180] width 76 height 33
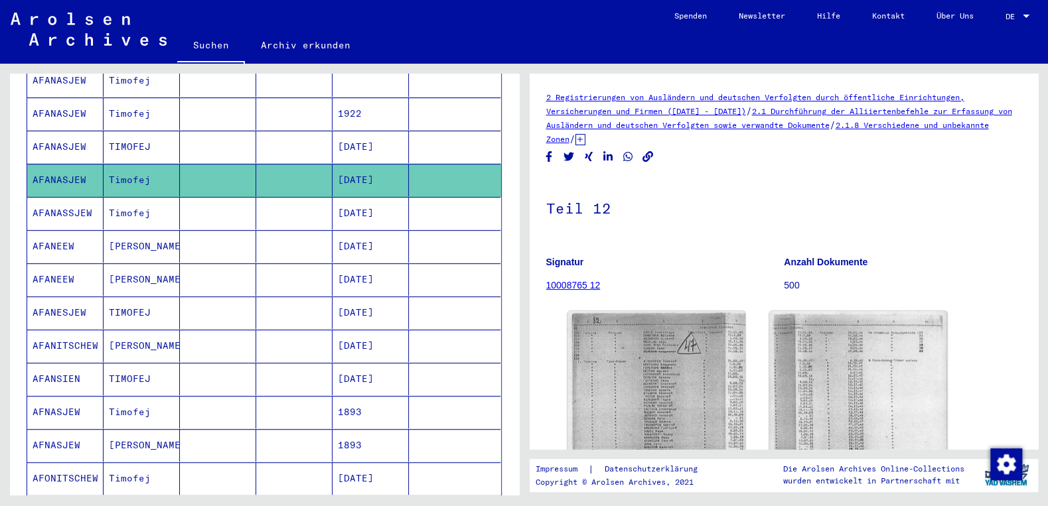
click at [386, 363] on mat-cell "[DATE]" at bounding box center [370, 379] width 76 height 33
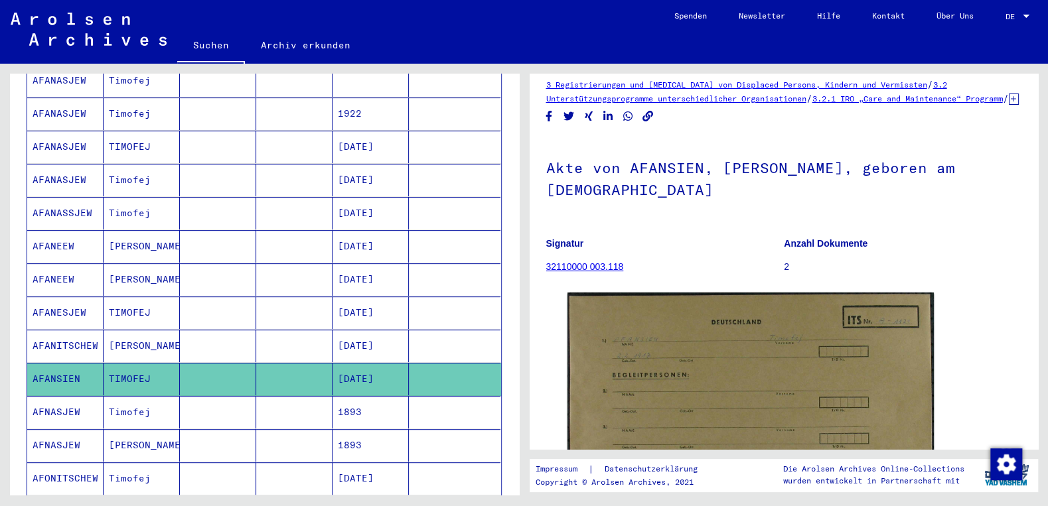
scroll to position [19, 0]
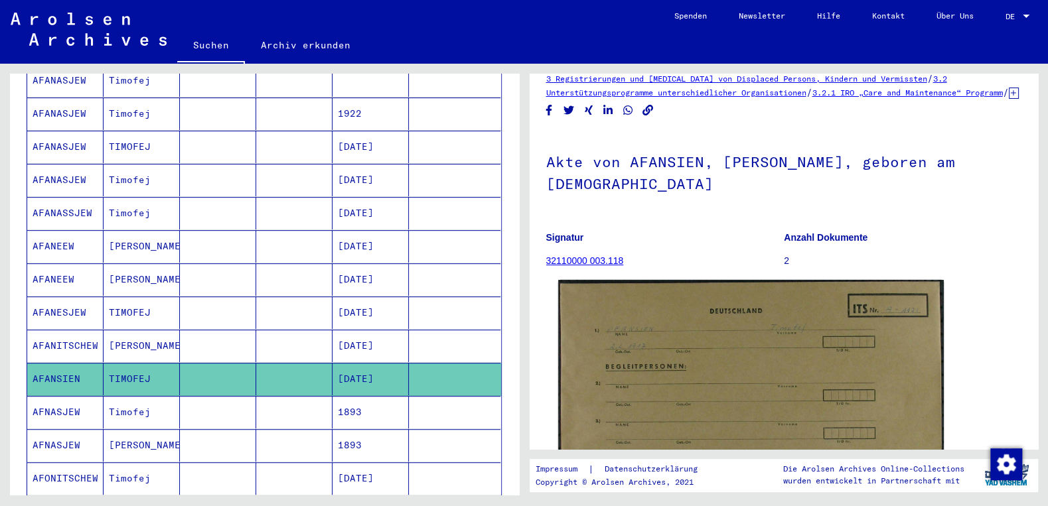
click at [717, 357] on img at bounding box center [750, 413] width 385 height 267
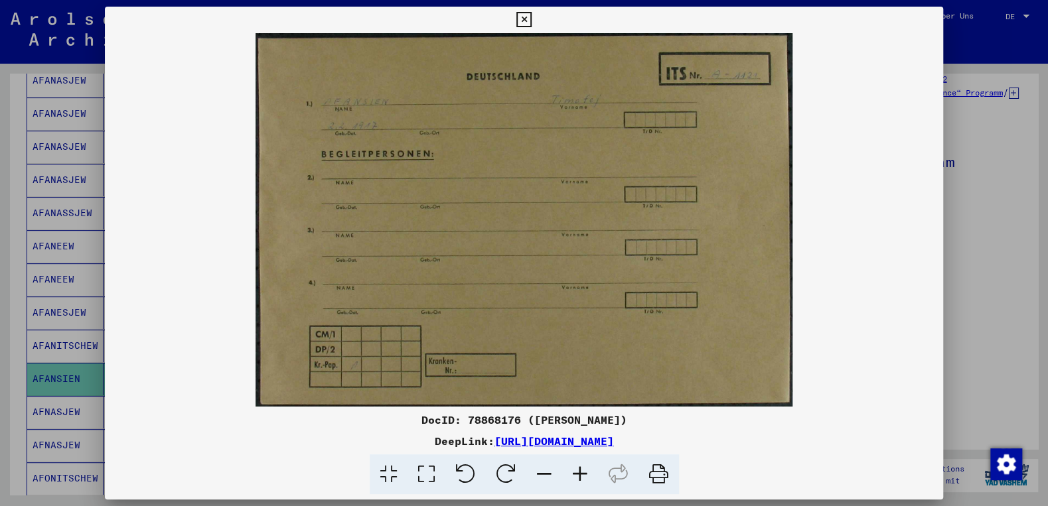
click at [579, 472] on icon at bounding box center [580, 475] width 36 height 40
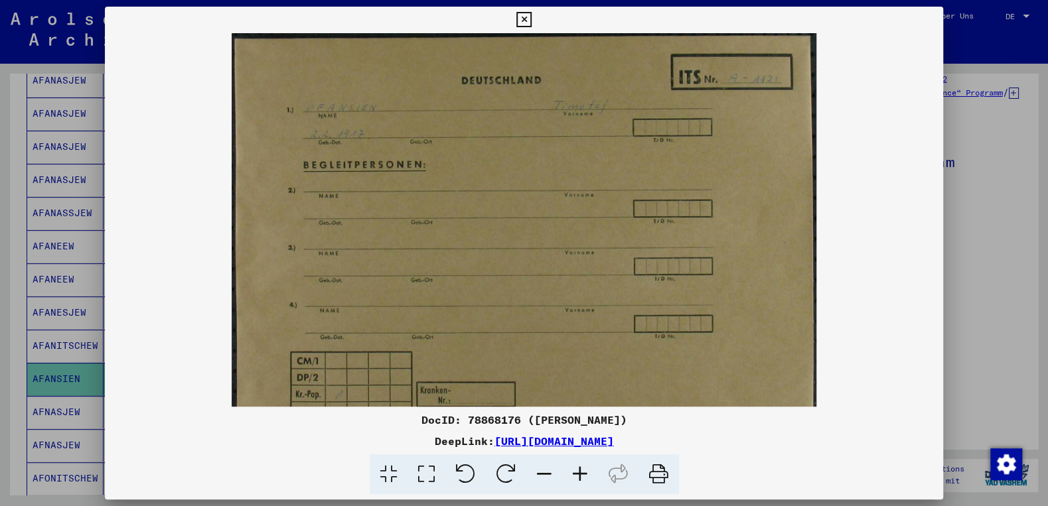
click at [579, 472] on icon at bounding box center [580, 475] width 36 height 40
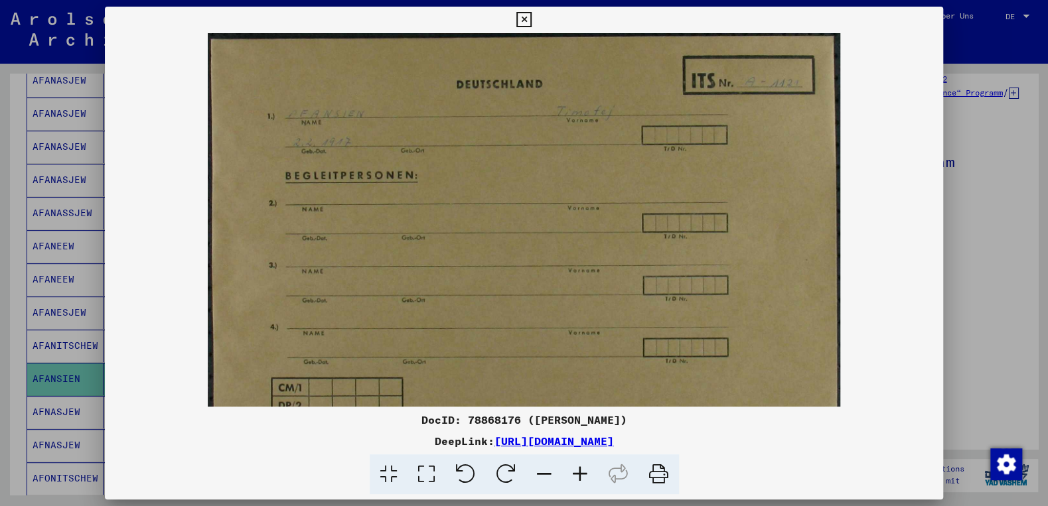
click at [579, 472] on icon at bounding box center [580, 475] width 36 height 40
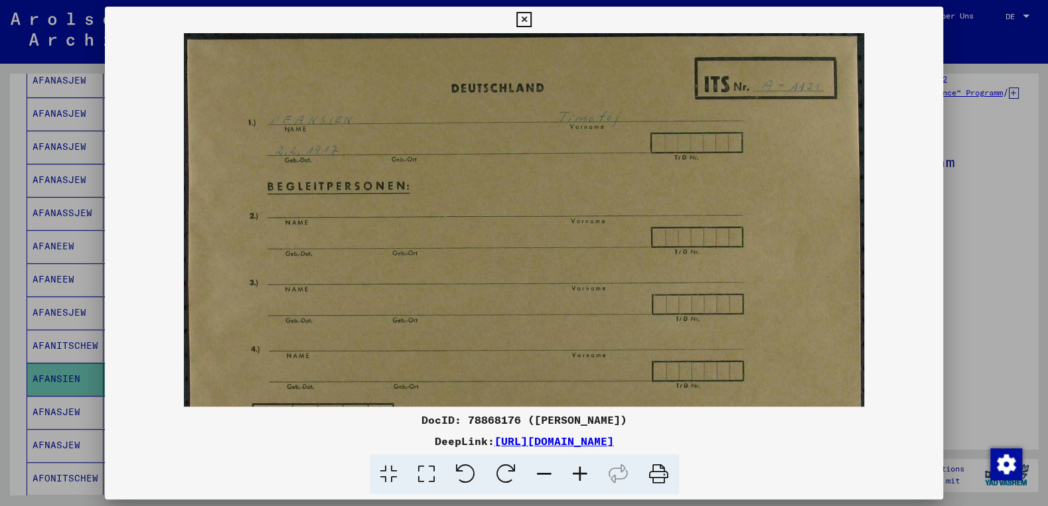
click at [579, 472] on icon at bounding box center [580, 475] width 36 height 40
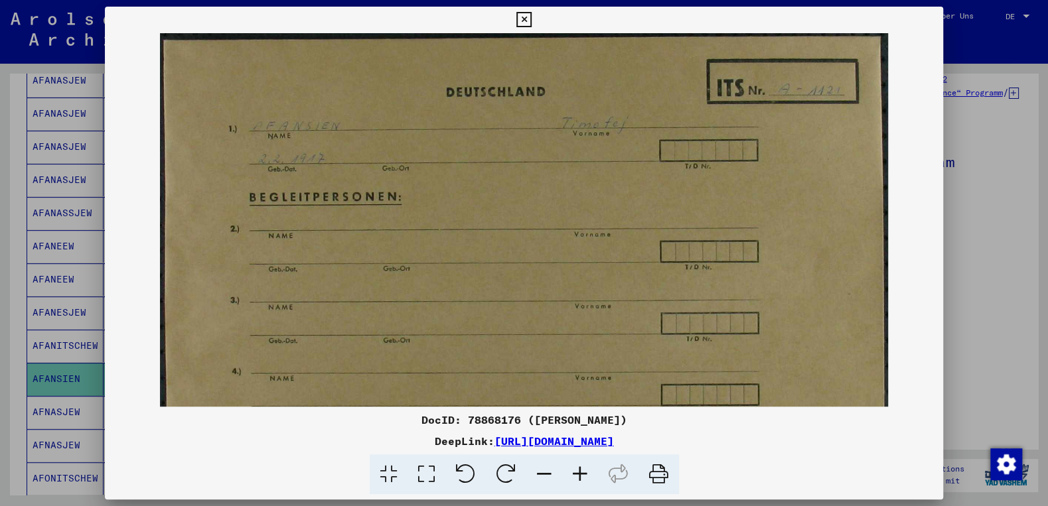
click at [578, 472] on icon at bounding box center [580, 475] width 36 height 40
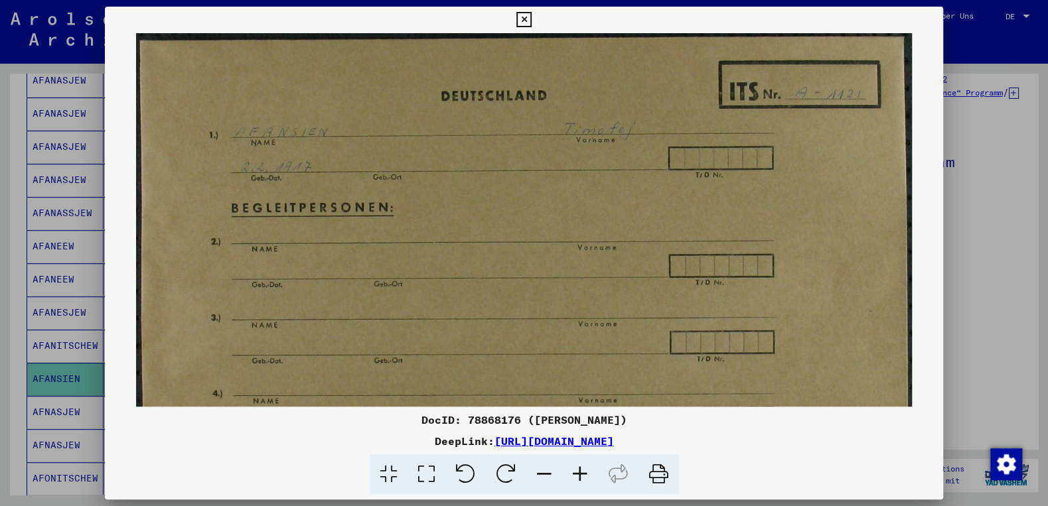
click at [578, 472] on icon at bounding box center [580, 475] width 36 height 40
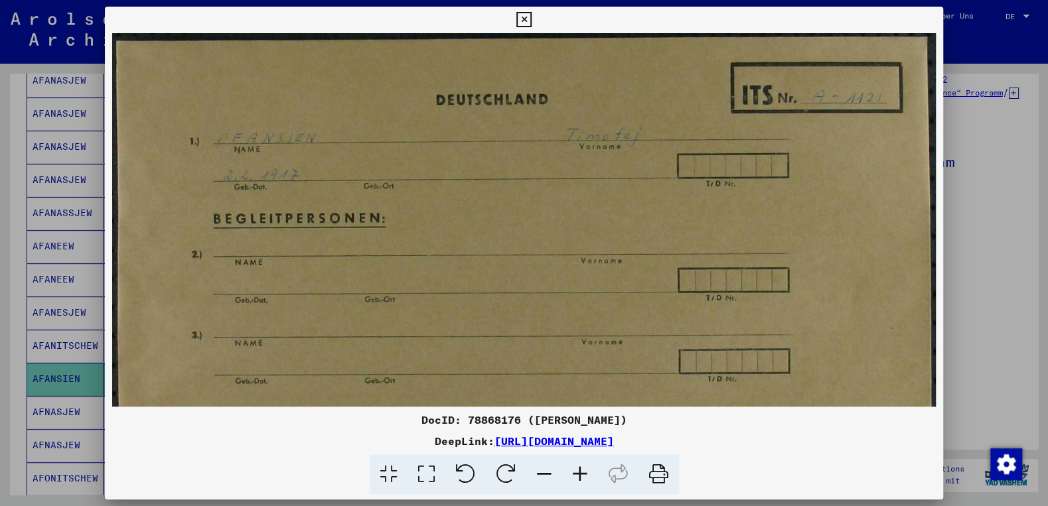
click at [578, 472] on icon at bounding box center [580, 475] width 36 height 40
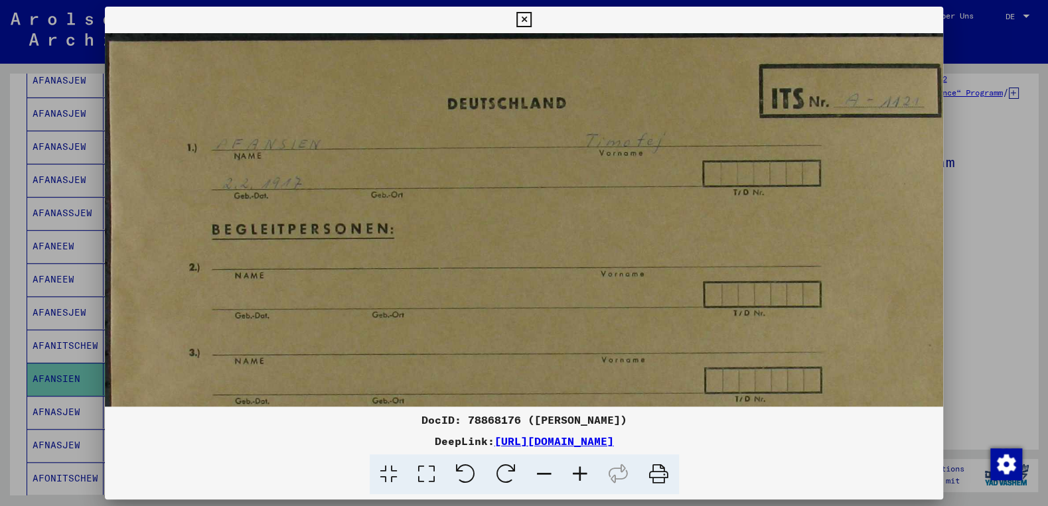
click at [578, 472] on icon at bounding box center [580, 475] width 36 height 40
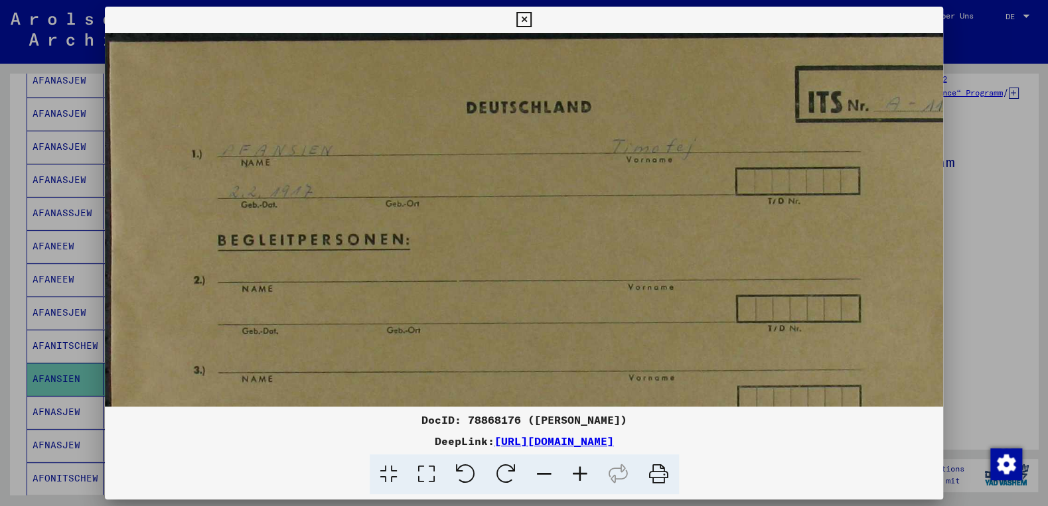
click at [578, 472] on icon at bounding box center [580, 475] width 36 height 40
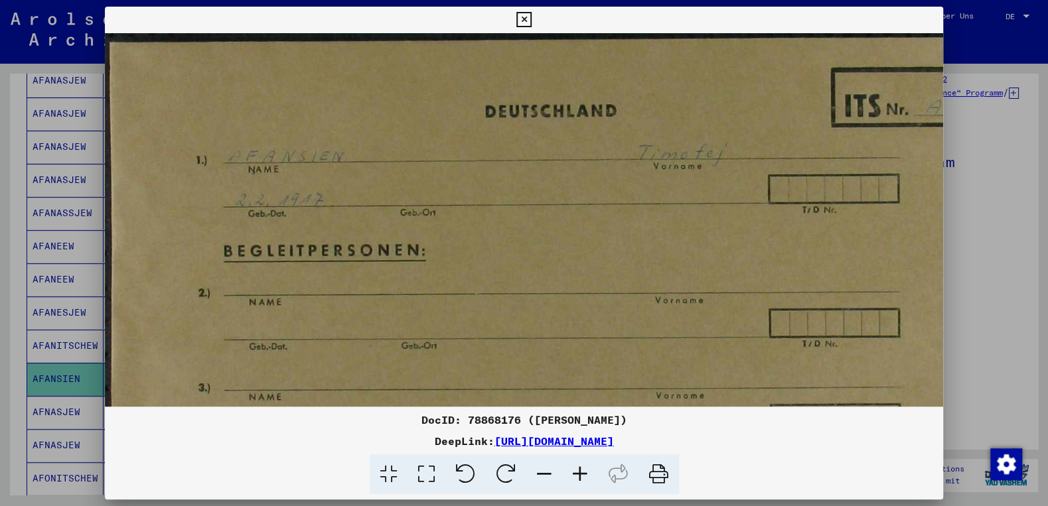
click at [578, 472] on icon at bounding box center [580, 475] width 36 height 40
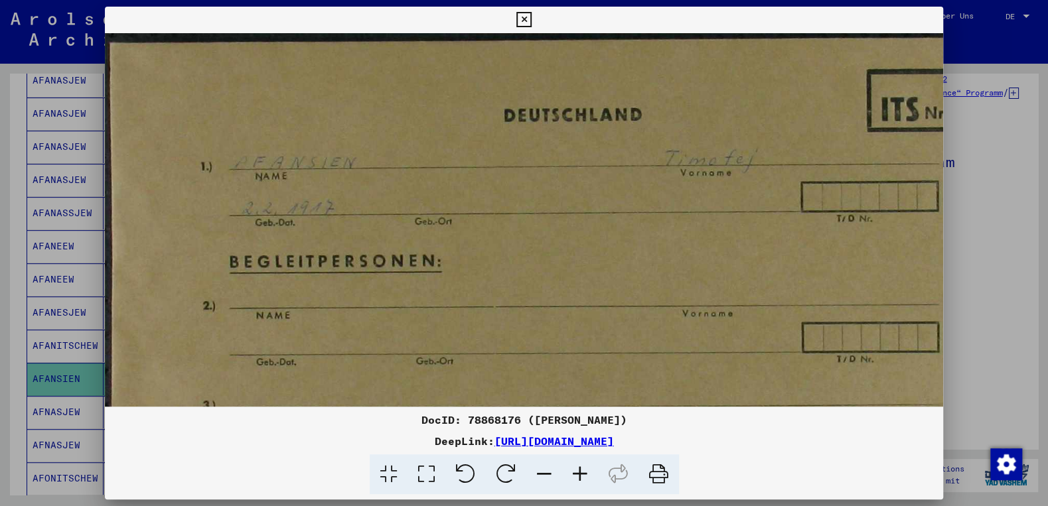
click at [578, 472] on icon at bounding box center [580, 475] width 36 height 40
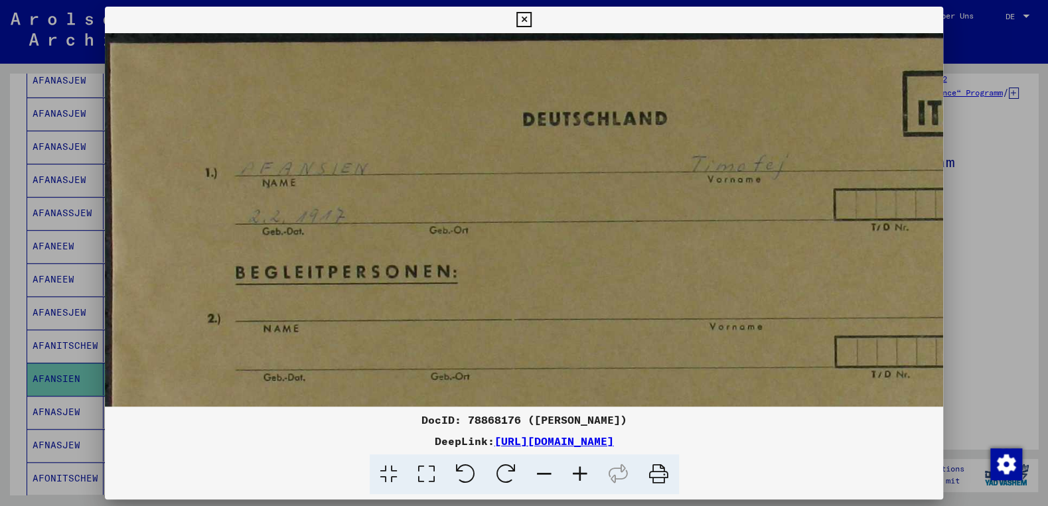
click at [578, 472] on icon at bounding box center [580, 475] width 36 height 40
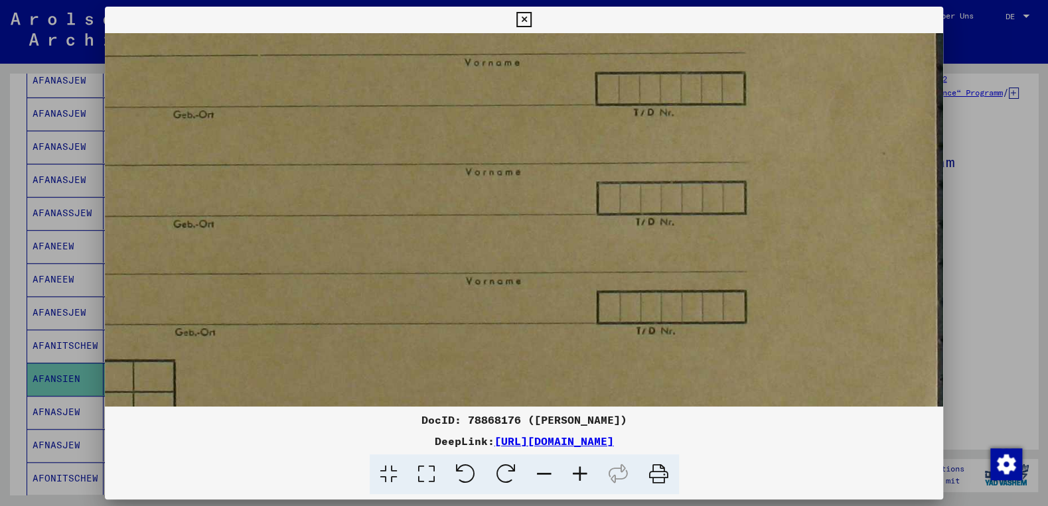
drag, startPoint x: 620, startPoint y: 388, endPoint x: 119, endPoint y: 121, distance: 567.0
click at [108, 112] on img at bounding box center [388, 142] width 1110 height 772
click at [532, 19] on icon at bounding box center [523, 20] width 15 height 16
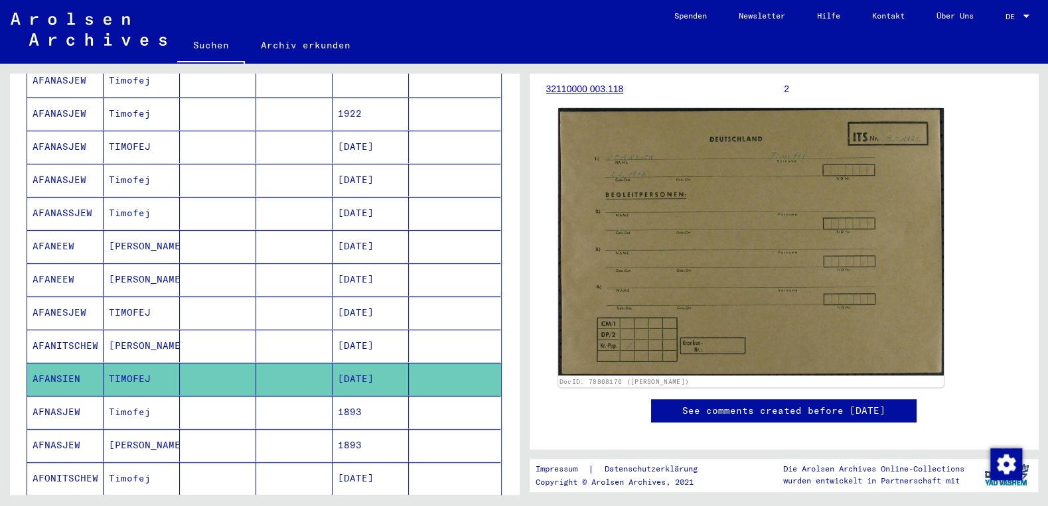
scroll to position [161, 0]
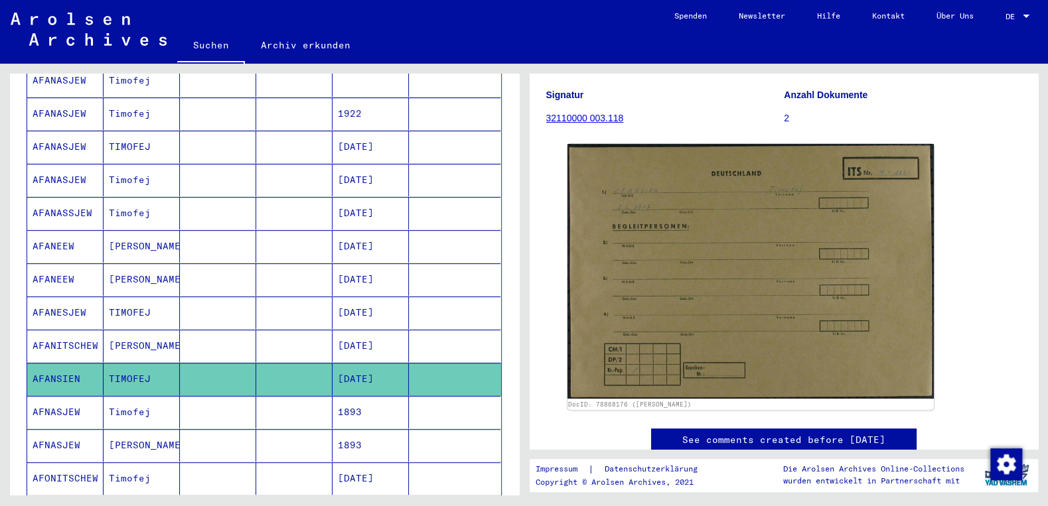
click at [388, 330] on mat-cell "[DATE]" at bounding box center [370, 346] width 76 height 33
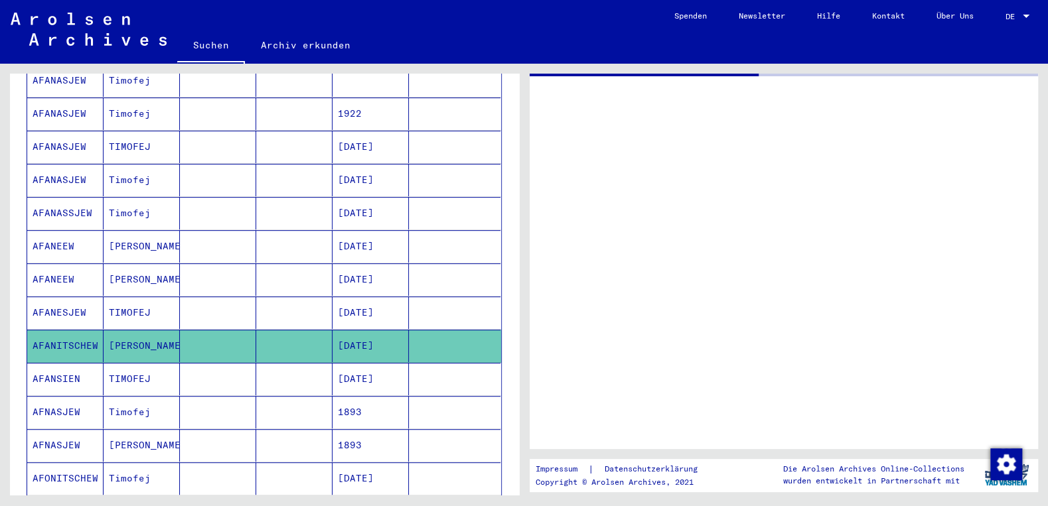
click at [76, 429] on mat-cell "AFNASJEW" at bounding box center [65, 445] width 76 height 33
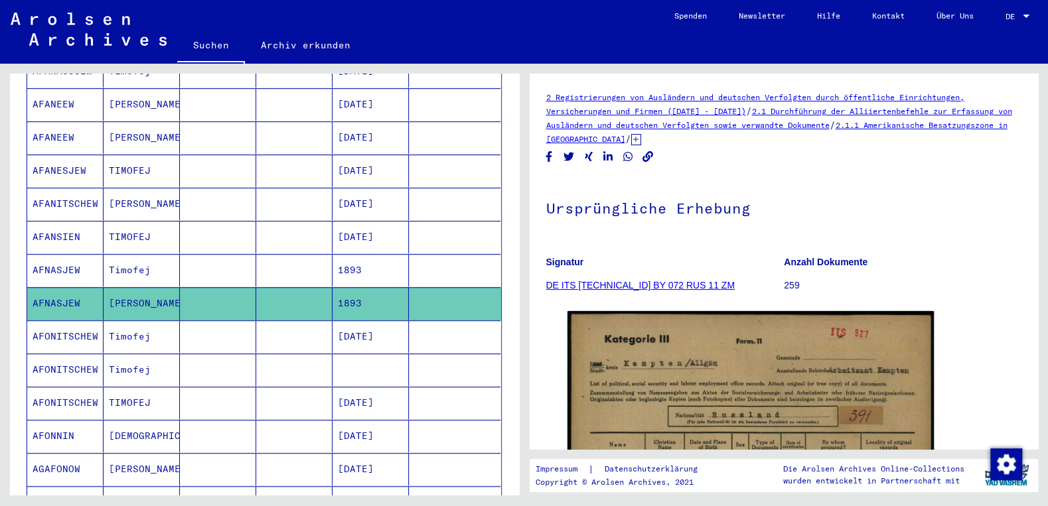
click at [641, 137] on icon at bounding box center [636, 139] width 10 height 11
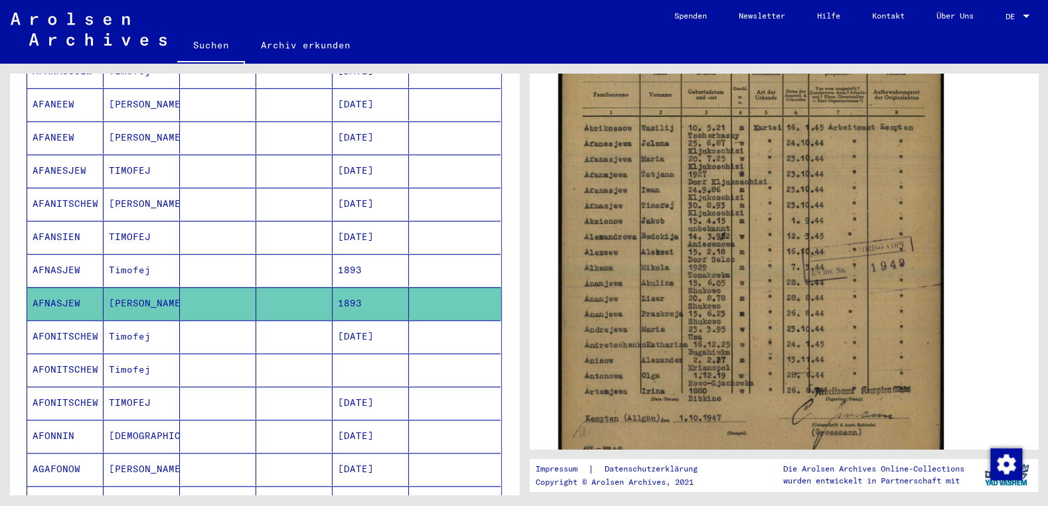
scroll to position [427, 0]
